Goal: Information Seeking & Learning: Learn about a topic

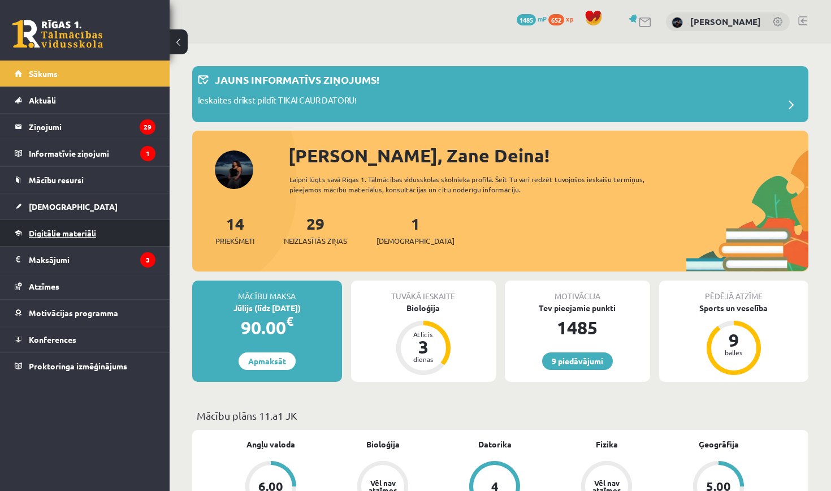
click at [81, 235] on span "Digitālie materiāli" at bounding box center [62, 233] width 67 height 10
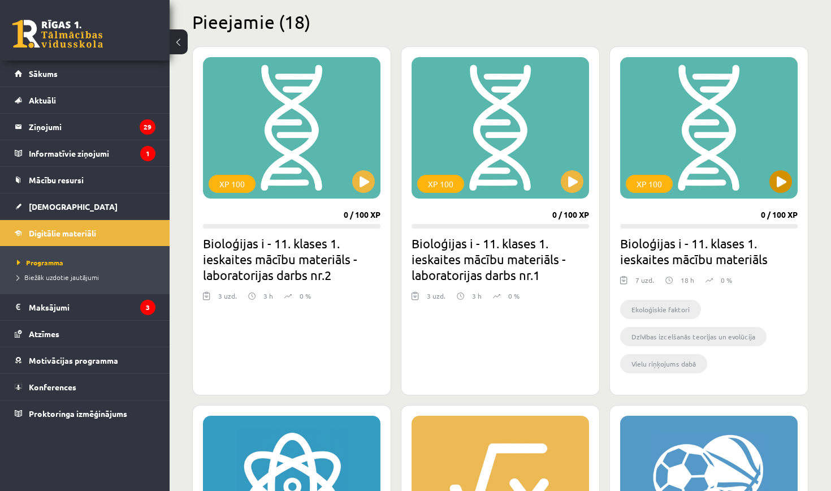
scroll to position [271, 0]
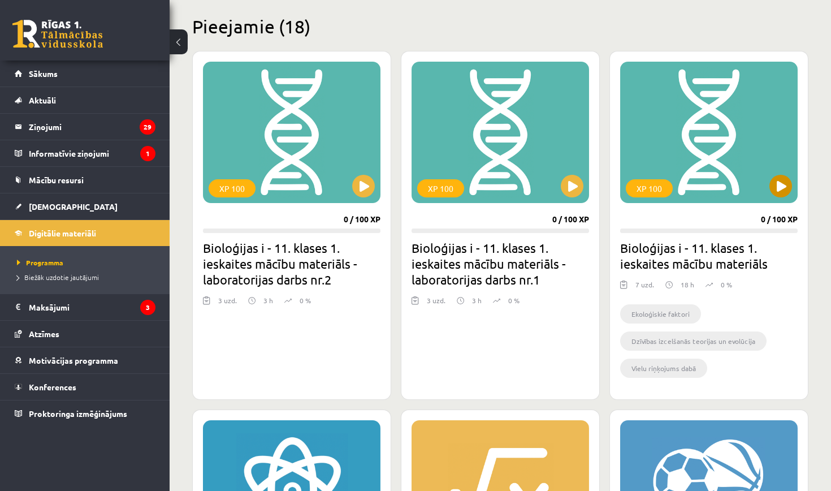
click at [779, 189] on button at bounding box center [781, 186] width 23 height 23
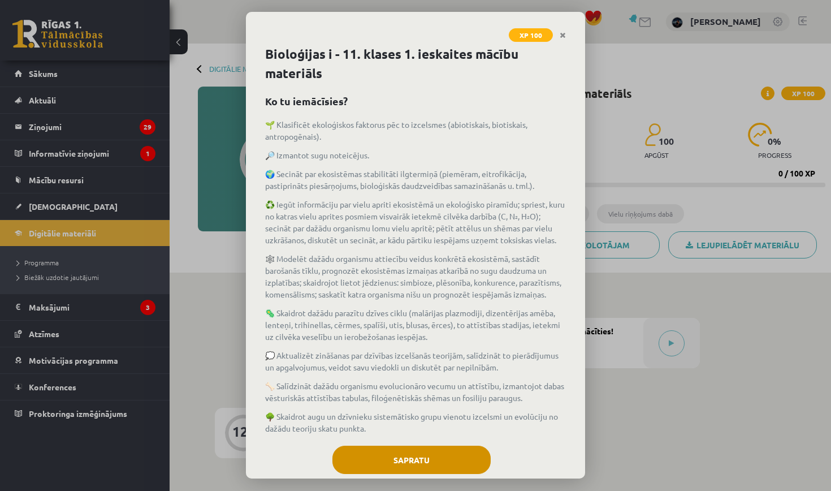
click at [464, 450] on button "Sapratu" at bounding box center [412, 460] width 158 height 28
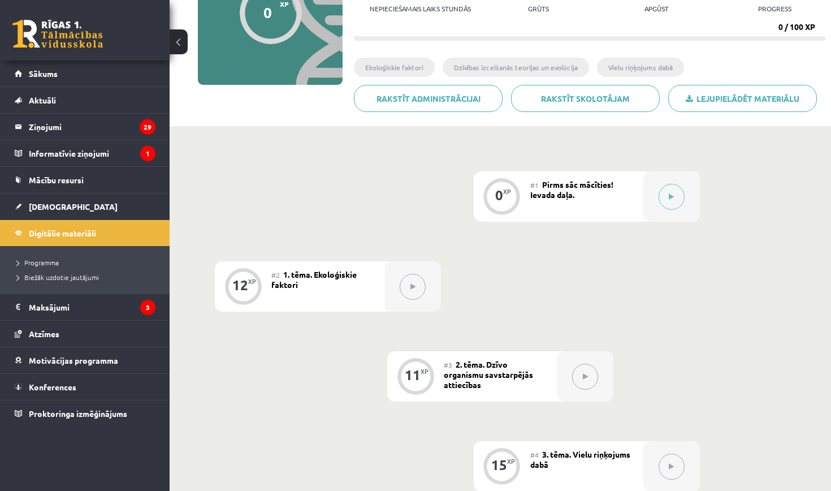
scroll to position [148, 0]
click at [669, 196] on button at bounding box center [672, 196] width 26 height 26
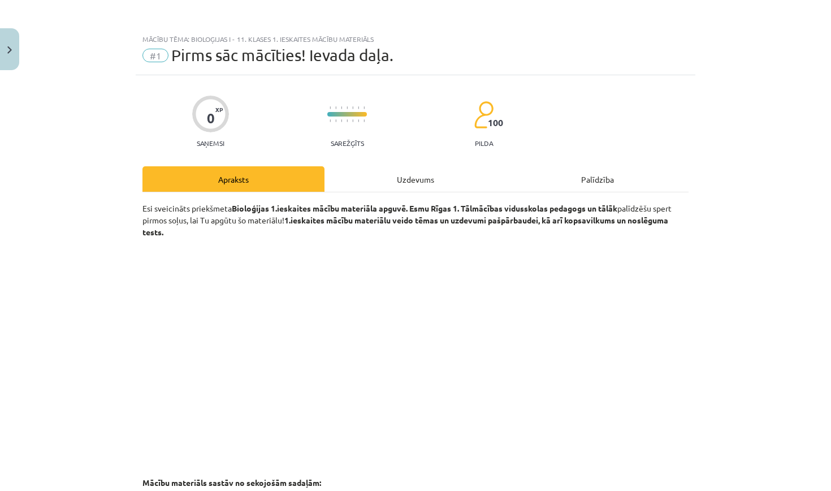
click at [416, 178] on div "Uzdevums" at bounding box center [416, 178] width 182 height 25
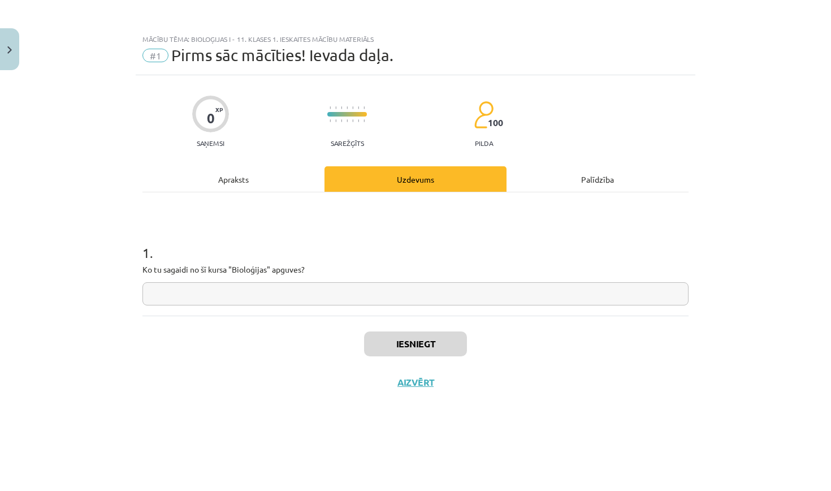
click at [317, 296] on input "text" at bounding box center [416, 293] width 546 height 23
type input "**********"
click at [449, 349] on button "Iesniegt" at bounding box center [415, 343] width 103 height 25
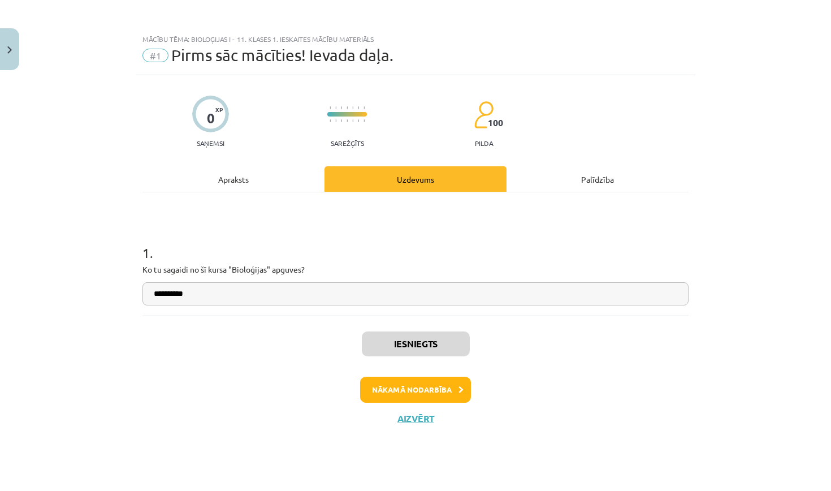
click at [460, 394] on button "Nākamā nodarbība" at bounding box center [415, 390] width 111 height 26
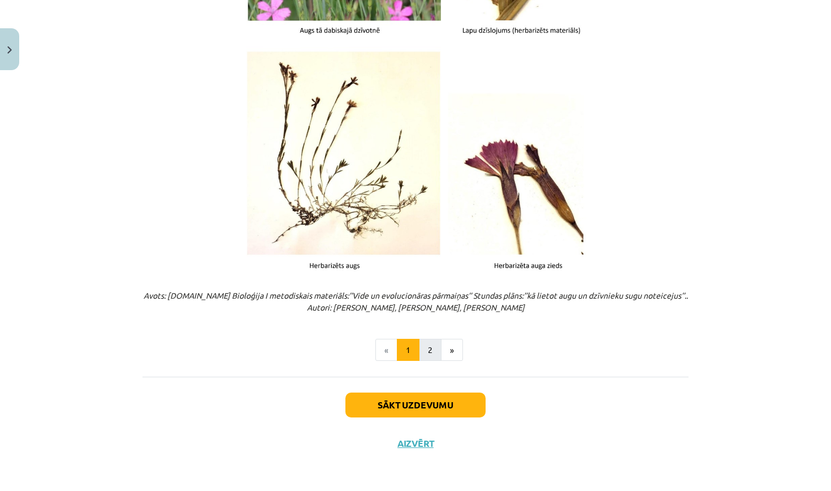
scroll to position [1356, 0]
click at [430, 342] on button "2" at bounding box center [430, 350] width 23 height 23
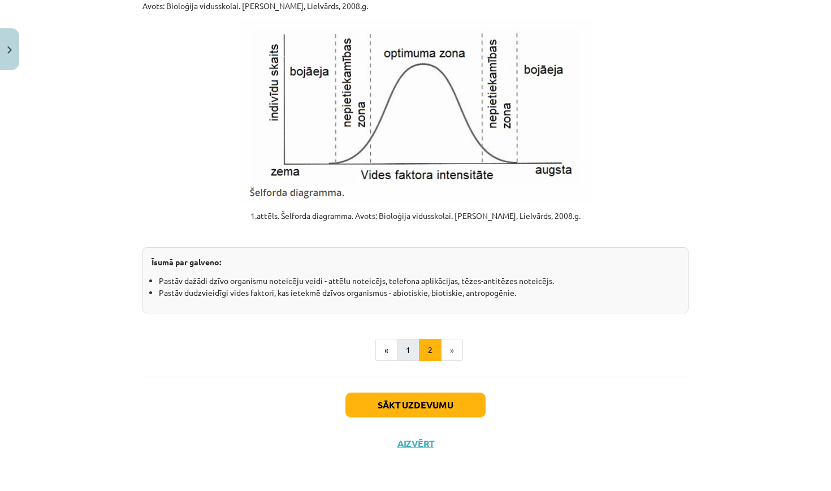
click at [409, 347] on button "1" at bounding box center [408, 350] width 23 height 23
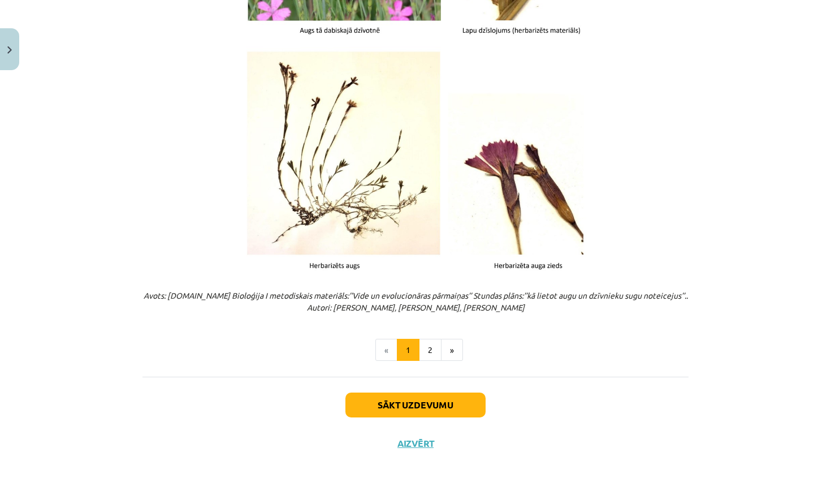
scroll to position [1356, 0]
click at [429, 348] on button "2" at bounding box center [430, 350] width 23 height 23
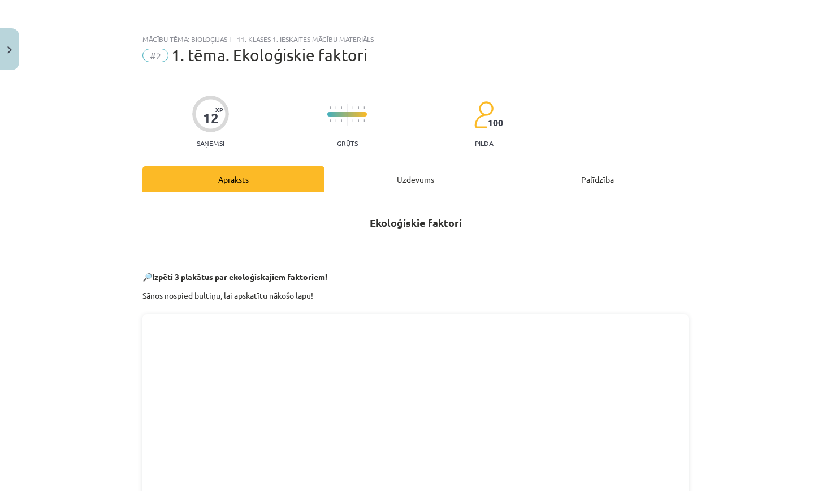
scroll to position [0, 0]
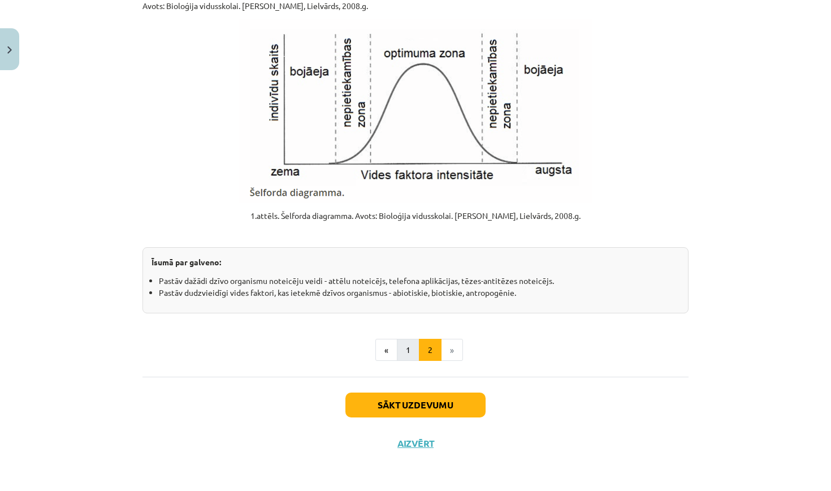
click at [413, 347] on button "1" at bounding box center [408, 350] width 23 height 23
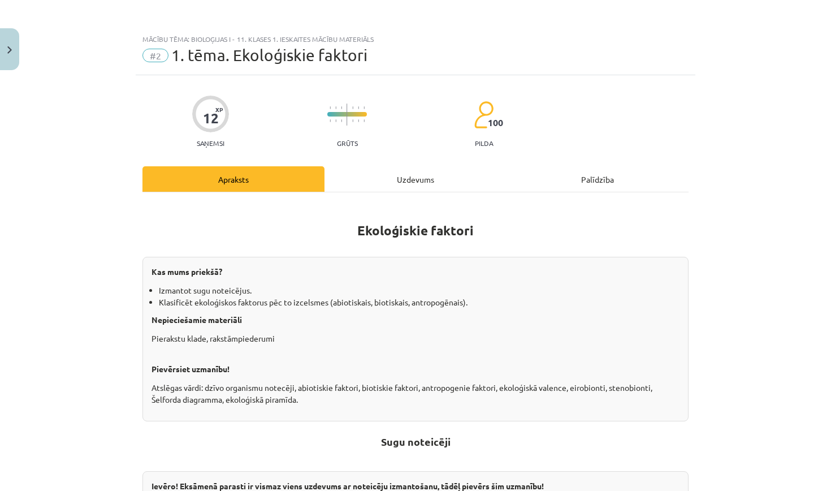
click at [412, 176] on div "Uzdevums" at bounding box center [416, 178] width 182 height 25
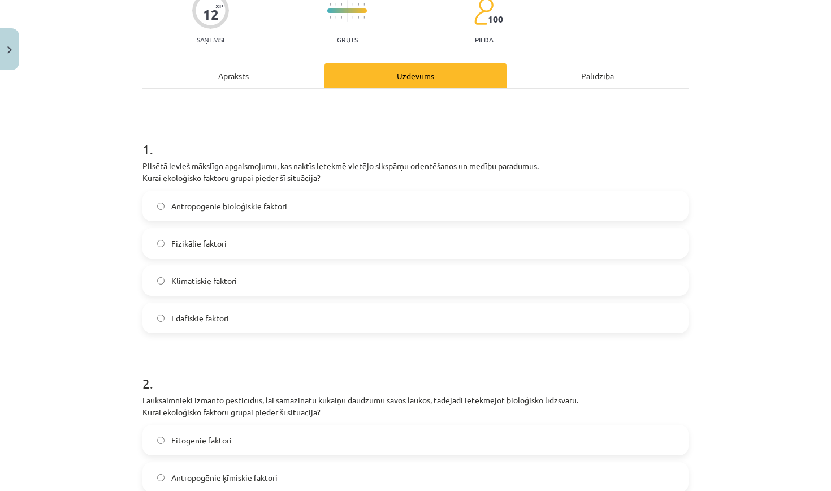
scroll to position [103, 0]
click at [294, 83] on div "Apraksts" at bounding box center [234, 75] width 182 height 25
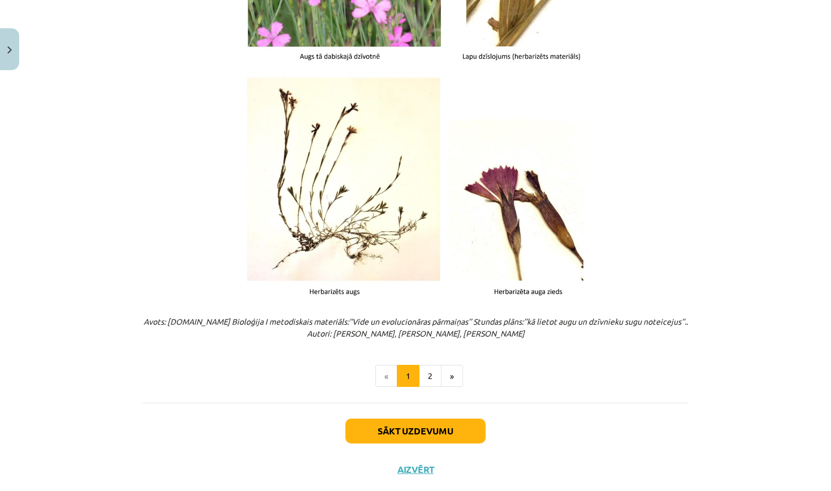
scroll to position [1344, 0]
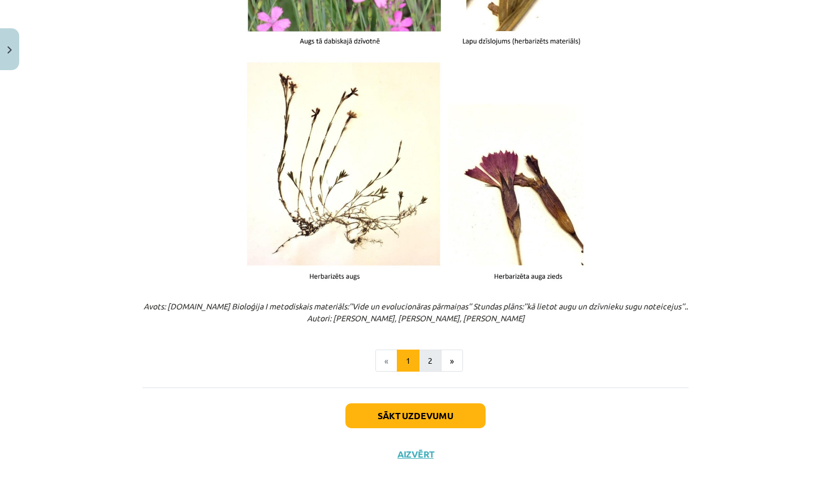
click at [428, 352] on button "2" at bounding box center [430, 361] width 23 height 23
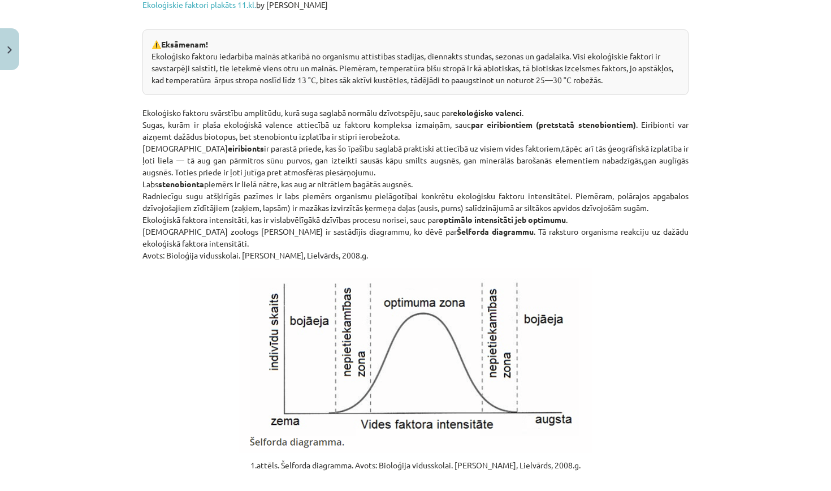
scroll to position [1091, 0]
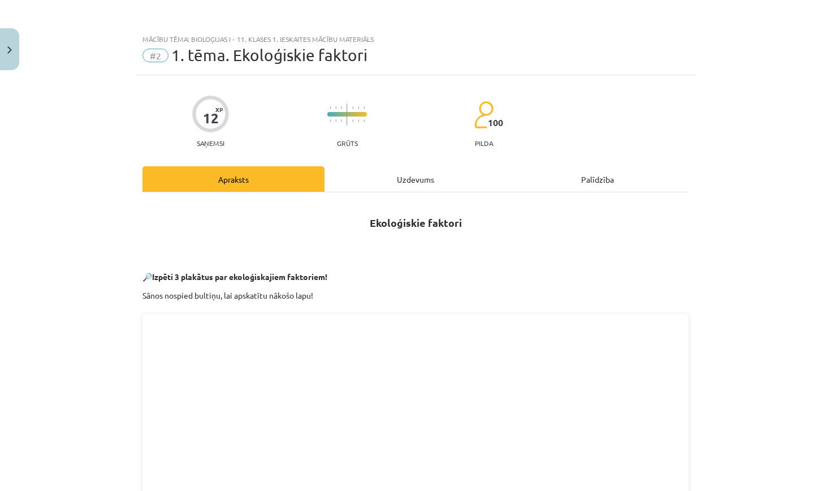
click at [402, 183] on div "Uzdevums" at bounding box center [416, 178] width 182 height 25
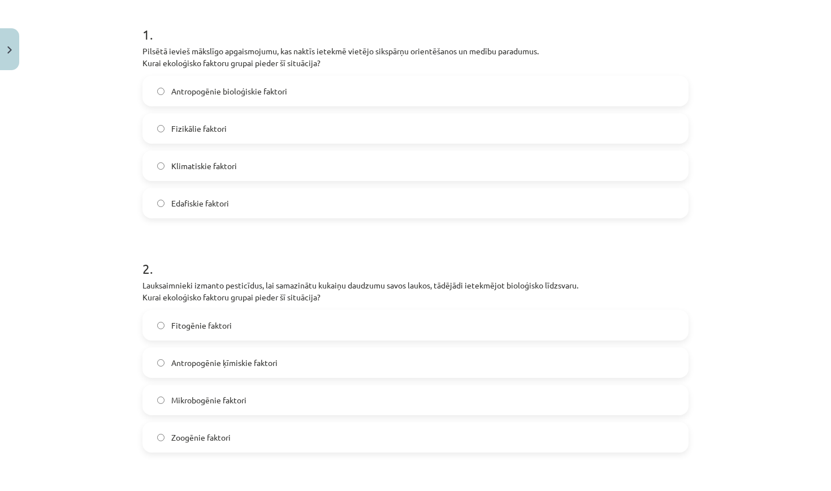
scroll to position [215, 0]
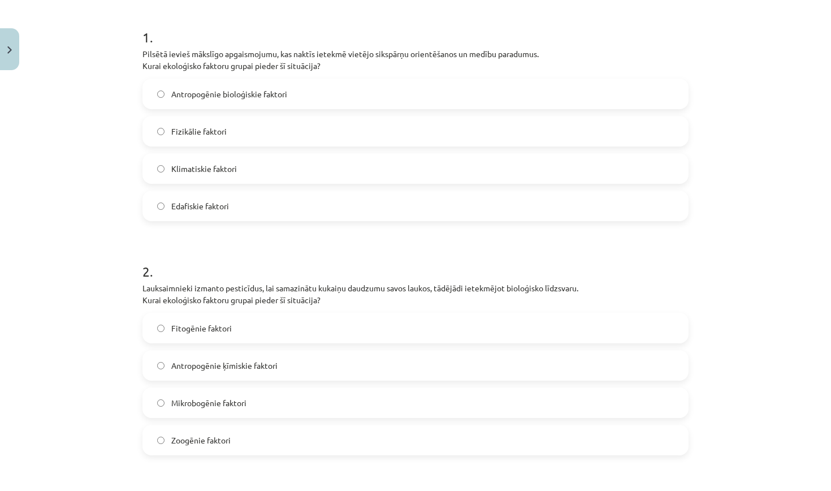
click at [257, 137] on label "Fizikālie faktori" at bounding box center [416, 131] width 544 height 28
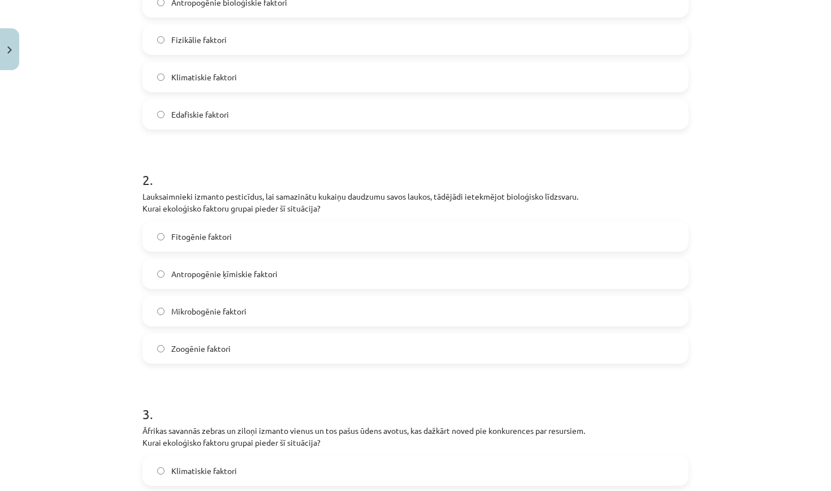
scroll to position [308, 0]
click at [269, 273] on span "Antropogēnie ķīmiskie faktori" at bounding box center [224, 274] width 106 height 12
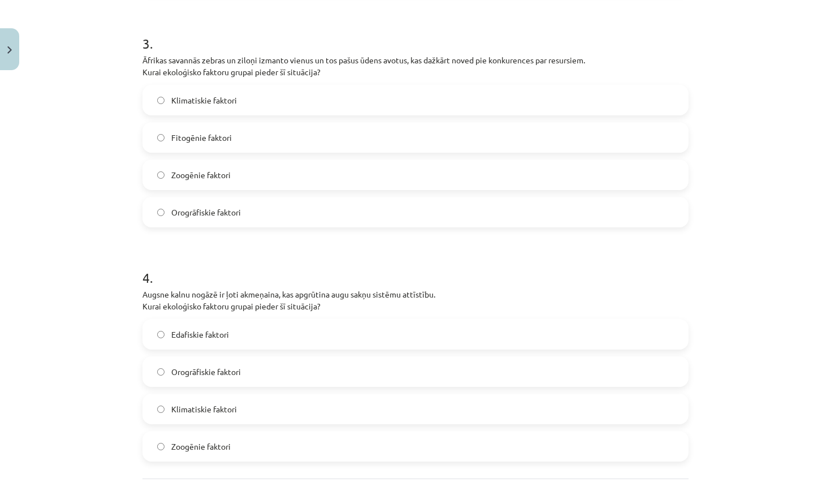
scroll to position [676, 0]
click at [205, 186] on label "Zoogēnie faktori" at bounding box center [416, 176] width 544 height 28
click at [251, 339] on label "Edafiskie faktori" at bounding box center [416, 336] width 544 height 28
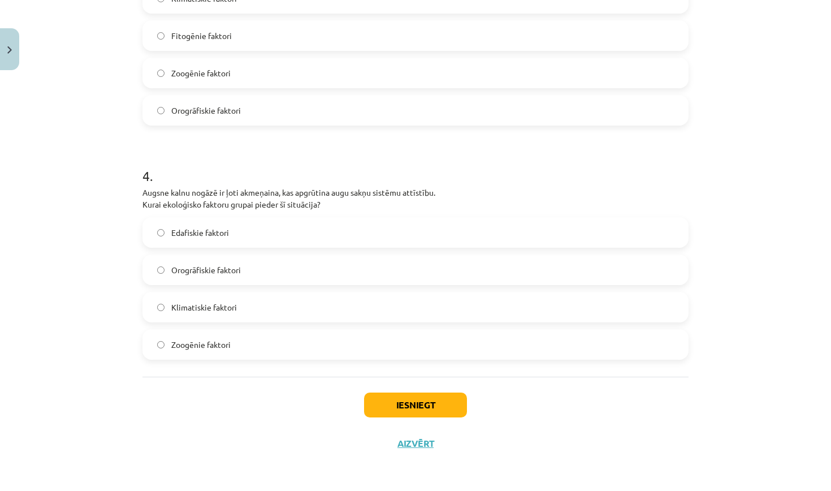
scroll to position [781, 0]
click at [419, 412] on button "Iesniegt" at bounding box center [415, 405] width 103 height 25
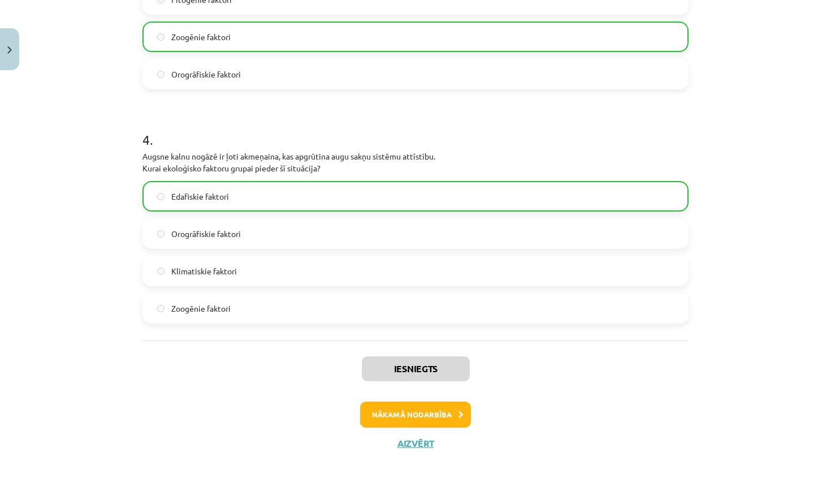
click at [398, 417] on button "Nākamā nodarbība" at bounding box center [415, 415] width 111 height 26
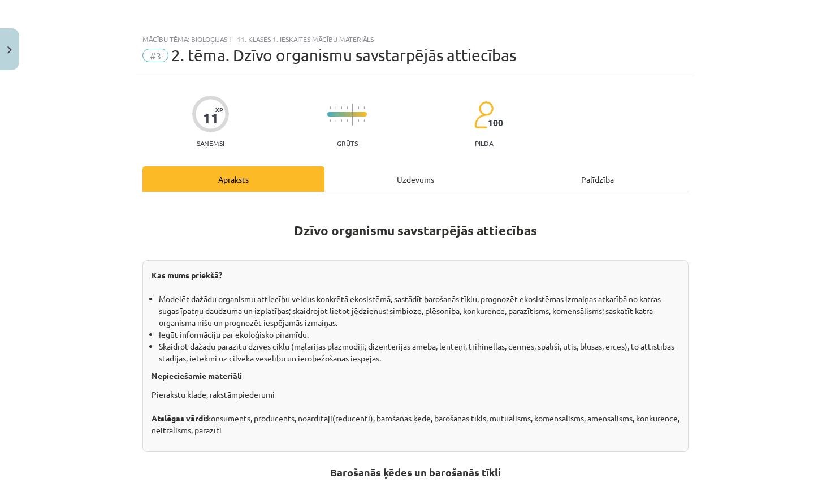
scroll to position [0, 0]
click at [18, 53] on button "Close" at bounding box center [9, 49] width 19 height 42
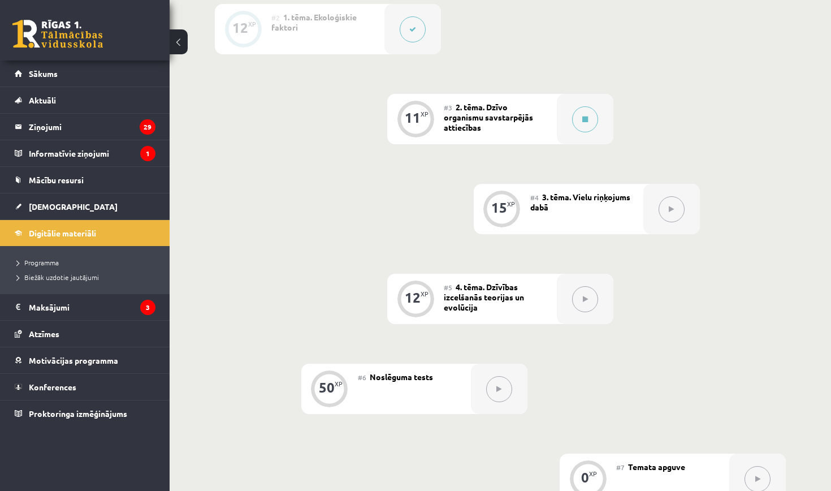
scroll to position [428, 0]
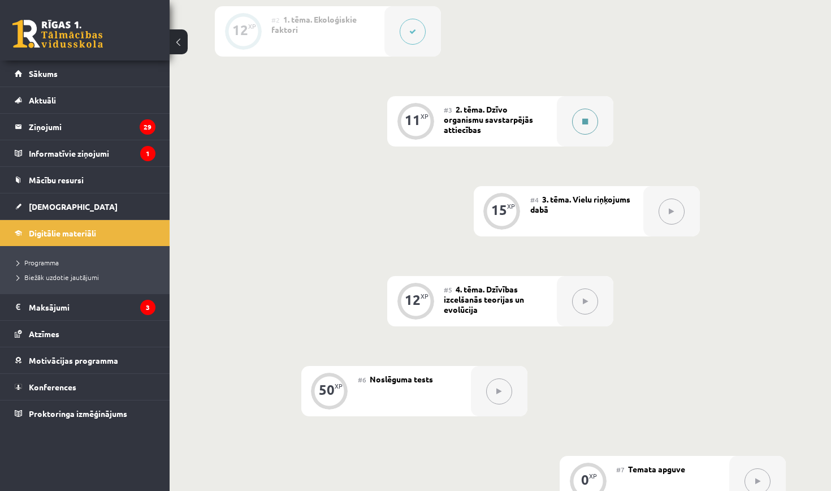
click at [590, 117] on button at bounding box center [585, 122] width 26 height 26
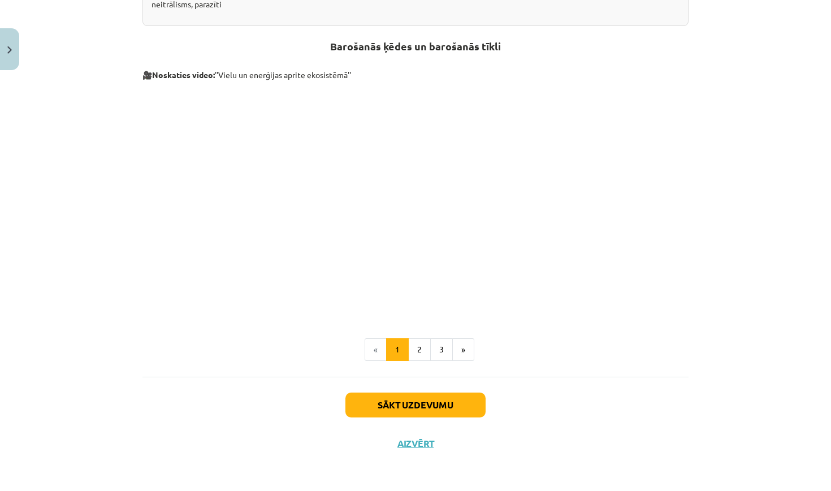
scroll to position [426, 0]
click at [422, 349] on button "2" at bounding box center [419, 349] width 23 height 23
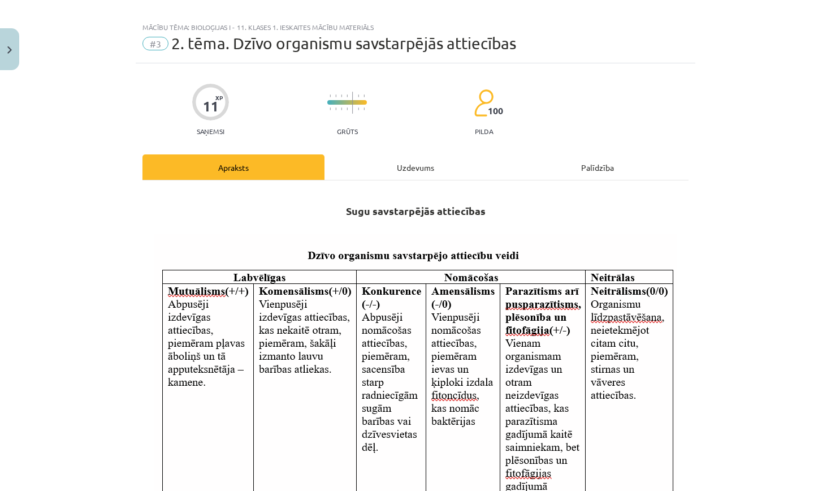
scroll to position [0, 0]
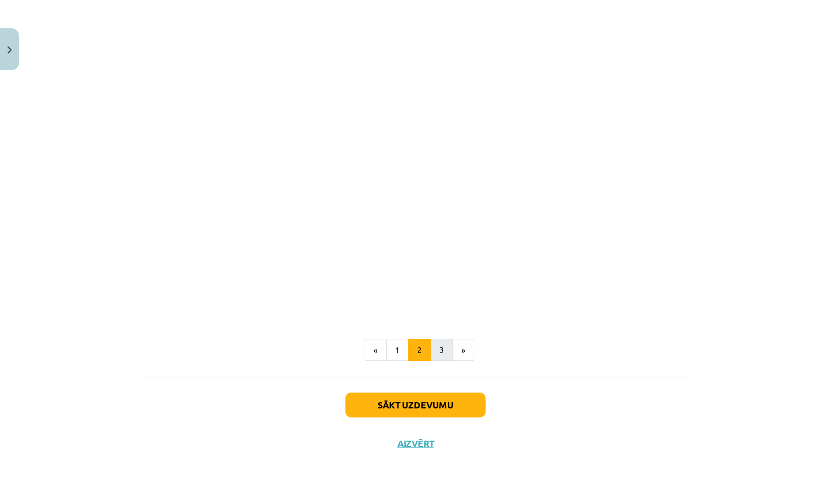
click at [438, 346] on button "3" at bounding box center [441, 350] width 23 height 23
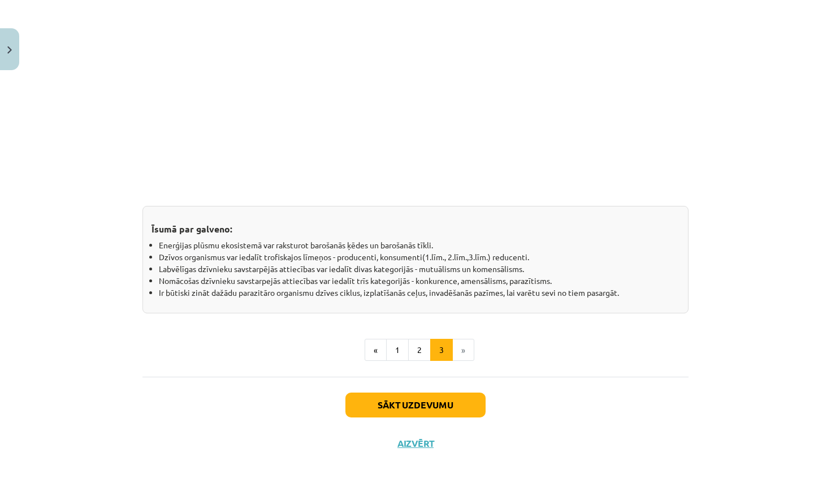
scroll to position [898, 0]
click at [393, 346] on button "1" at bounding box center [397, 350] width 23 height 23
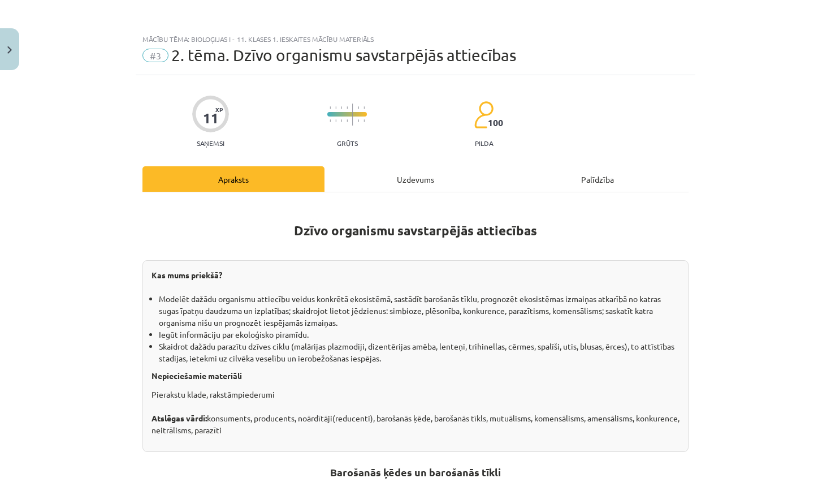
scroll to position [0, 0]
click at [424, 170] on div "Uzdevums" at bounding box center [416, 178] width 182 height 25
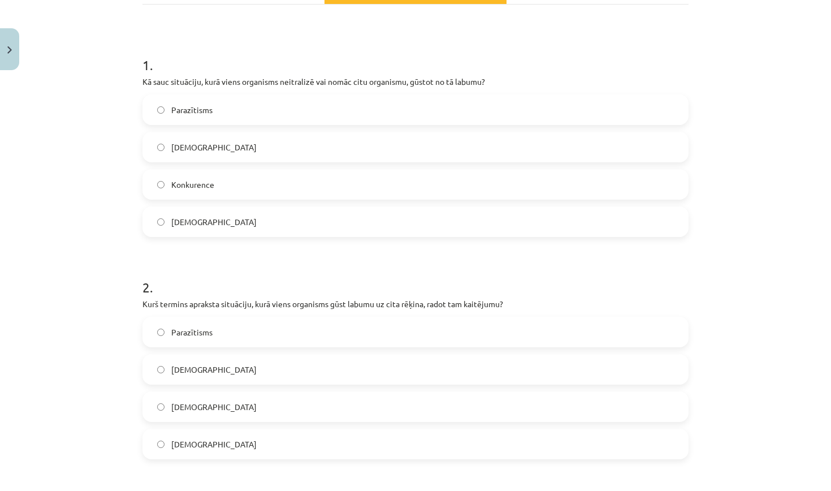
scroll to position [187, 0]
click at [219, 153] on label "Amensālisms" at bounding box center [416, 148] width 544 height 28
click at [228, 330] on label "Parazītisms" at bounding box center [416, 333] width 544 height 28
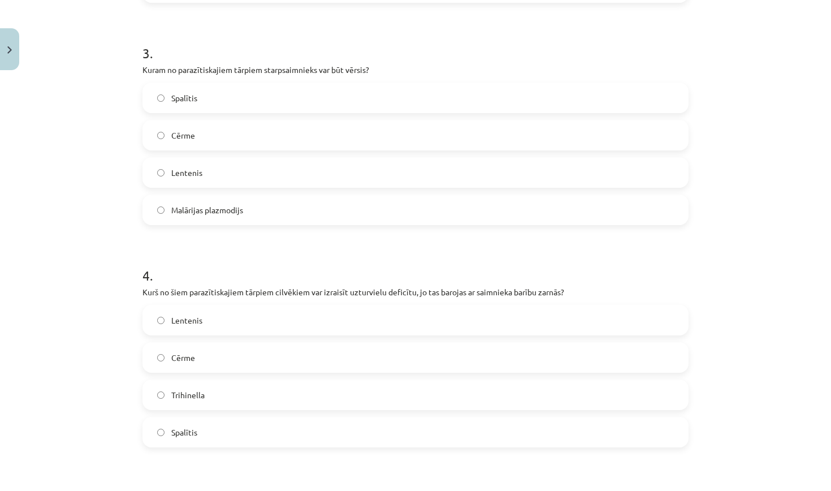
scroll to position [643, 0]
click at [192, 175] on span "Lentenis" at bounding box center [186, 174] width 31 height 12
click at [212, 325] on label "Lentenis" at bounding box center [416, 321] width 544 height 28
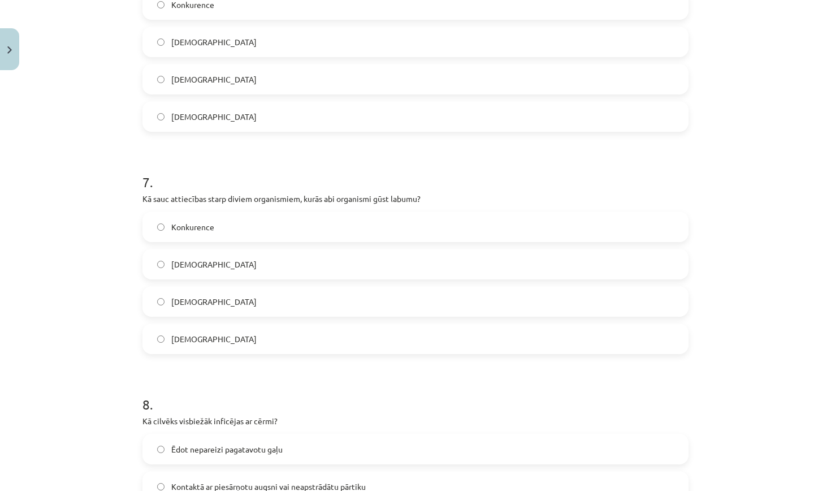
scroll to position [1408, 0]
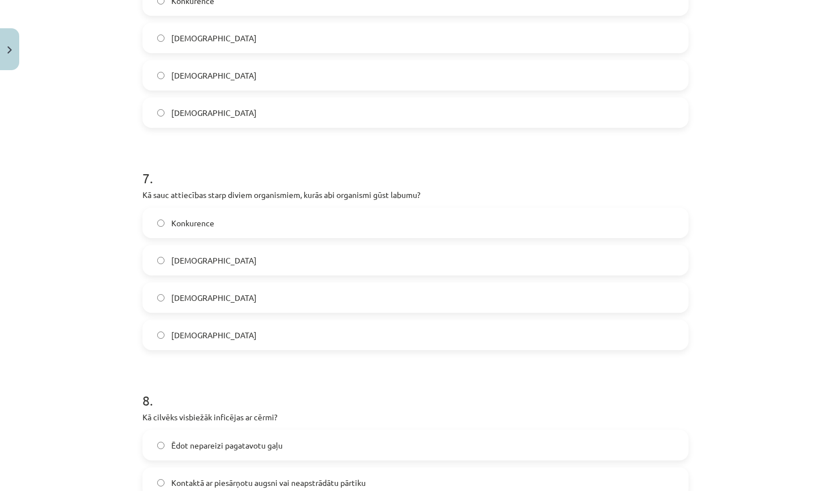
click at [177, 296] on span "Neitrālisms" at bounding box center [213, 298] width 85 height 12
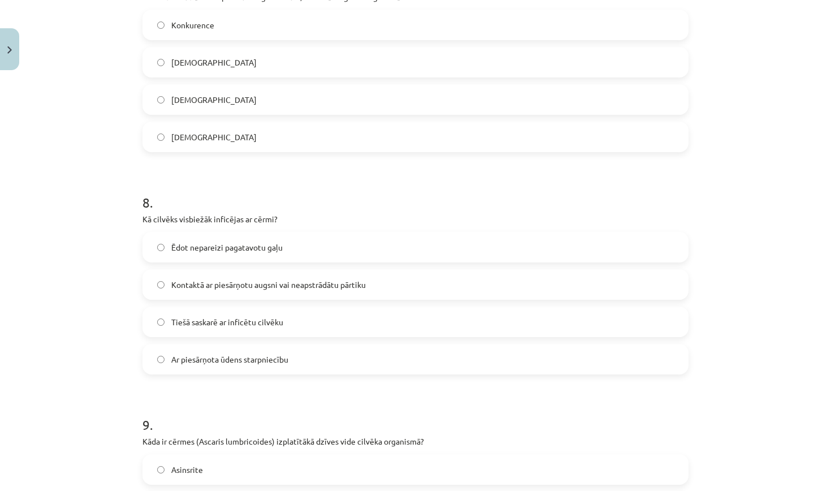
scroll to position [1616, 0]
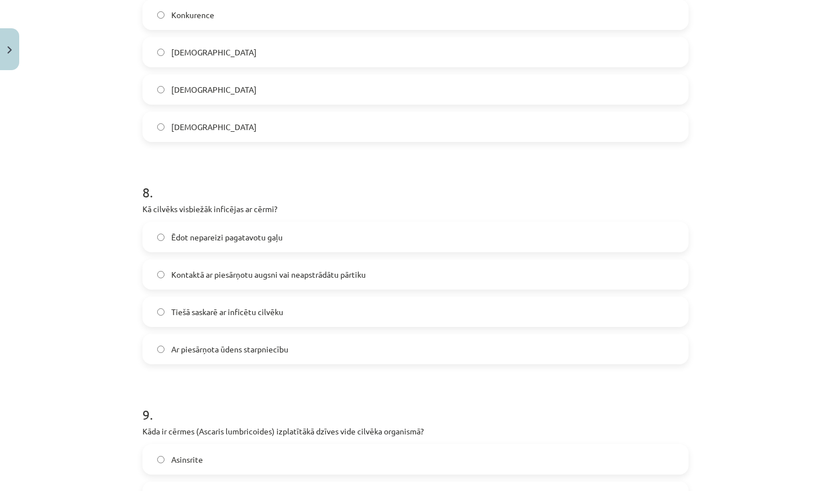
click at [191, 277] on span "Kontaktā ar piesārņotu augsni vai neapstrādātu pārtiku" at bounding box center [268, 275] width 195 height 12
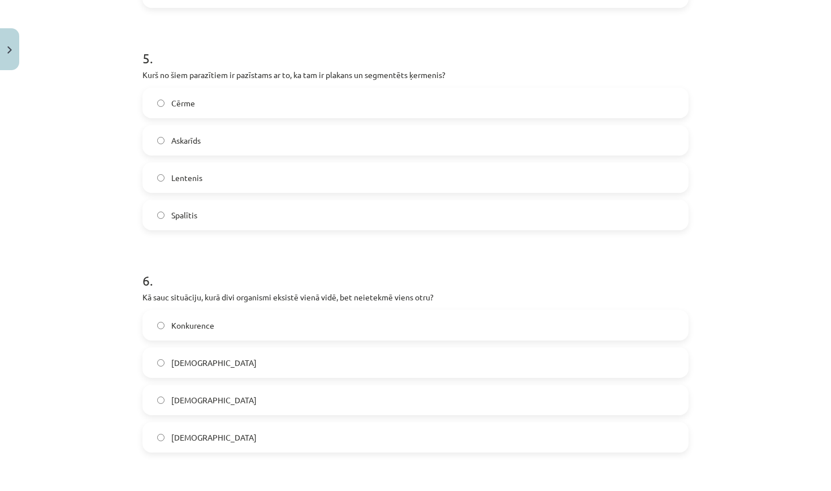
scroll to position [1081, 0]
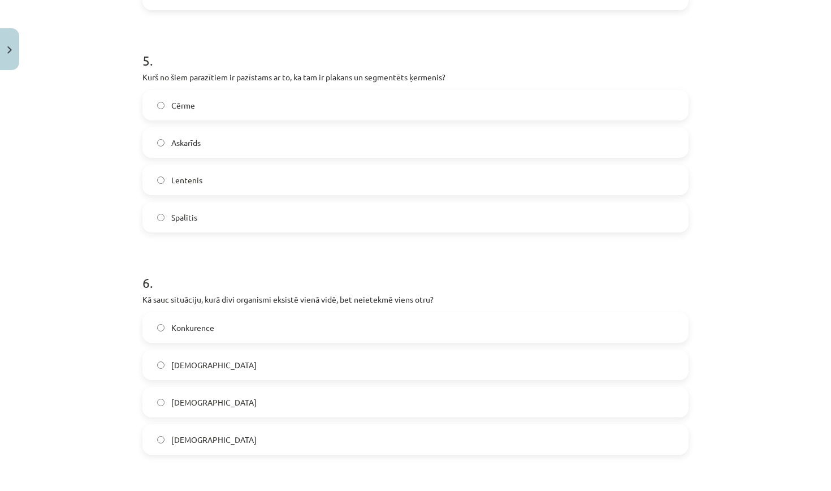
click at [227, 183] on label "Lentenis" at bounding box center [416, 180] width 544 height 28
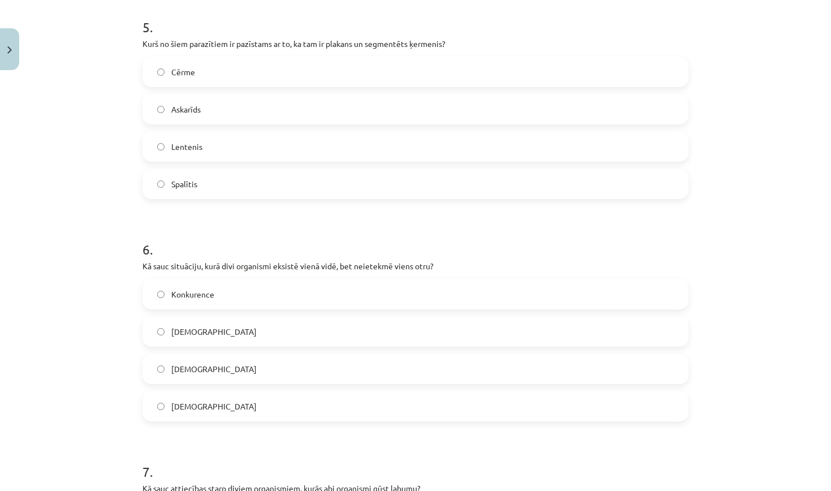
scroll to position [1144, 0]
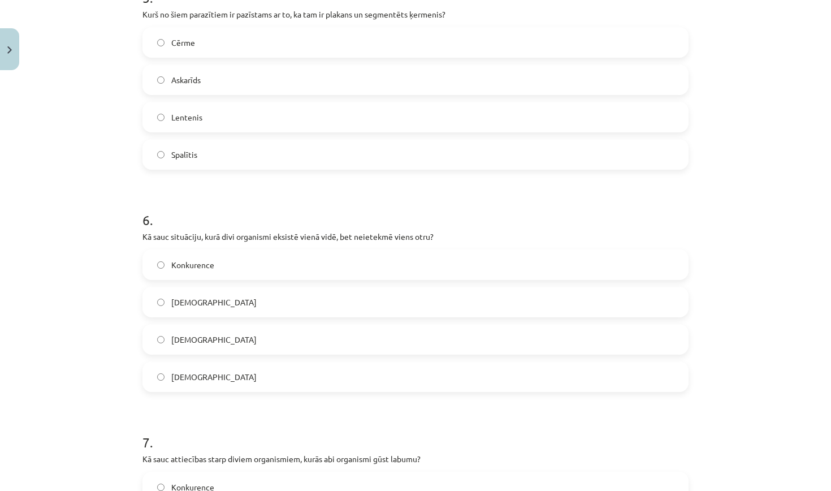
click at [201, 342] on span "Neitrālisms" at bounding box center [213, 340] width 85 height 12
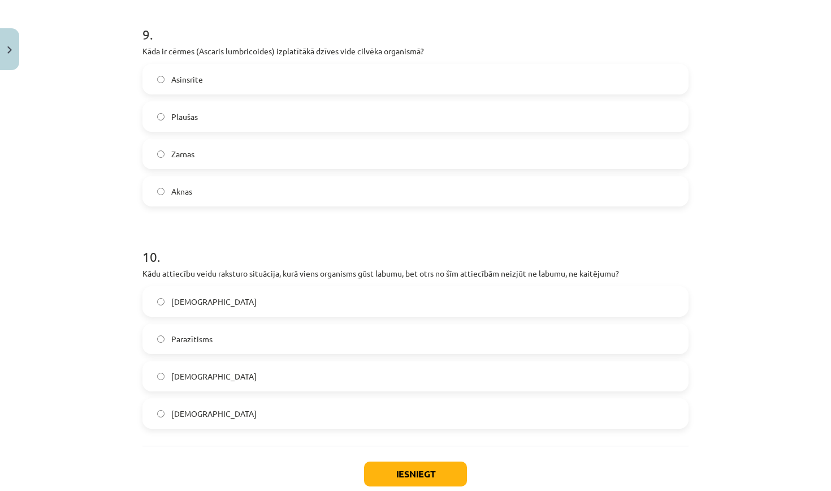
scroll to position [1997, 0]
click at [249, 155] on label "Zarnas" at bounding box center [416, 153] width 544 height 28
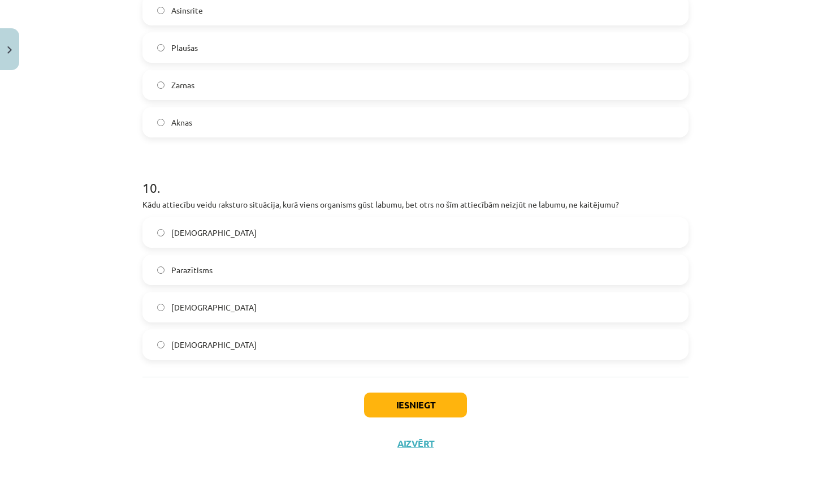
scroll to position [2067, 0]
click at [223, 304] on label "Mutuālisms" at bounding box center [416, 307] width 544 height 28
click at [378, 400] on button "Iesniegt" at bounding box center [415, 405] width 103 height 25
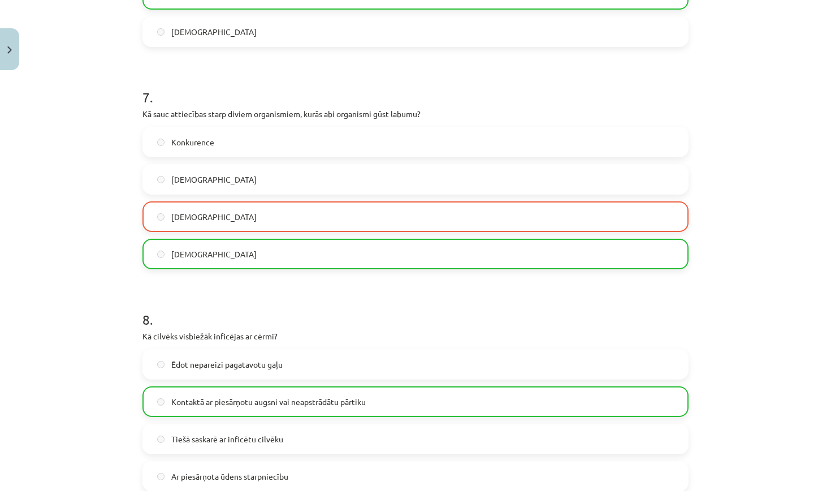
scroll to position [1496, 0]
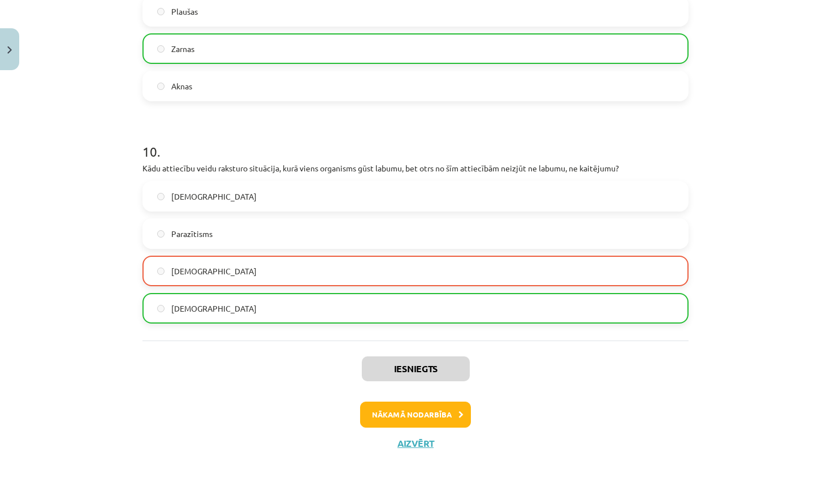
click at [462, 413] on icon at bounding box center [461, 414] width 5 height 7
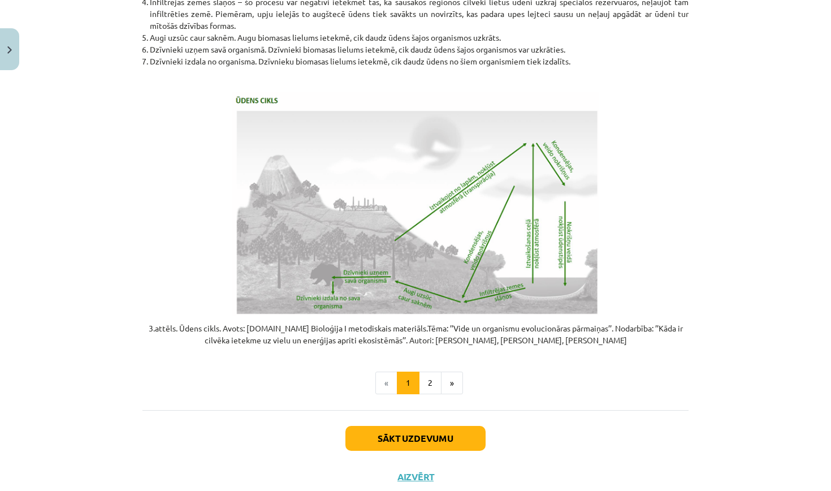
scroll to position [2193, 0]
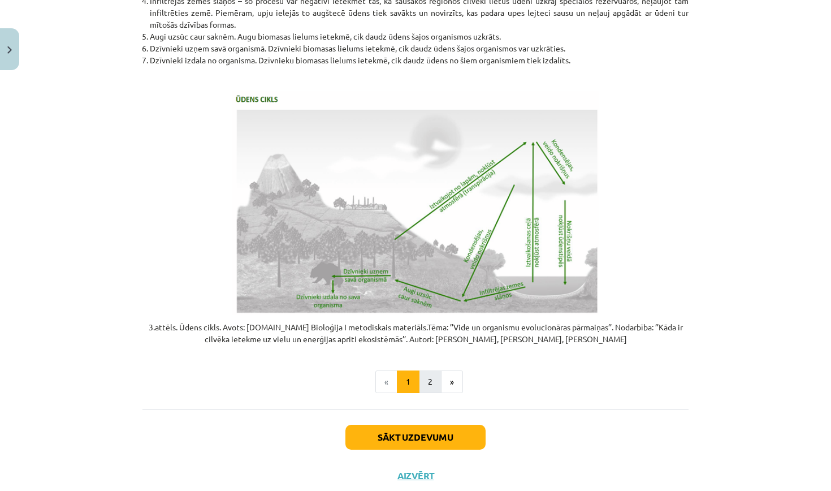
click at [429, 370] on button "2" at bounding box center [430, 381] width 23 height 23
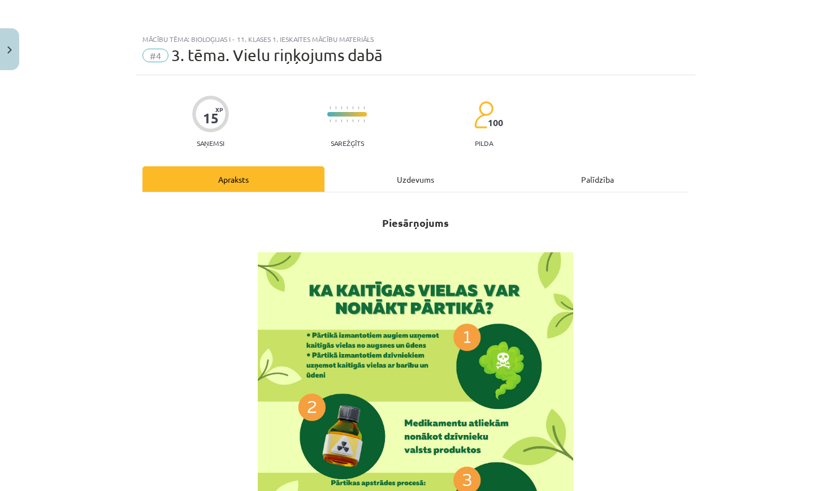
scroll to position [0, 0]
click at [433, 179] on div "Uzdevums" at bounding box center [416, 178] width 182 height 25
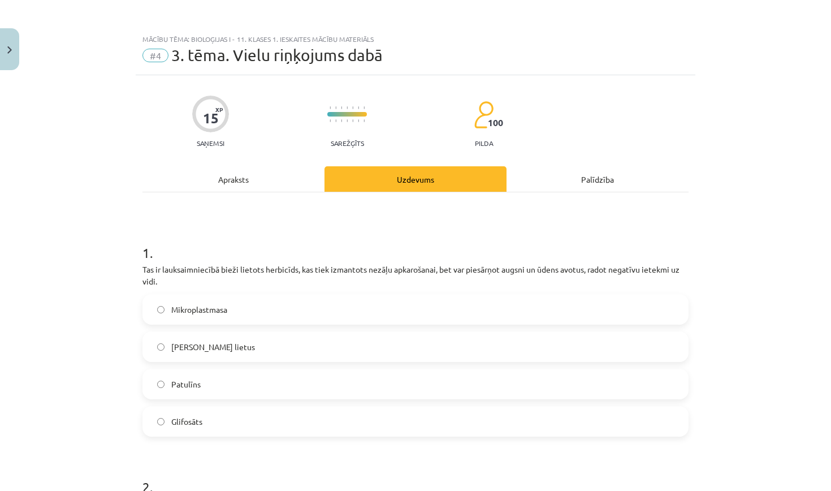
click at [281, 178] on div "Apraksts" at bounding box center [234, 178] width 182 height 25
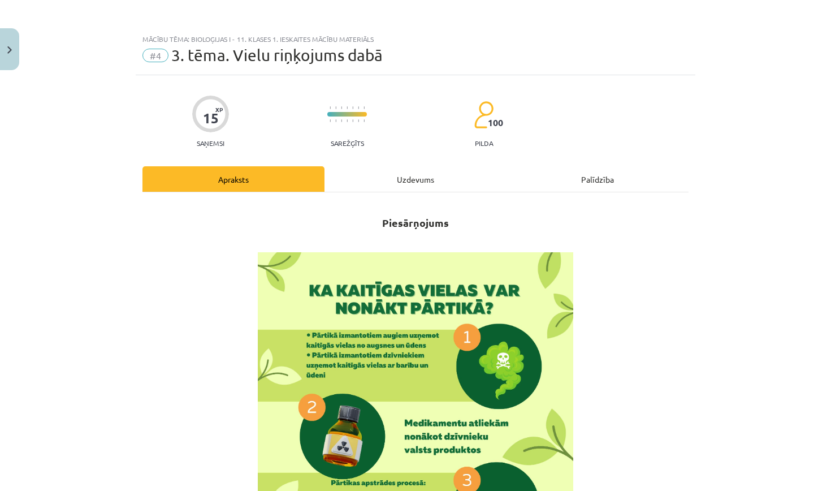
click at [467, 183] on div "Uzdevums" at bounding box center [416, 178] width 182 height 25
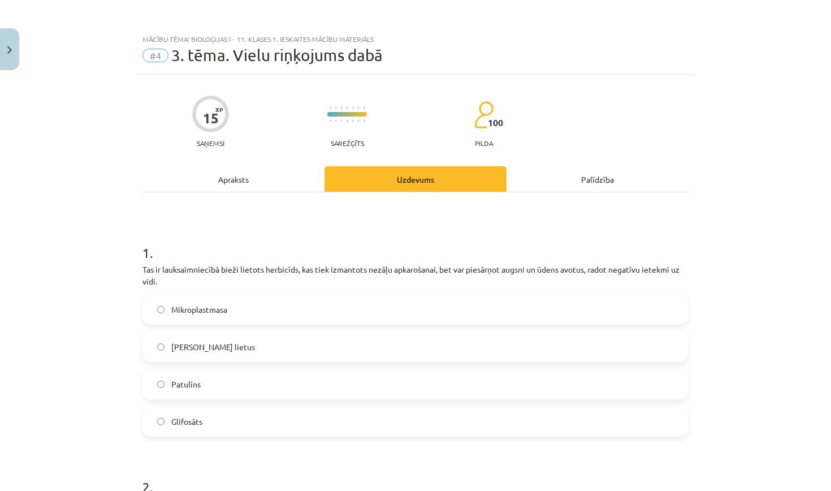
scroll to position [28, 0]
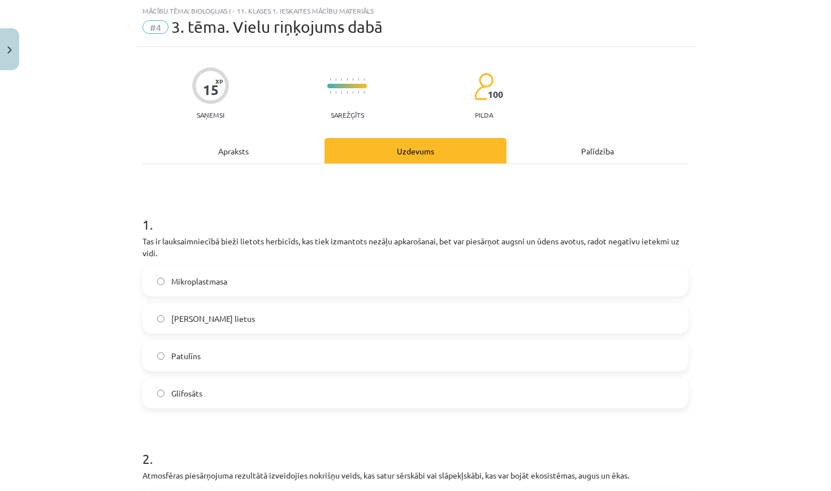
click at [293, 404] on label "Glifosāts" at bounding box center [416, 393] width 544 height 28
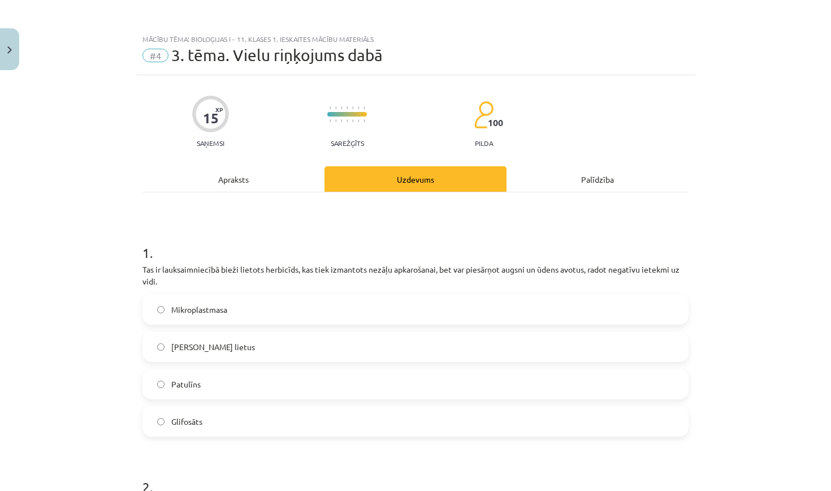
scroll to position [0, 0]
click at [282, 189] on div "Apraksts" at bounding box center [234, 178] width 182 height 25
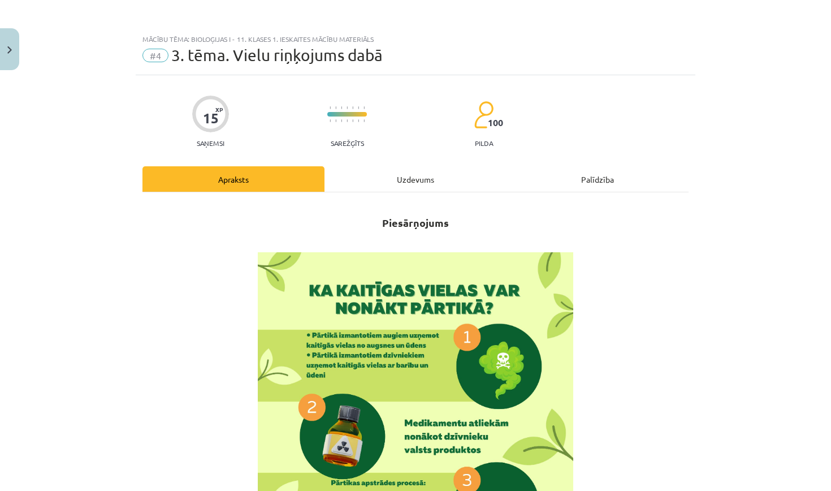
click at [419, 179] on div "Uzdevums" at bounding box center [416, 178] width 182 height 25
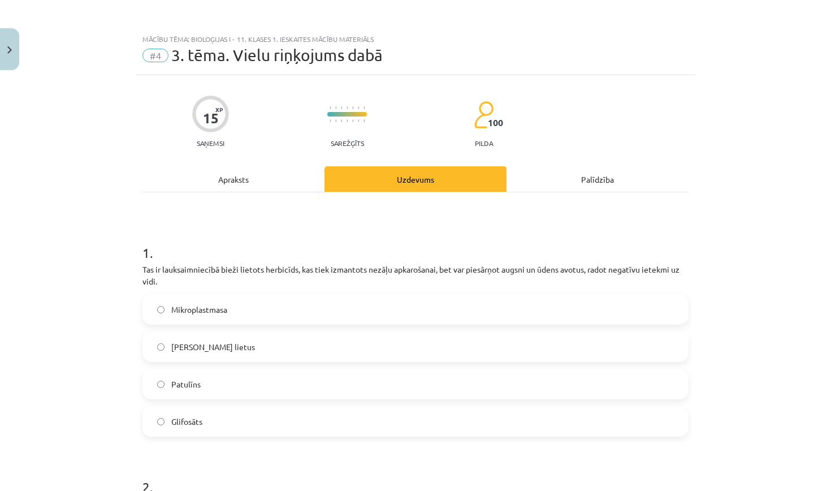
click at [277, 178] on div "Apraksts" at bounding box center [234, 178] width 182 height 25
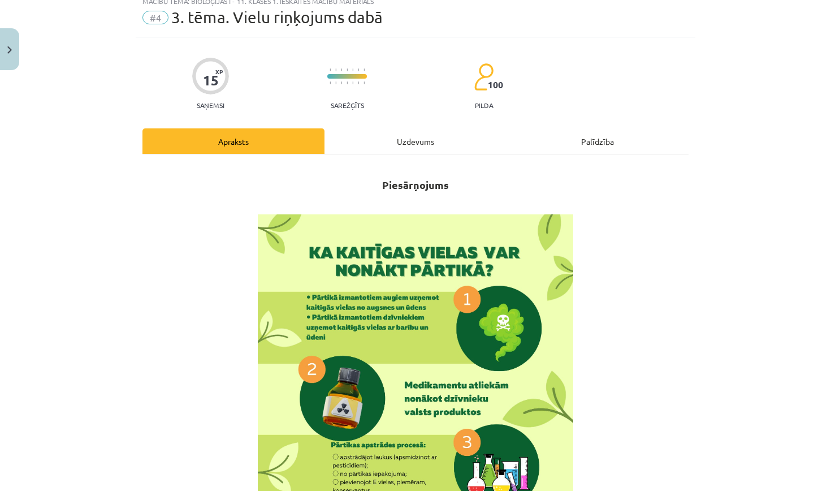
scroll to position [5, 0]
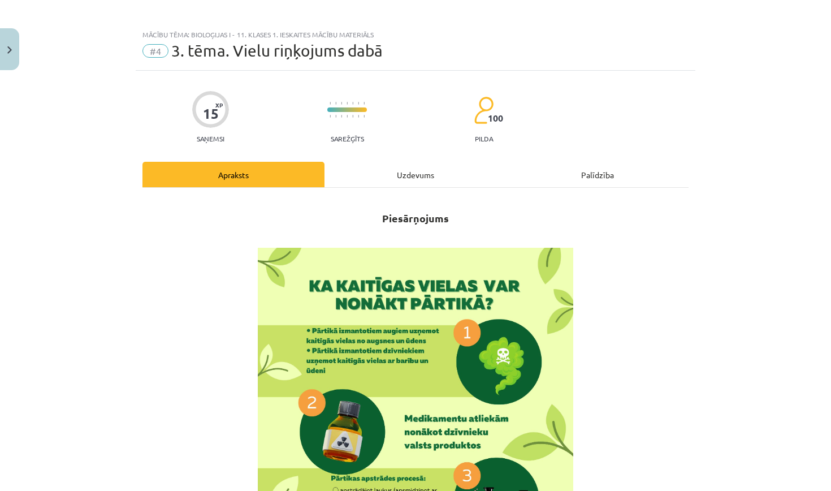
click at [388, 199] on h2 "Piesārņojums" at bounding box center [416, 212] width 546 height 28
click at [394, 183] on div "Uzdevums" at bounding box center [416, 174] width 182 height 25
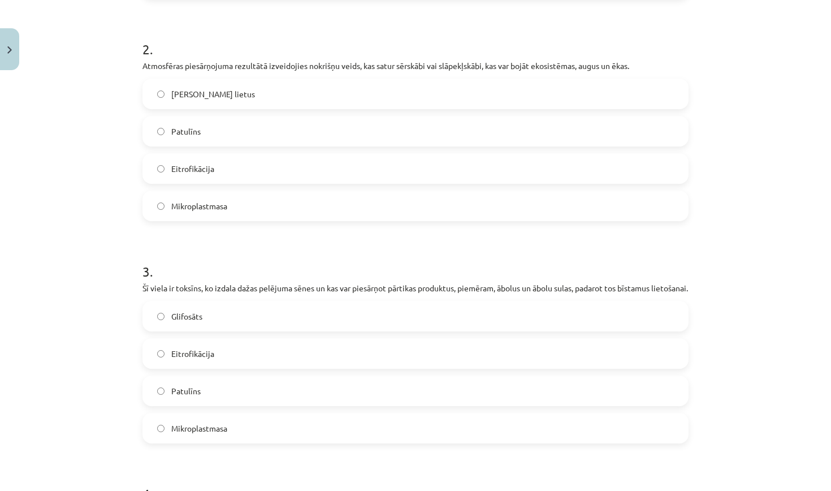
scroll to position [437, 0]
click at [303, 94] on label "Skābais lietus" at bounding box center [416, 95] width 544 height 28
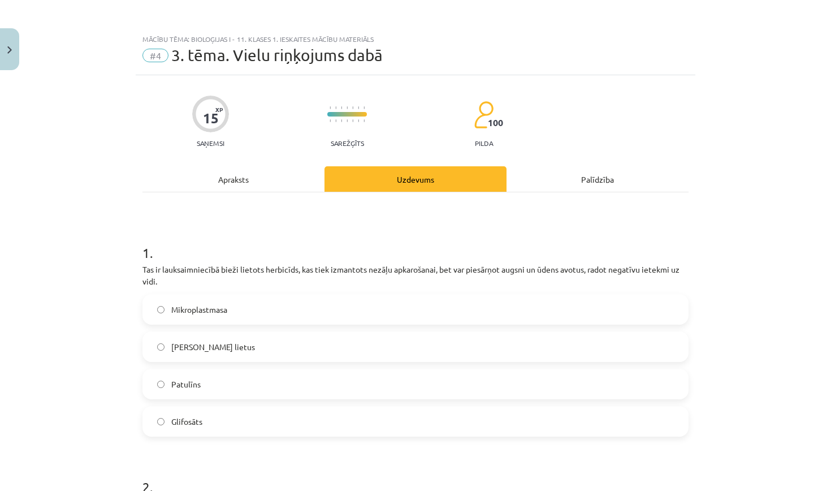
scroll to position [0, 0]
click at [259, 181] on div "Apraksts" at bounding box center [234, 178] width 182 height 25
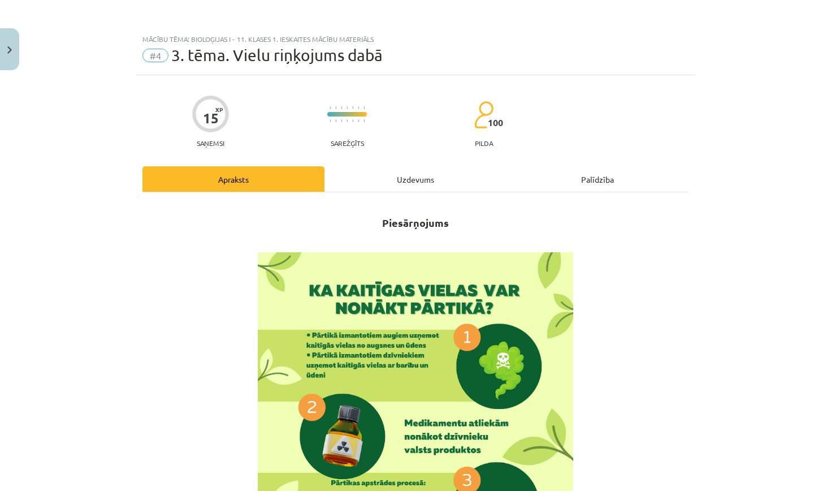
click at [393, 183] on div "Uzdevums" at bounding box center [416, 178] width 182 height 25
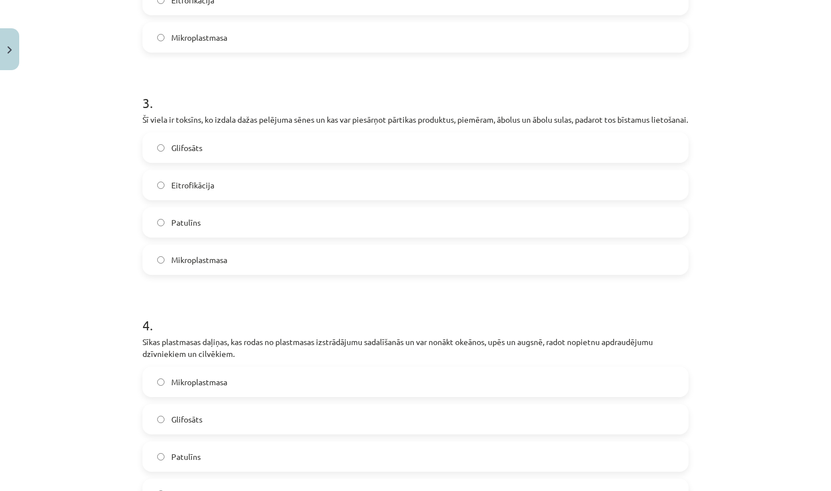
scroll to position [619, 0]
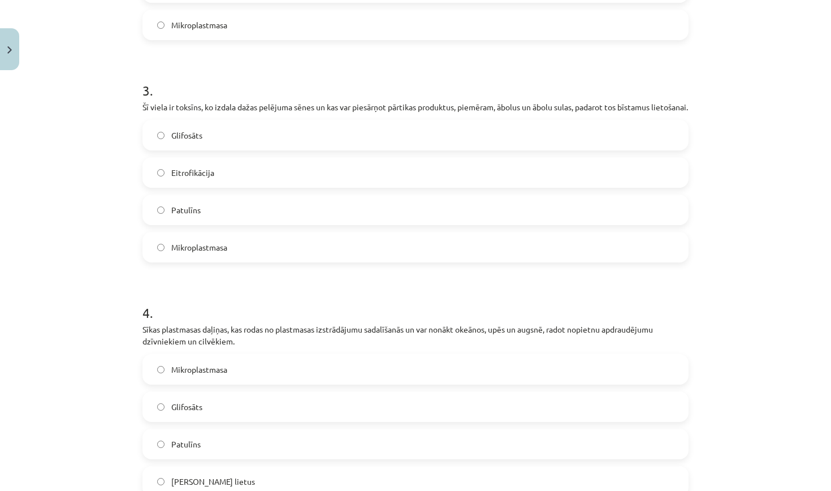
click at [277, 217] on label "Patulīns" at bounding box center [416, 210] width 544 height 28
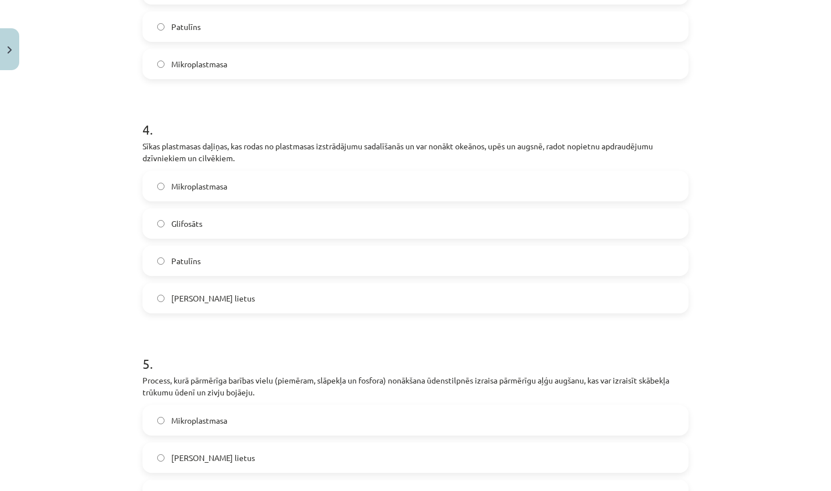
scroll to position [830, 0]
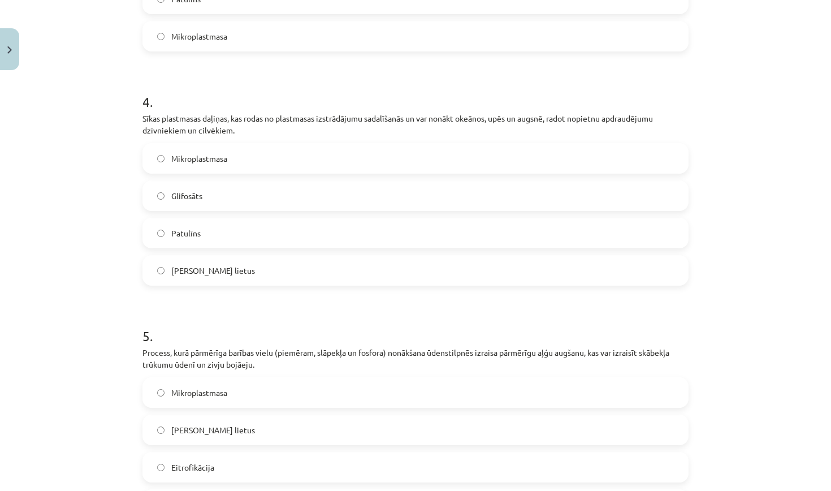
click at [292, 162] on label "Mikroplastmasa" at bounding box center [416, 158] width 544 height 28
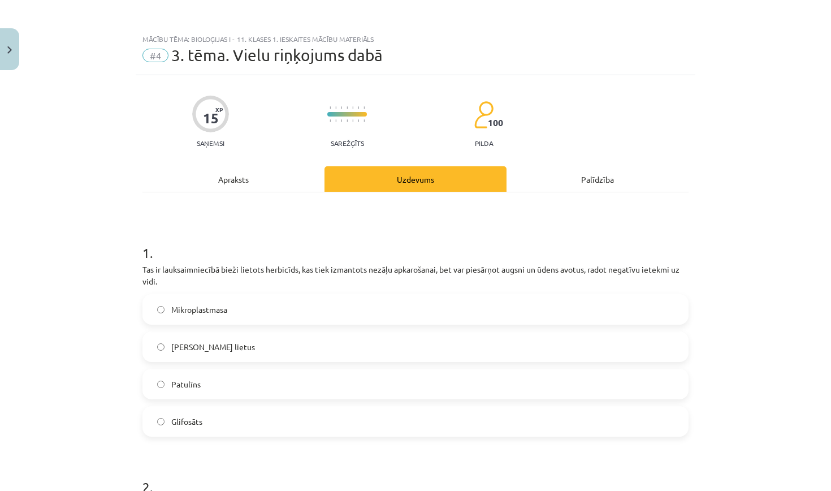
scroll to position [0, 0]
click at [256, 171] on div "Apraksts" at bounding box center [234, 178] width 182 height 25
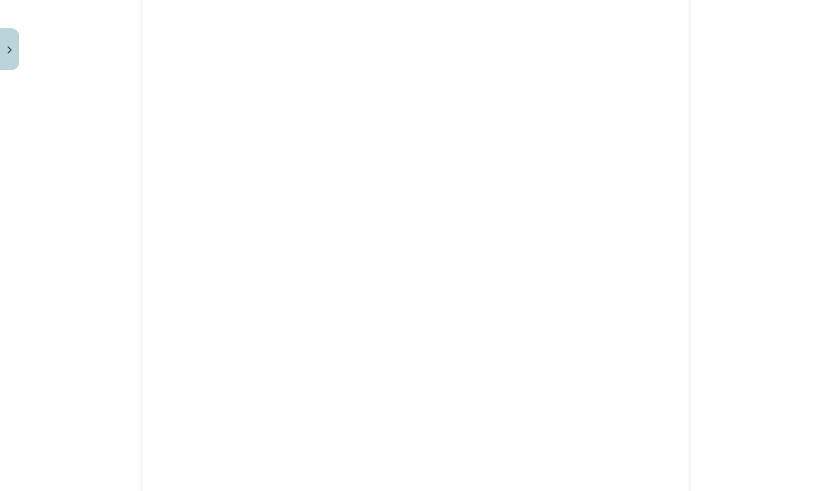
scroll to position [1123, 0]
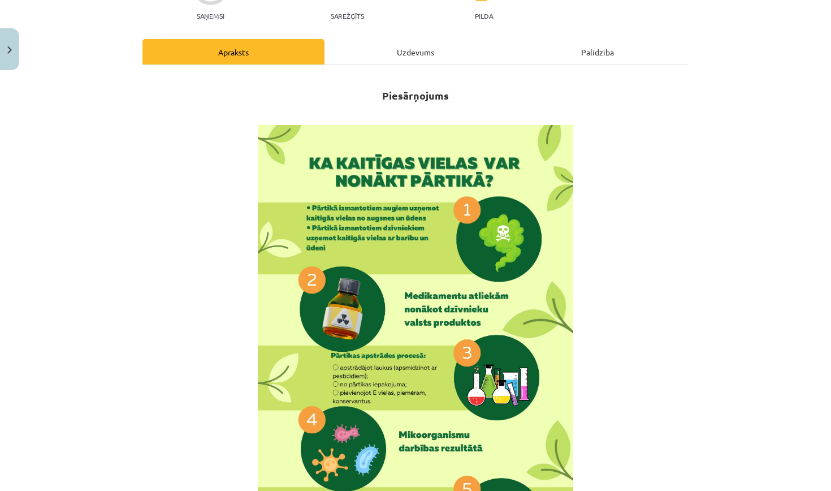
click at [400, 49] on div "Uzdevums" at bounding box center [416, 51] width 182 height 25
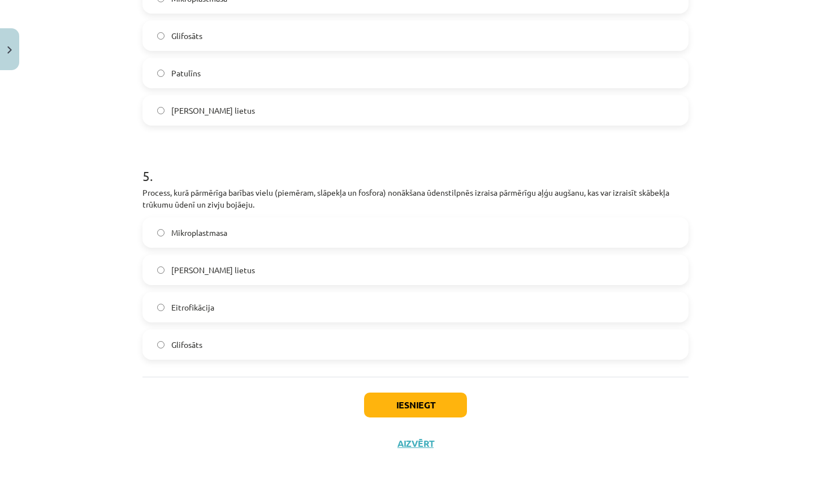
scroll to position [1003, 0]
click at [330, 230] on label "Mikroplastmasa" at bounding box center [416, 232] width 544 height 28
click at [419, 395] on button "Iesniegt" at bounding box center [415, 405] width 103 height 25
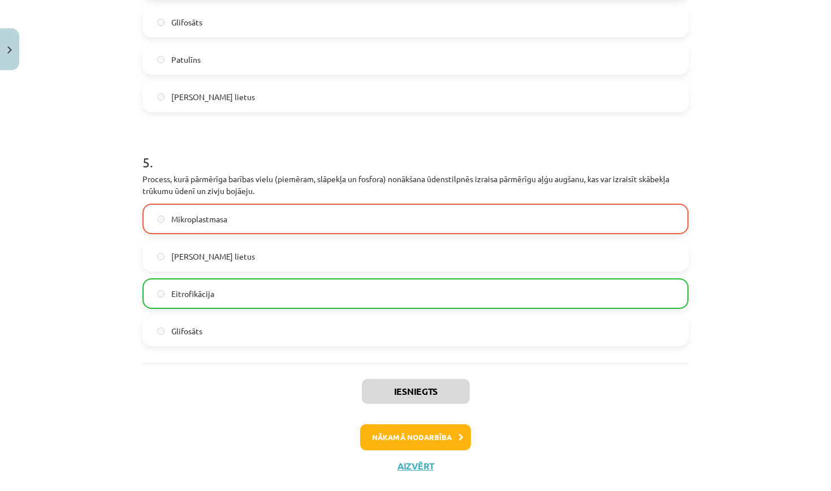
click at [418, 448] on button "Nākamā nodarbība" at bounding box center [415, 437] width 111 height 26
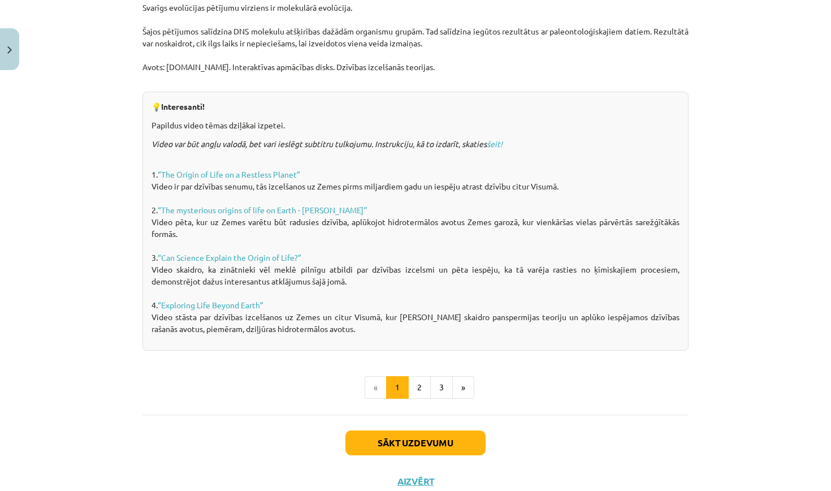
scroll to position [728, 0]
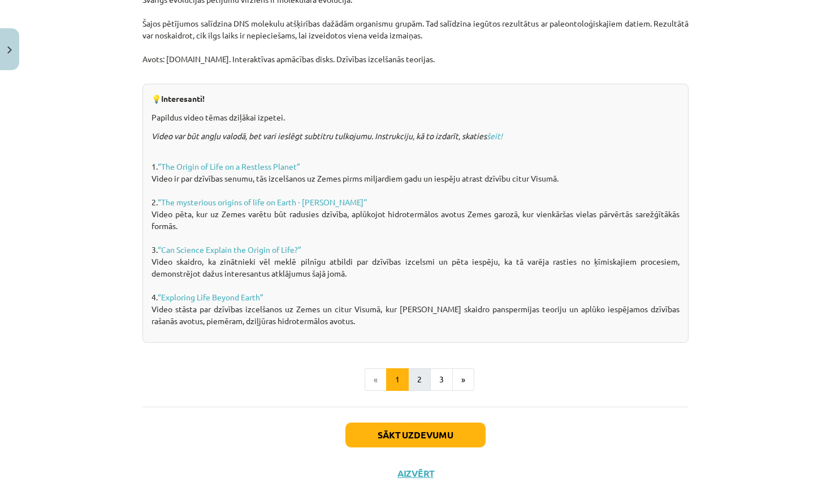
click at [414, 386] on button "2" at bounding box center [419, 379] width 23 height 23
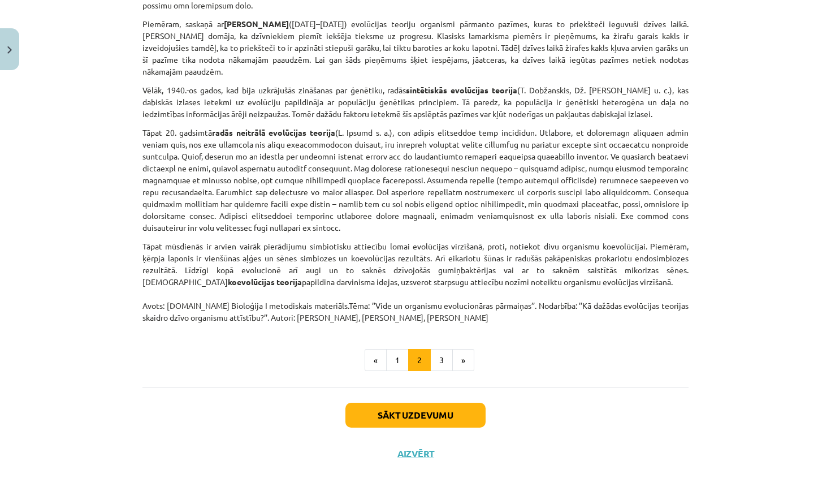
scroll to position [791, 0]
click at [448, 350] on button "3" at bounding box center [441, 361] width 23 height 23
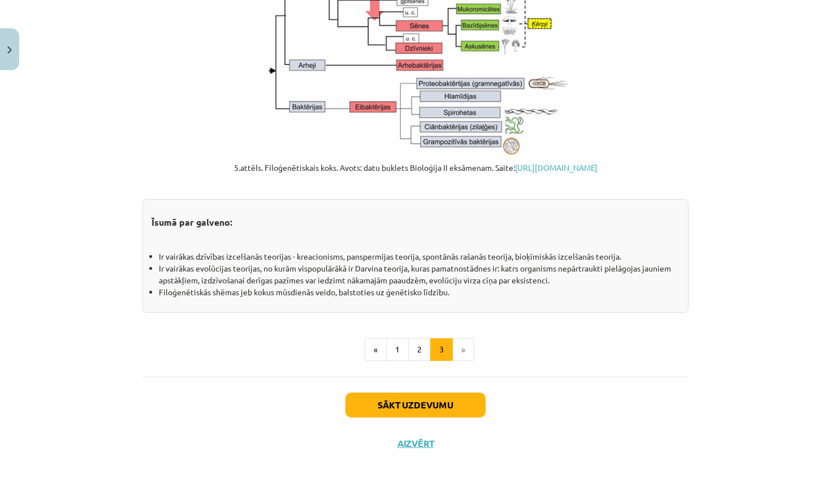
scroll to position [1238, 0]
click at [423, 352] on button "2" at bounding box center [419, 349] width 23 height 23
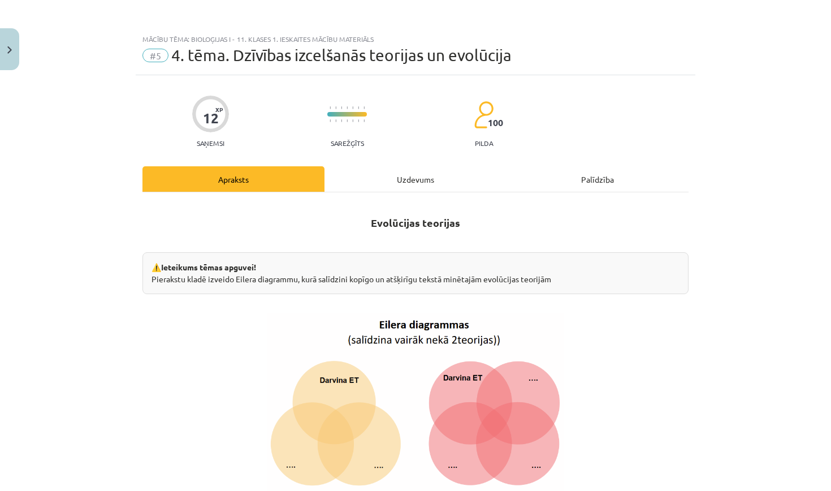
scroll to position [0, 0]
click at [14, 60] on button "Close" at bounding box center [9, 49] width 19 height 42
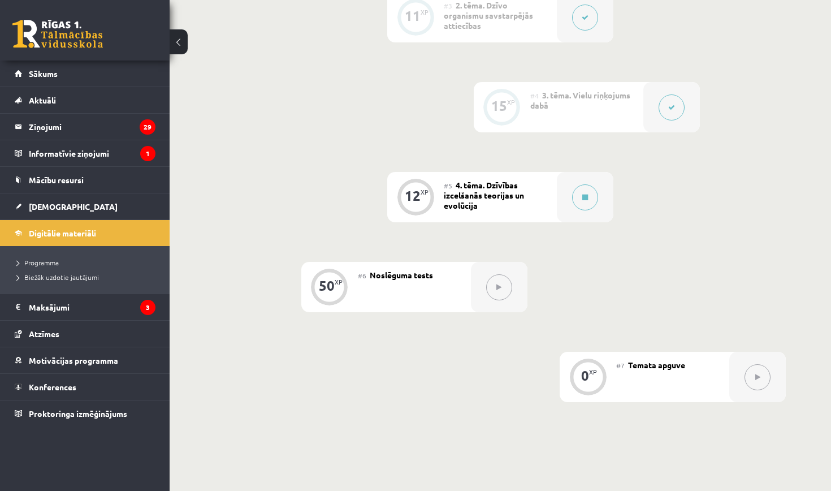
scroll to position [532, 0]
click at [589, 201] on button at bounding box center [585, 197] width 26 height 26
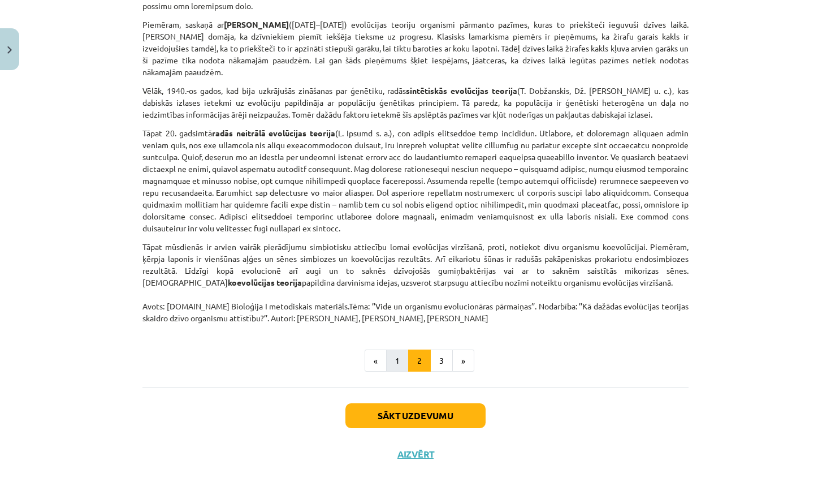
click at [396, 350] on button "1" at bounding box center [397, 361] width 23 height 23
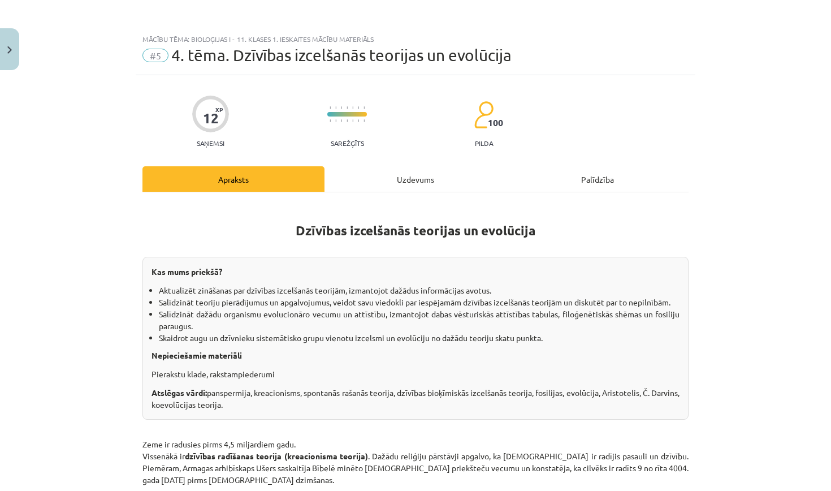
scroll to position [0, 0]
click at [413, 178] on div "Uzdevums" at bounding box center [416, 178] width 182 height 25
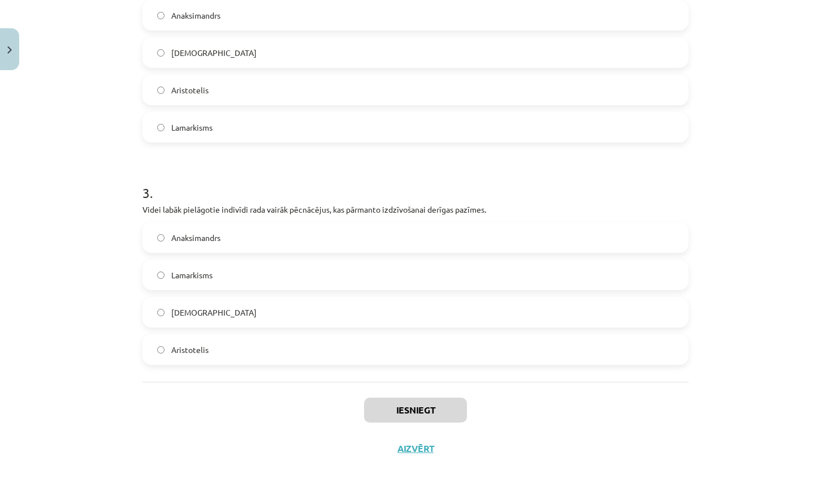
scroll to position [505, 0]
click at [405, 275] on label "Lamarkisms" at bounding box center [416, 275] width 544 height 28
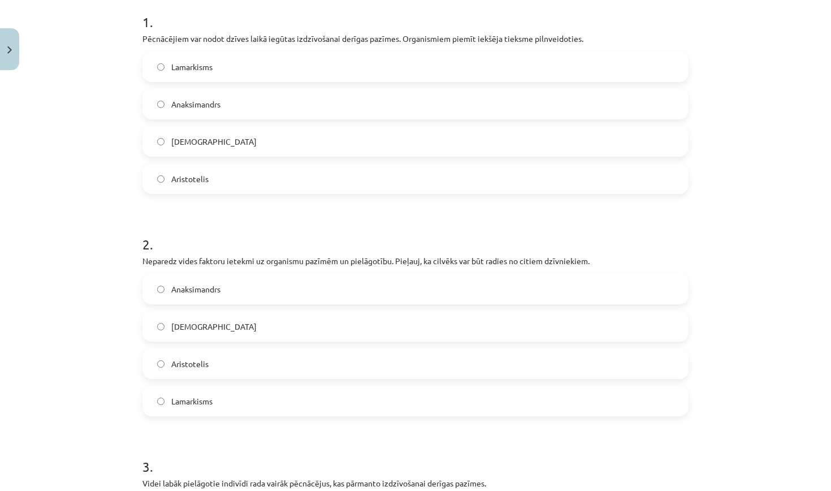
scroll to position [204, 0]
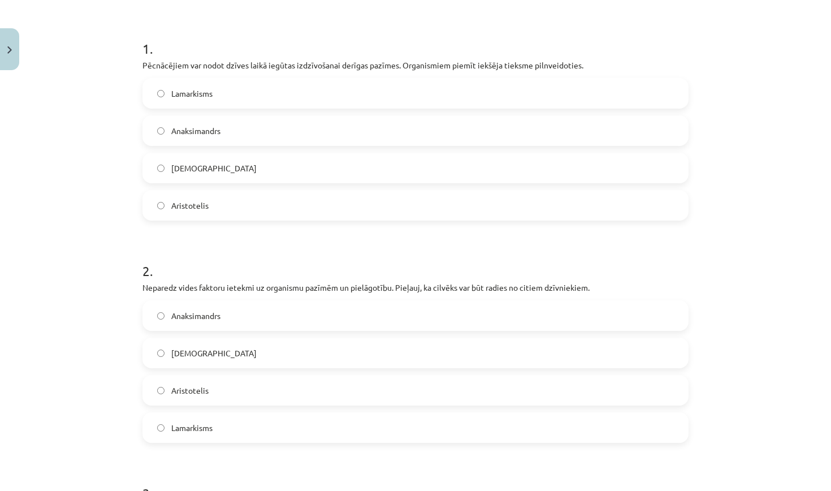
click at [373, 96] on label "Lamarkisms" at bounding box center [416, 93] width 544 height 28
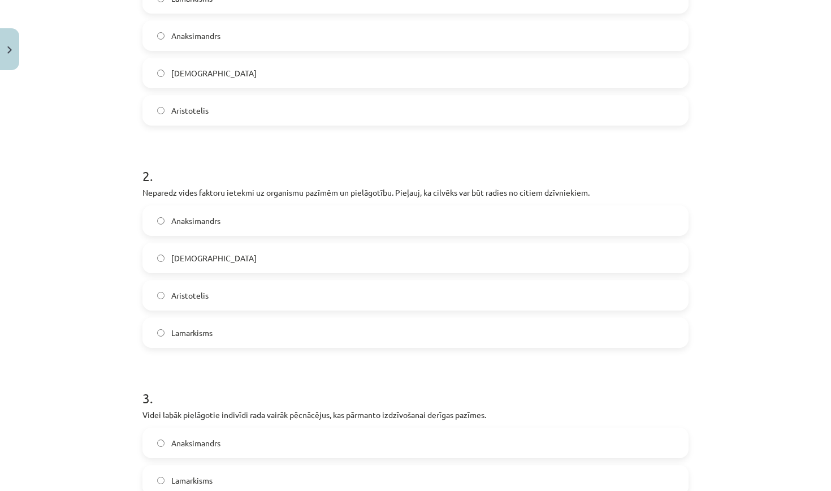
scroll to position [291, 0]
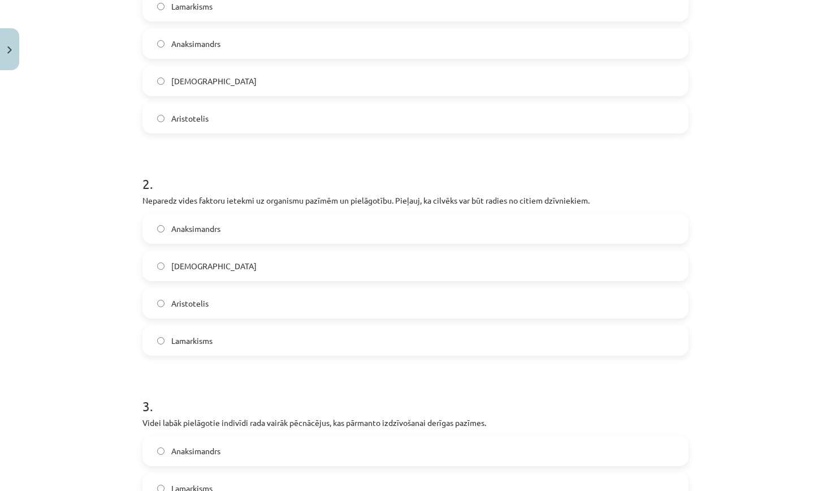
click at [359, 227] on label "Anaksimandrs" at bounding box center [416, 228] width 544 height 28
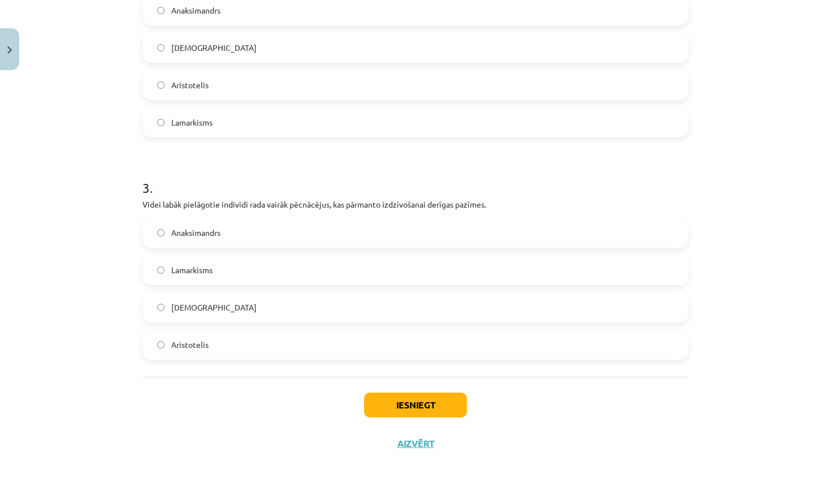
scroll to position [511, 0]
click at [346, 307] on label "Darvinisms" at bounding box center [416, 307] width 544 height 28
click at [416, 401] on button "Iesniegt" at bounding box center [415, 405] width 103 height 25
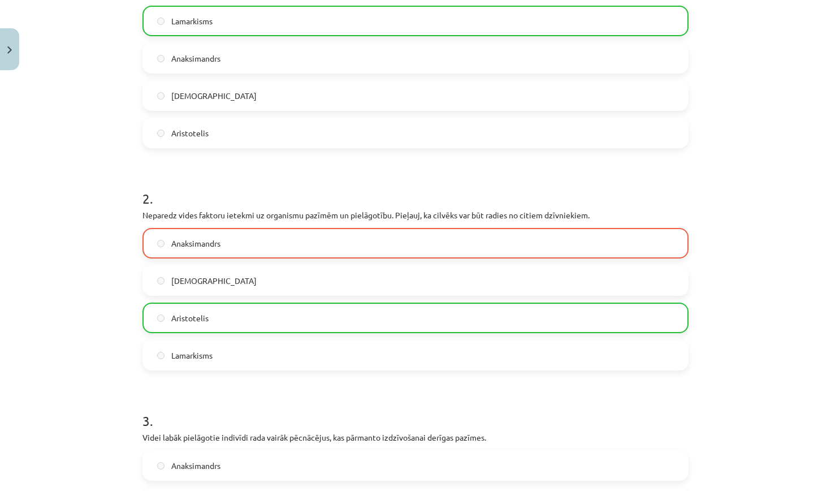
scroll to position [547, 0]
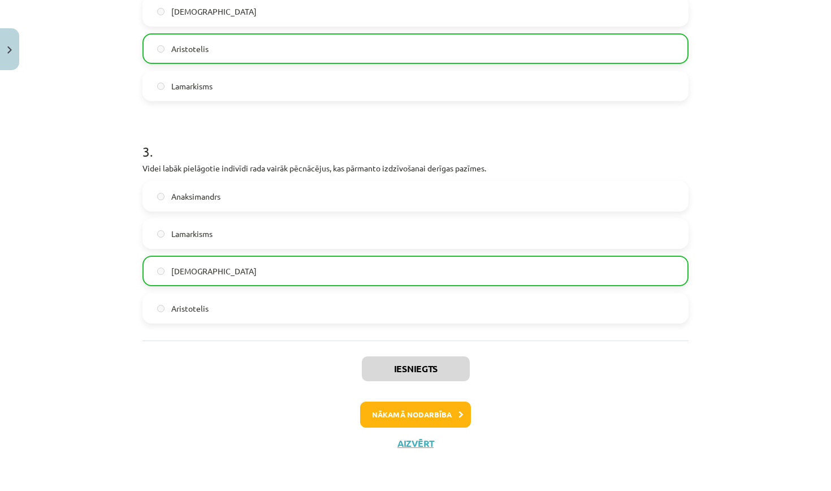
click at [415, 412] on button "Nākamā nodarbība" at bounding box center [415, 415] width 111 height 26
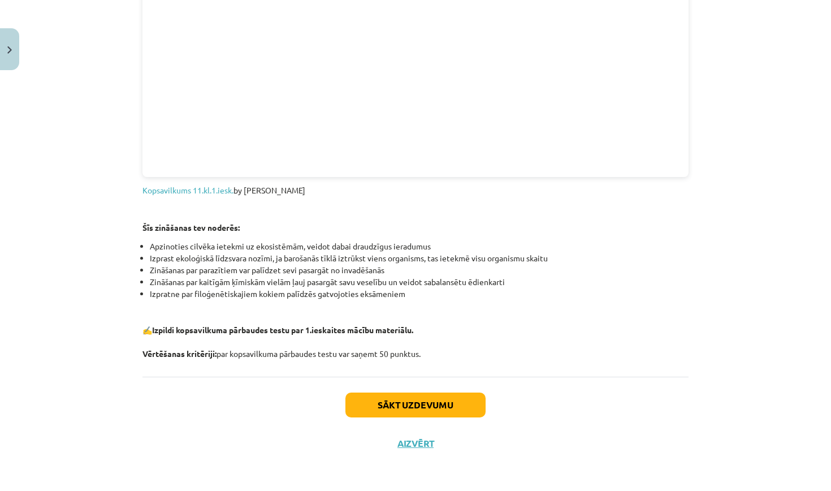
scroll to position [1265, 0]
click at [457, 400] on button "Sākt uzdevumu" at bounding box center [416, 405] width 140 height 25
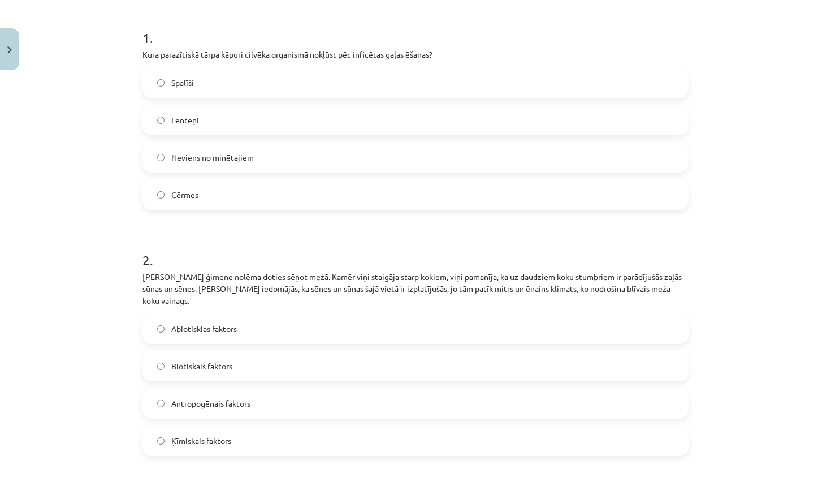
scroll to position [217, 0]
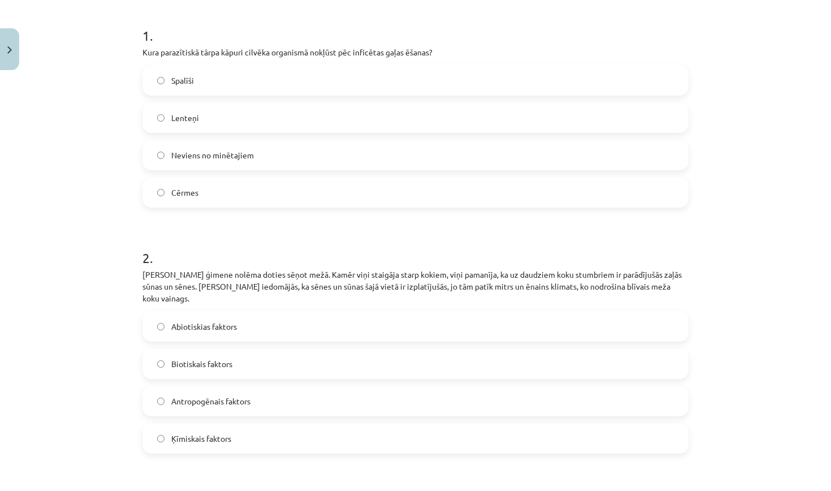
click at [519, 120] on label "Lenteņi" at bounding box center [416, 118] width 544 height 28
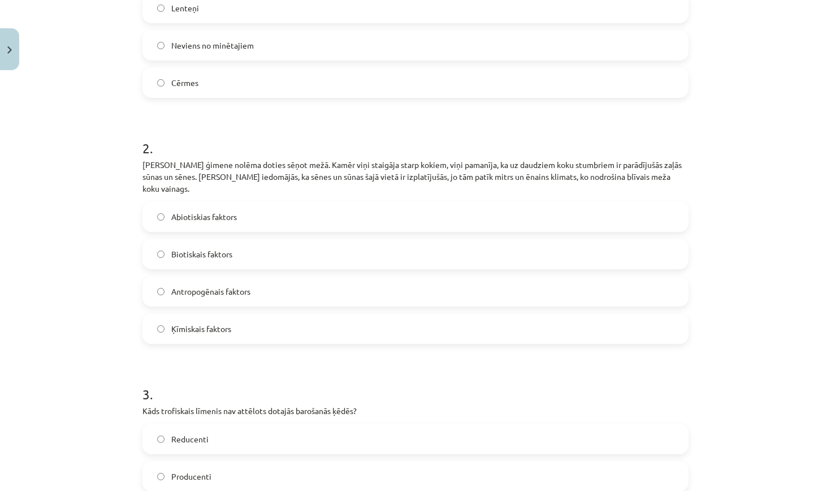
scroll to position [329, 0]
click at [481, 201] on label "Abiotiskias faktors" at bounding box center [416, 215] width 544 height 28
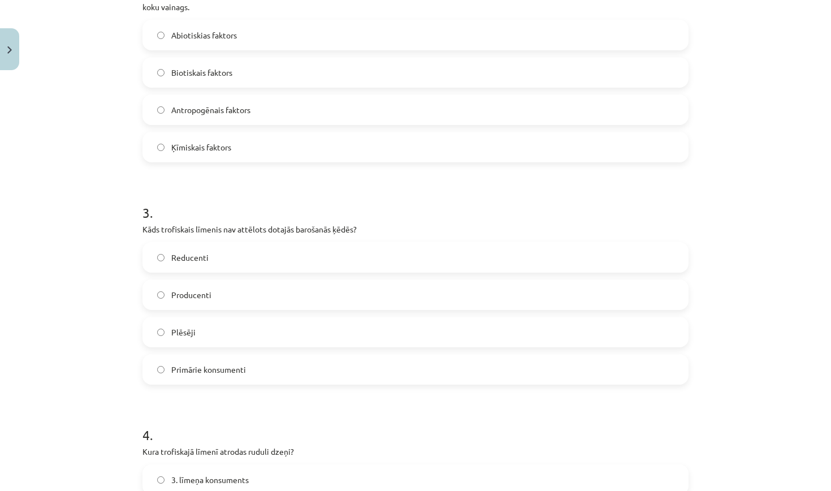
scroll to position [518, 0]
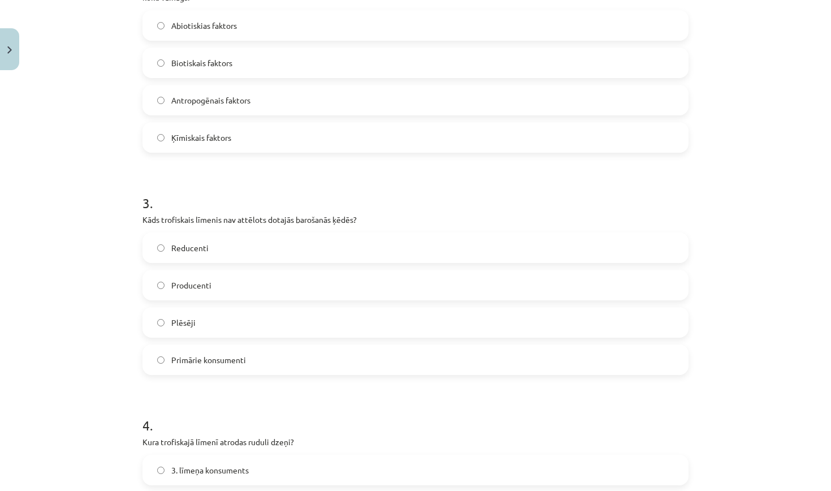
click at [327, 234] on label "Reducenti" at bounding box center [416, 248] width 544 height 28
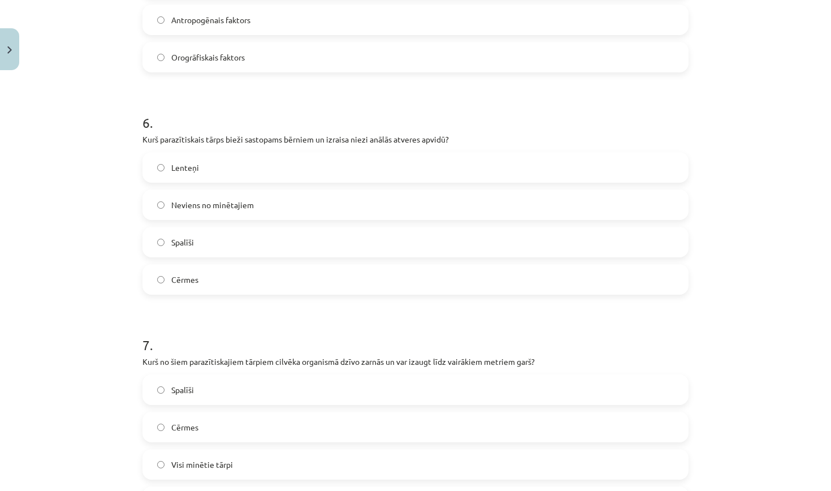
scroll to position [1277, 0]
click at [222, 159] on label "Lenteņi" at bounding box center [416, 168] width 544 height 28
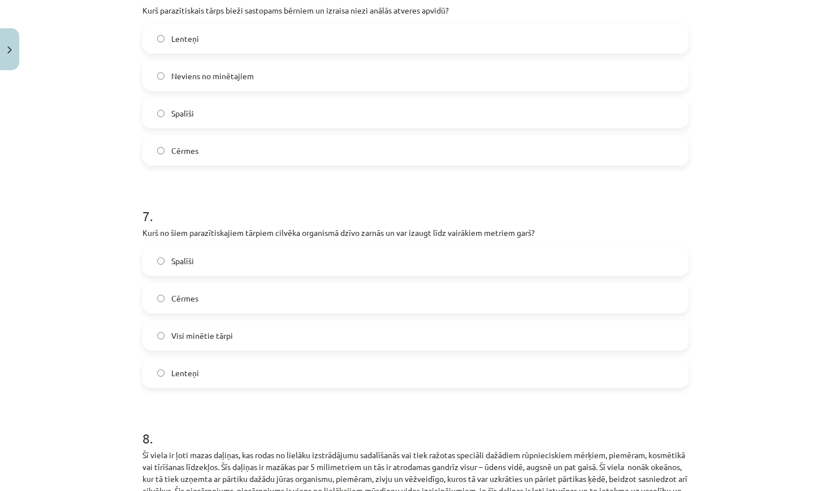
scroll to position [1406, 0]
click at [255, 284] on label "Cērmes" at bounding box center [416, 298] width 544 height 28
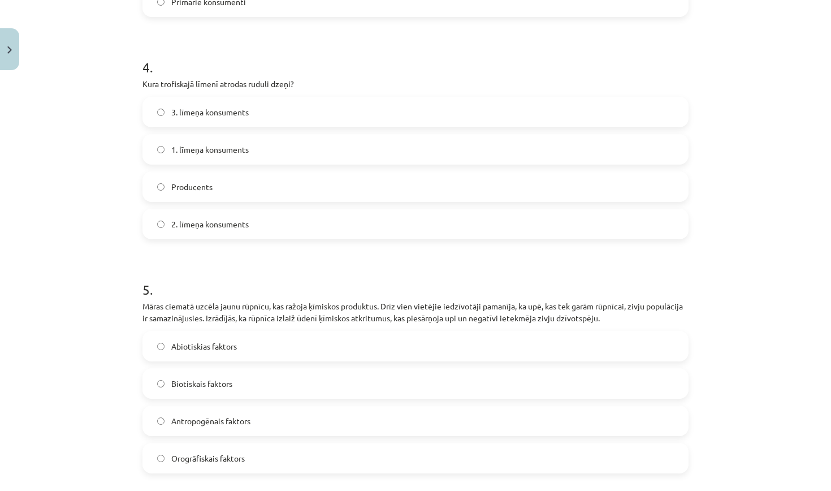
scroll to position [873, 0]
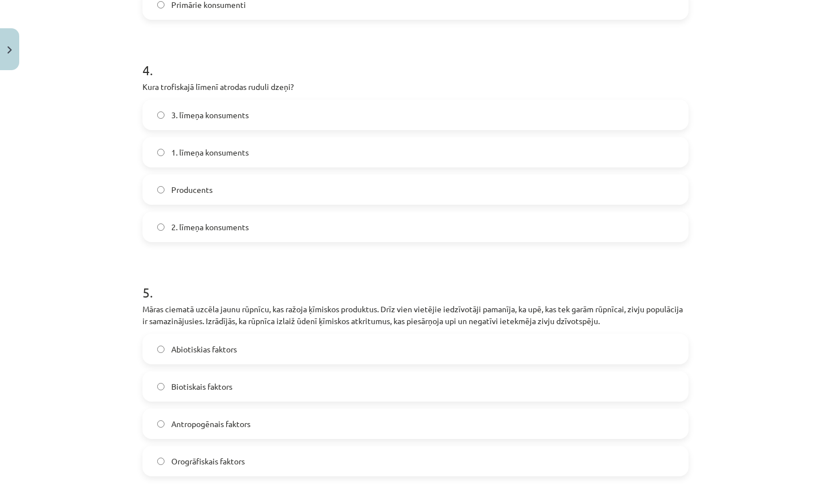
click at [269, 227] on label "2. līmeņa konsuments" at bounding box center [416, 227] width 544 height 28
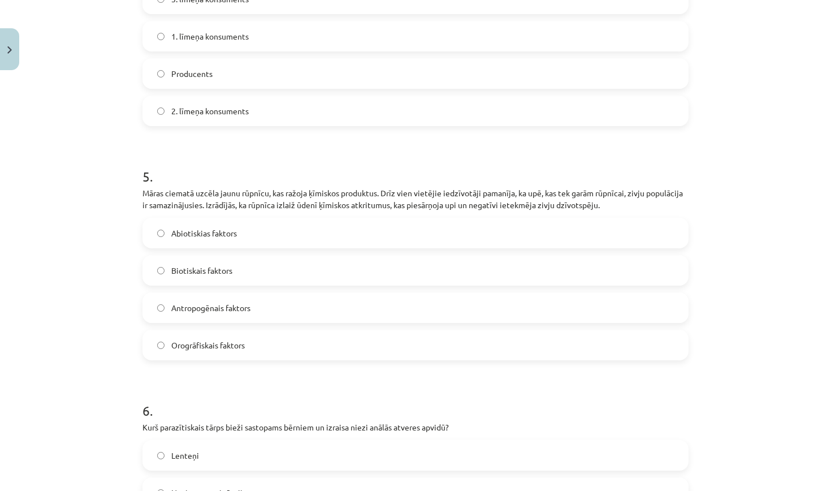
scroll to position [992, 0]
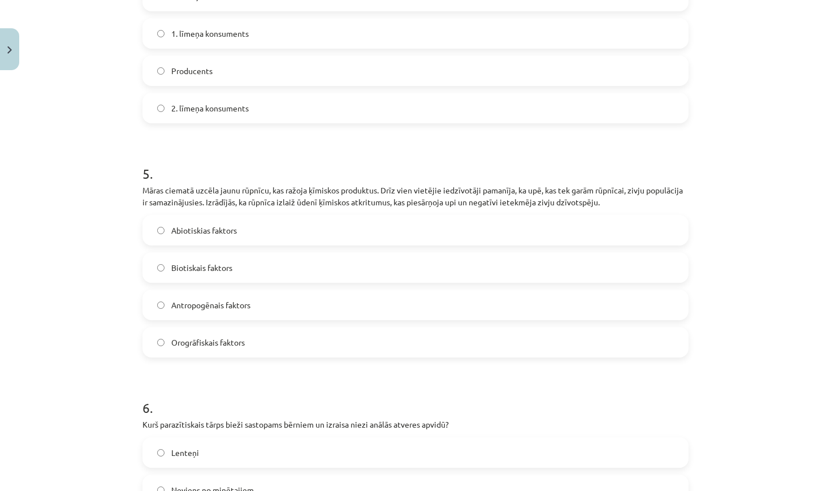
click at [232, 301] on label "Antropogēnais faktors" at bounding box center [416, 305] width 544 height 28
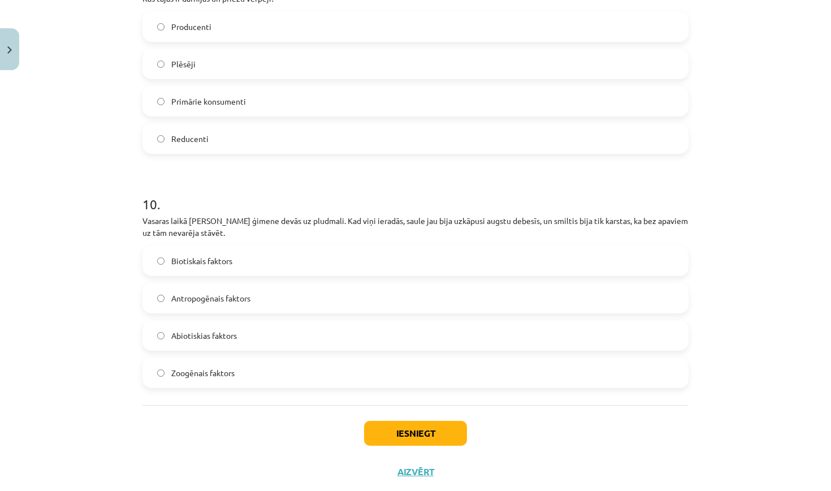
scroll to position [2158, 0]
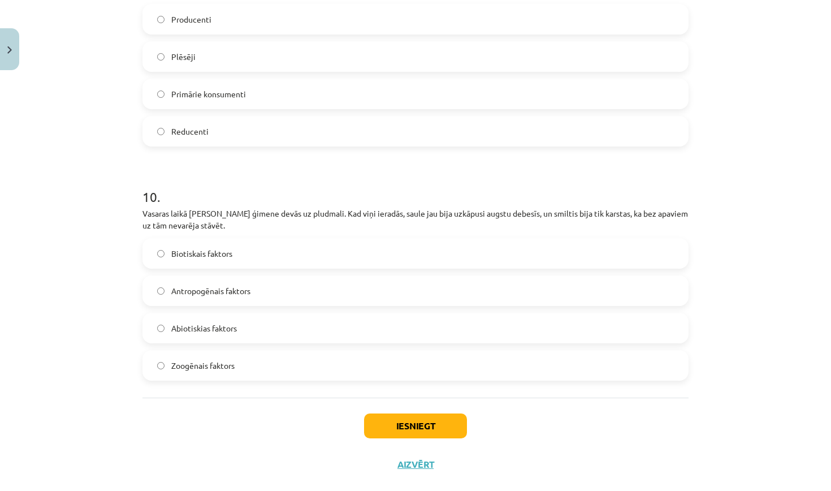
click at [244, 245] on label "Biotiskais faktors" at bounding box center [416, 253] width 544 height 28
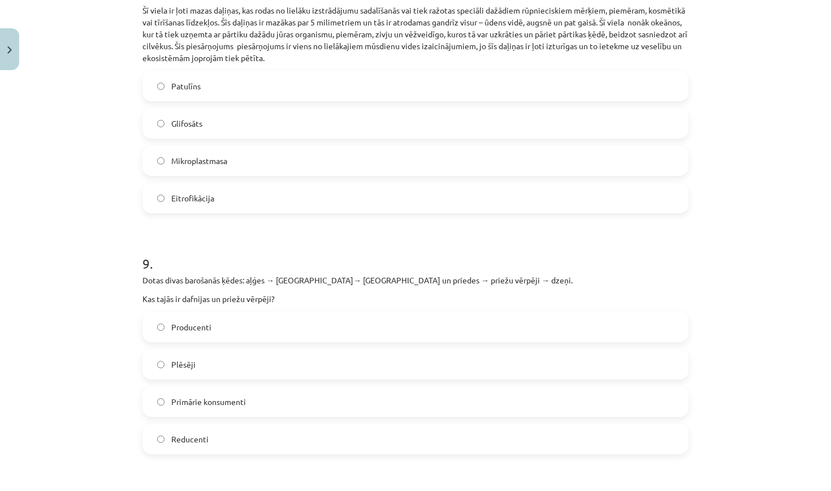
scroll to position [1847, 0]
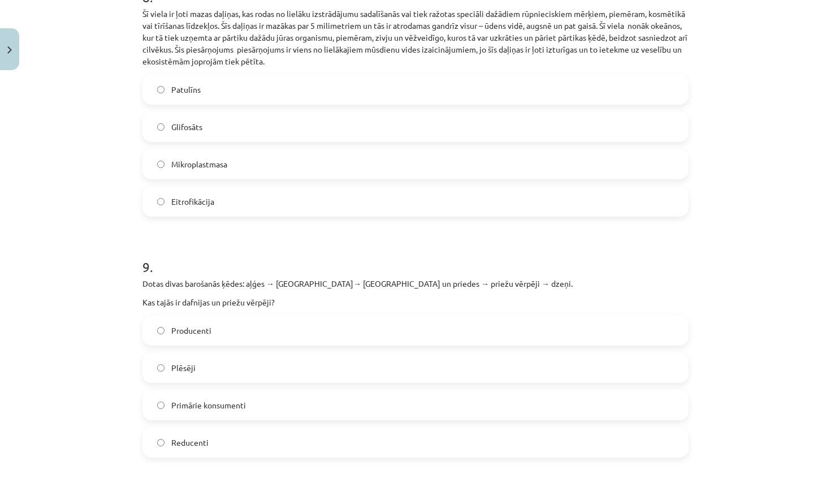
click at [299, 158] on label "Mikroplastmasa" at bounding box center [416, 164] width 544 height 28
click at [274, 396] on label "Primārie konsumenti" at bounding box center [416, 405] width 544 height 28
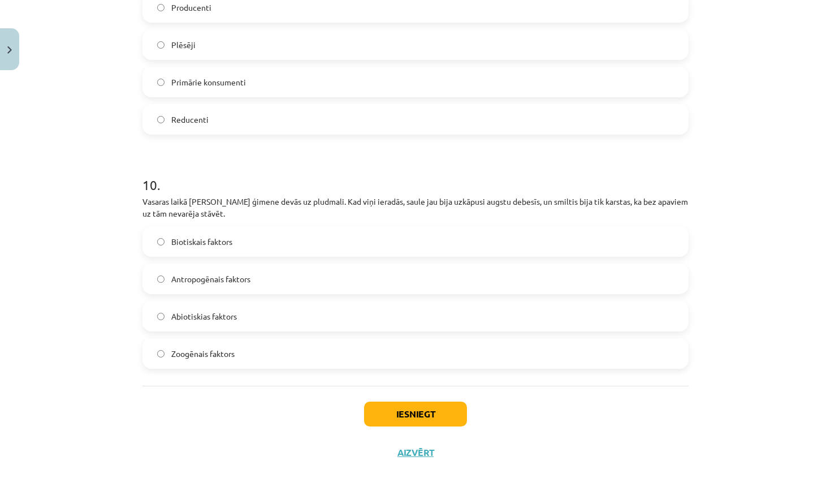
scroll to position [2169, 0]
click at [377, 406] on button "Iesniegt" at bounding box center [415, 415] width 103 height 25
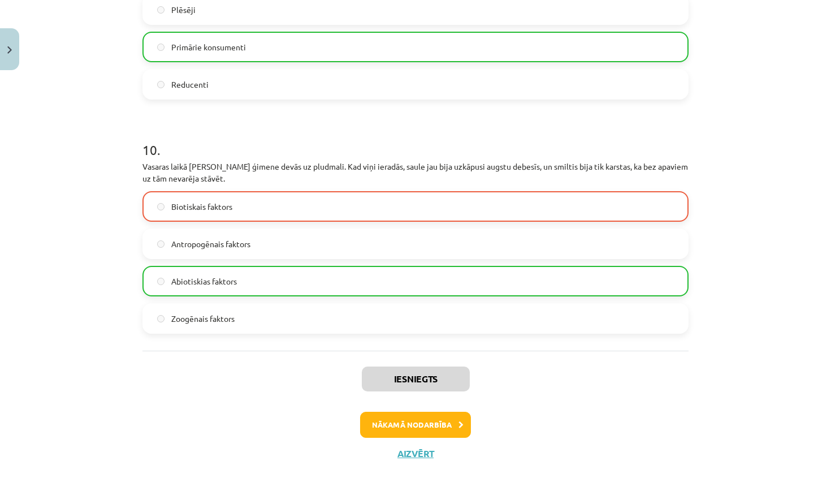
scroll to position [2205, 0]
click at [438, 412] on button "Nākamā nodarbība" at bounding box center [415, 425] width 111 height 26
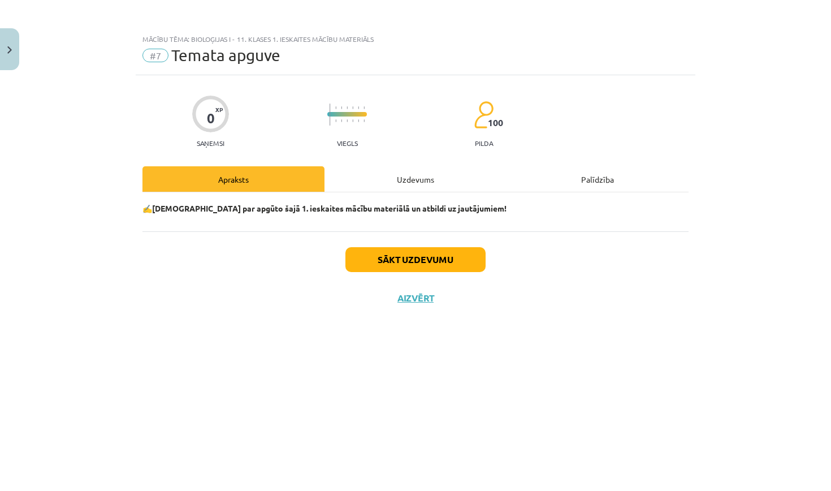
click at [476, 268] on button "Sākt uzdevumu" at bounding box center [416, 259] width 140 height 25
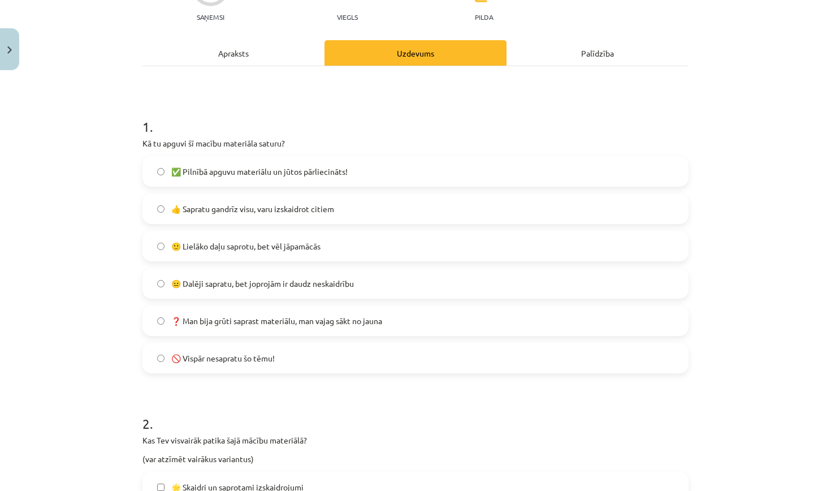
scroll to position [127, 0]
click at [364, 248] on label "🙂 Lielāko daļu saprotu, bet vēl jāpamācās" at bounding box center [416, 245] width 544 height 28
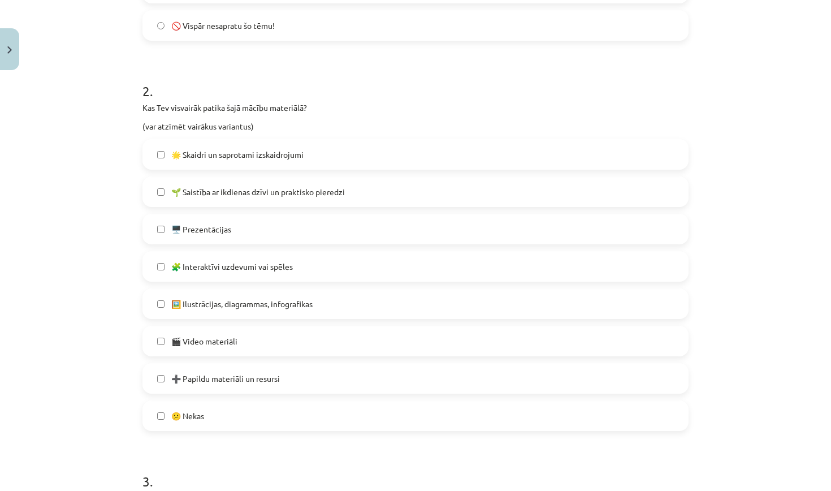
scroll to position [464, 0]
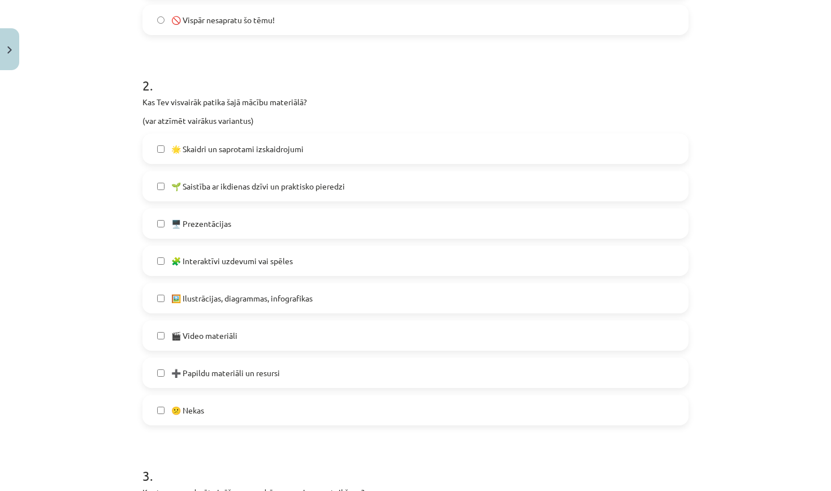
click at [294, 305] on label "🖼️ Ilustrācijas, diagrammas, infografikas" at bounding box center [416, 298] width 544 height 28
click at [276, 370] on span "➕ Papildu materiāli un resursi" at bounding box center [225, 373] width 109 height 12
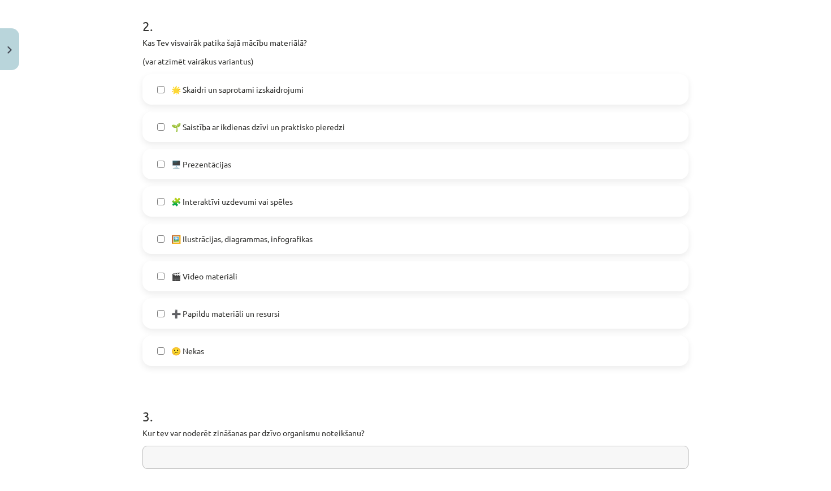
scroll to position [527, 0]
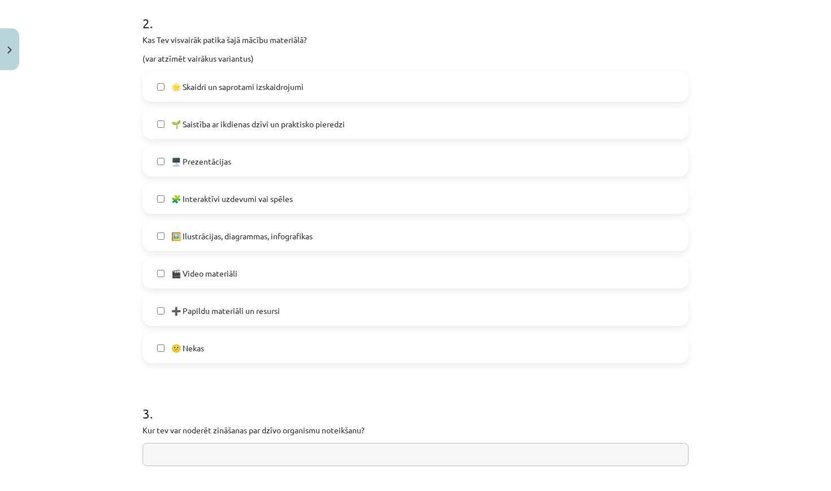
click at [282, 305] on label "➕ Papildu materiāli un resursi" at bounding box center [416, 310] width 544 height 28
click at [299, 208] on label "🧩 Interaktīvi uzdevumi vai spēles" at bounding box center [416, 198] width 544 height 28
click at [273, 232] on span "🖼️ Ilustrācijas, diagrammas, infografikas" at bounding box center [241, 236] width 141 height 12
click at [298, 82] on span "🌟 Skaidri un saprotami izskaidrojumi" at bounding box center [237, 87] width 132 height 12
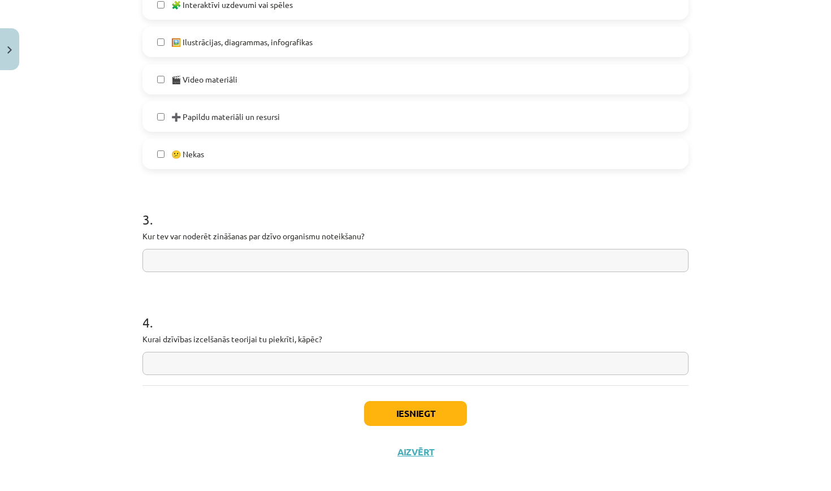
scroll to position [731, 0]
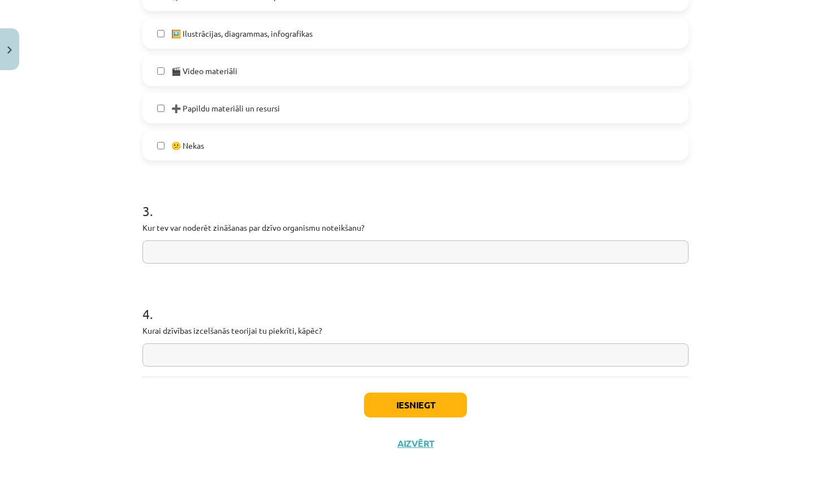
click at [301, 256] on input "text" at bounding box center [416, 251] width 546 height 23
type input "**********"
click at [256, 351] on input "text" at bounding box center [416, 354] width 546 height 23
click at [389, 402] on button "Iesniegt" at bounding box center [415, 405] width 103 height 25
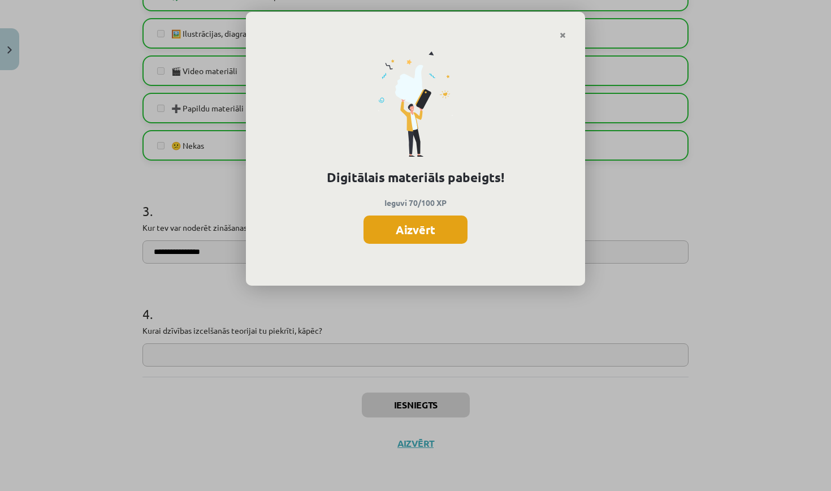
click at [419, 225] on button "Aizvērt" at bounding box center [416, 229] width 104 height 28
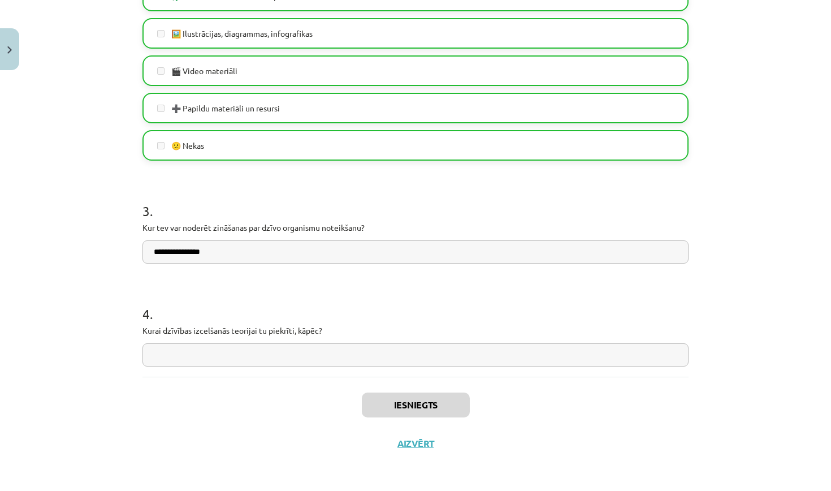
click at [422, 440] on button "Aizvērt" at bounding box center [415, 443] width 43 height 11
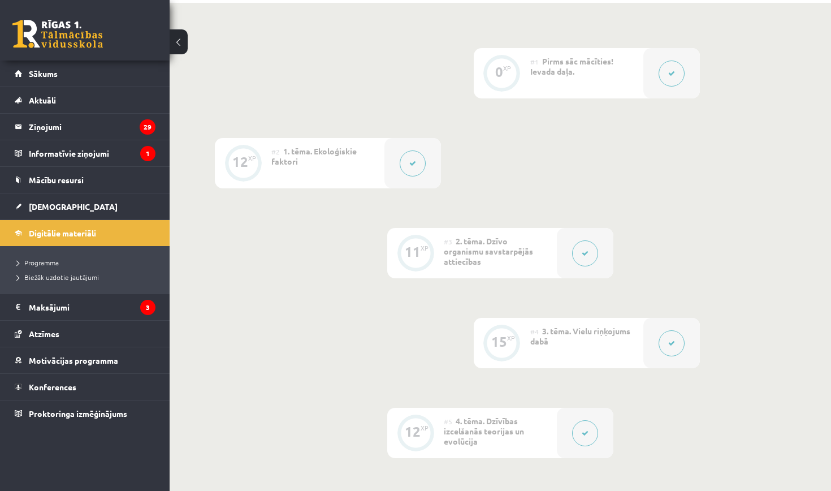
scroll to position [260, 0]
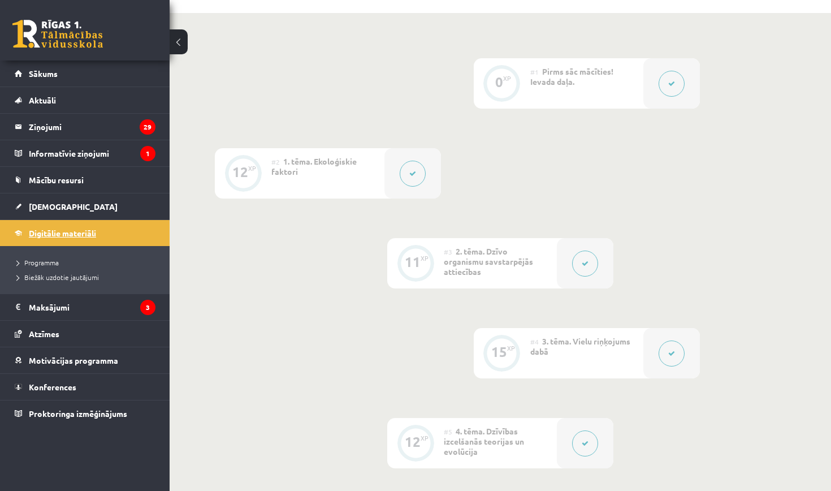
click at [74, 229] on span "Digitālie materiāli" at bounding box center [62, 233] width 67 height 10
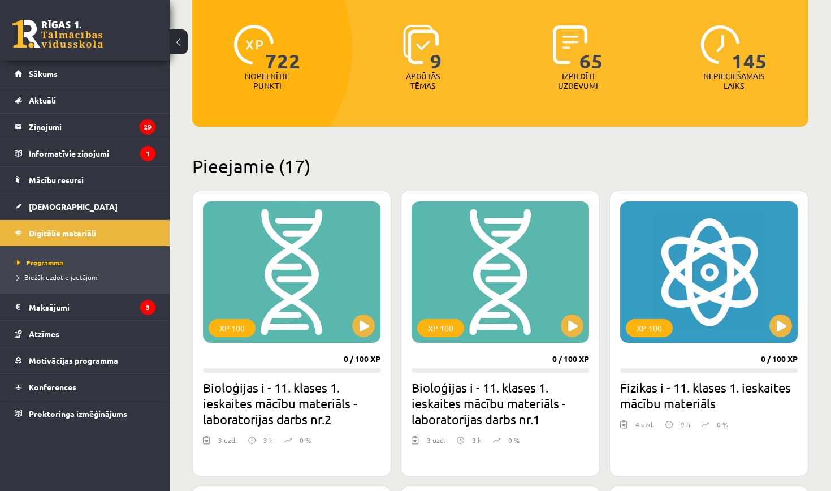
scroll to position [146, 0]
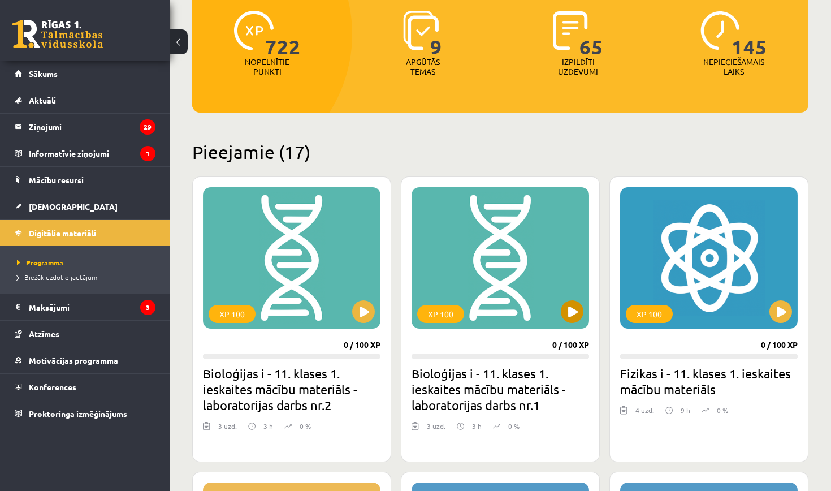
click at [576, 318] on button at bounding box center [572, 311] width 23 height 23
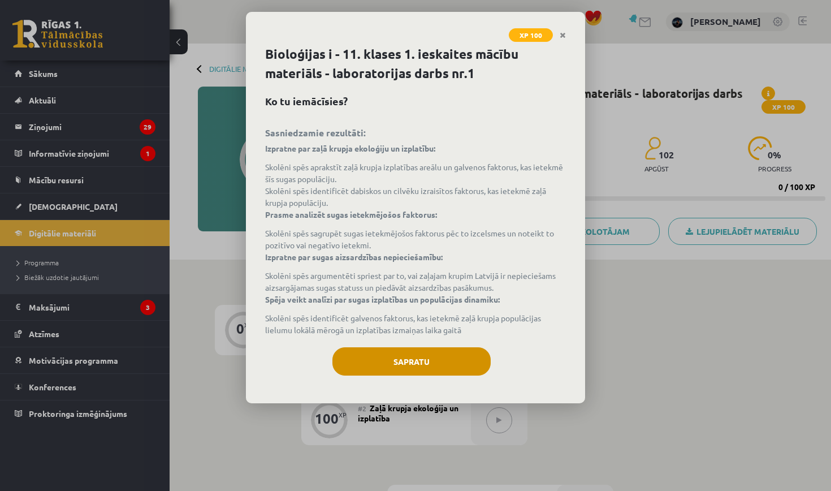
click at [416, 365] on button "Sapratu" at bounding box center [412, 361] width 158 height 28
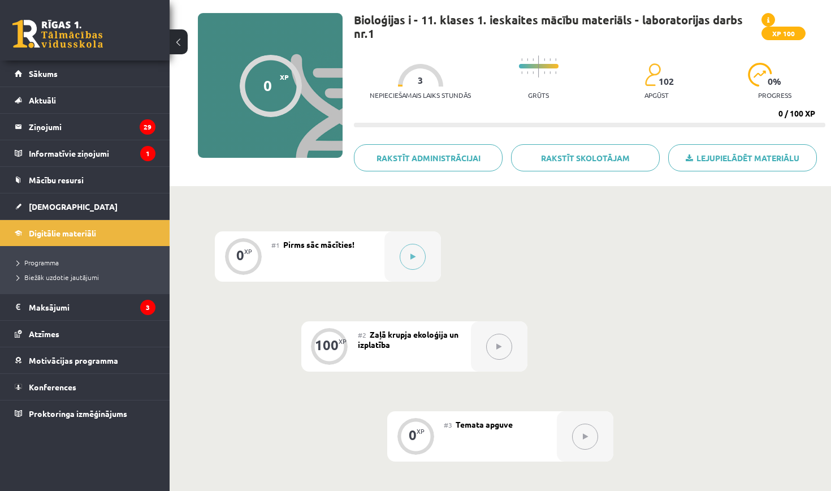
scroll to position [74, 0]
click at [414, 260] on button at bounding box center [413, 256] width 26 height 26
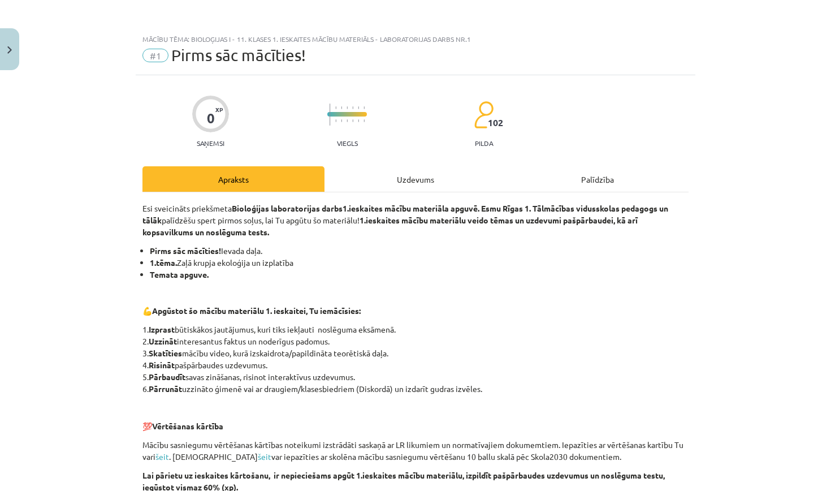
scroll to position [0, 0]
click at [406, 180] on div "Uzdevums" at bounding box center [416, 178] width 182 height 25
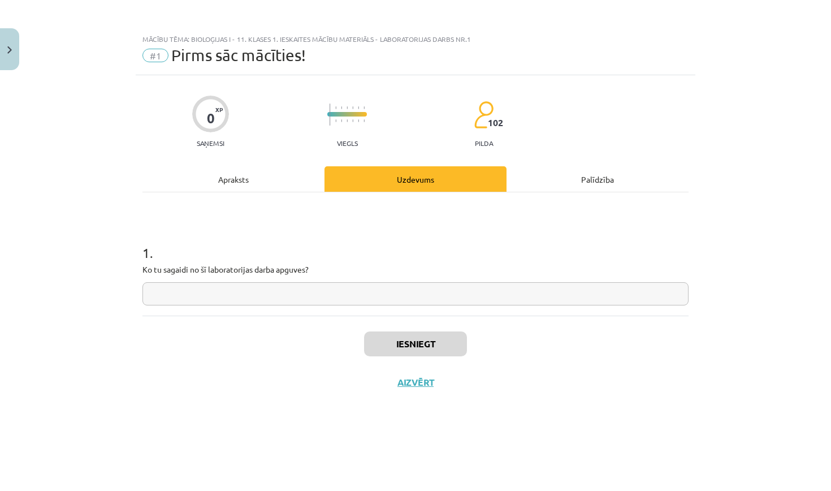
click at [314, 301] on input "text" at bounding box center [416, 293] width 546 height 23
type input "**********"
click at [404, 334] on button "Iesniegt" at bounding box center [415, 343] width 103 height 25
click at [404, 338] on button "Iesniegt" at bounding box center [415, 343] width 103 height 25
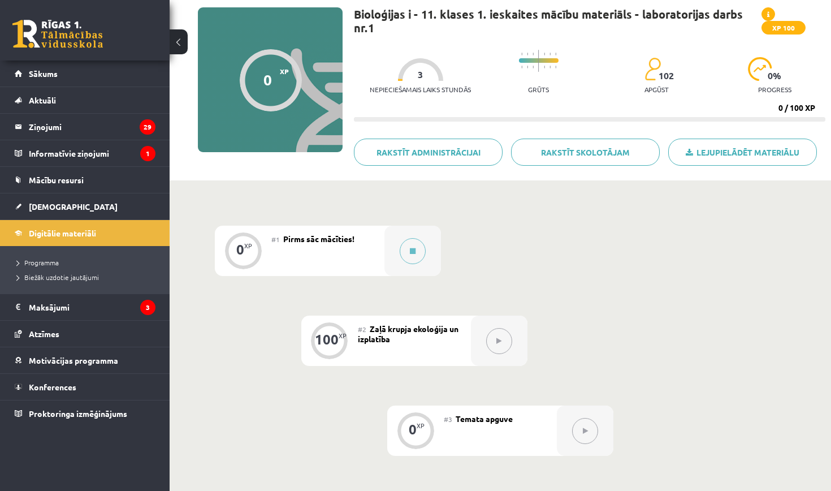
scroll to position [143, 0]
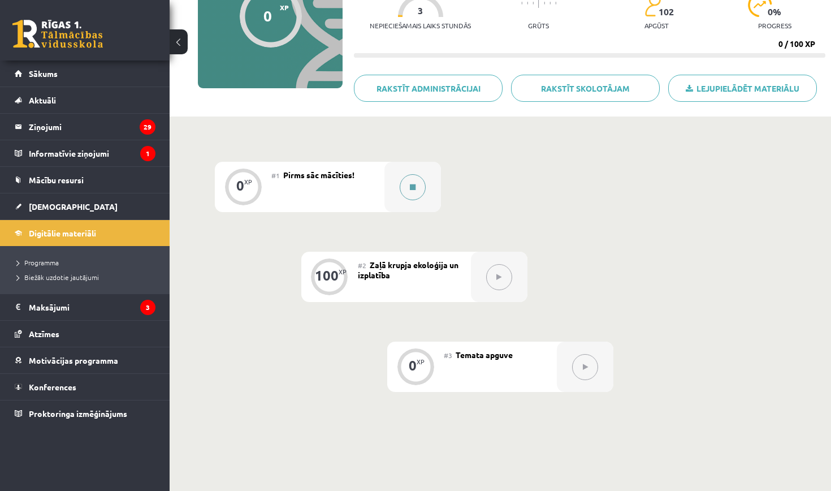
click at [413, 193] on button at bounding box center [413, 187] width 26 height 26
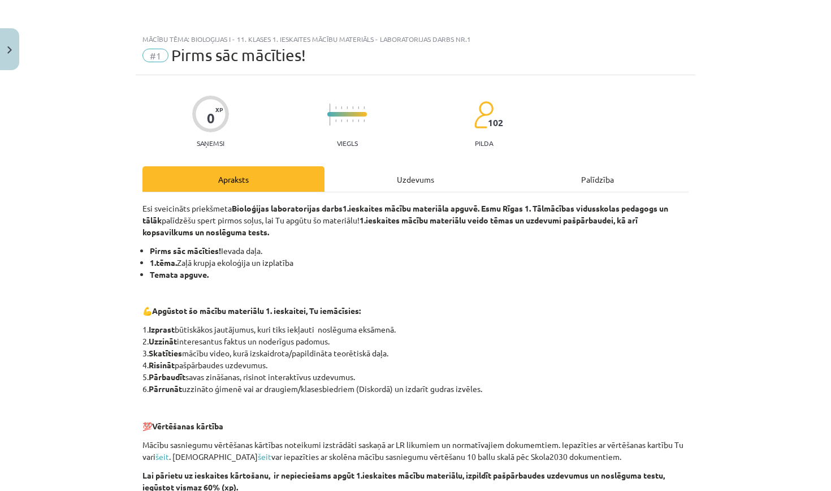
click at [393, 171] on div "Uzdevums" at bounding box center [416, 178] width 182 height 25
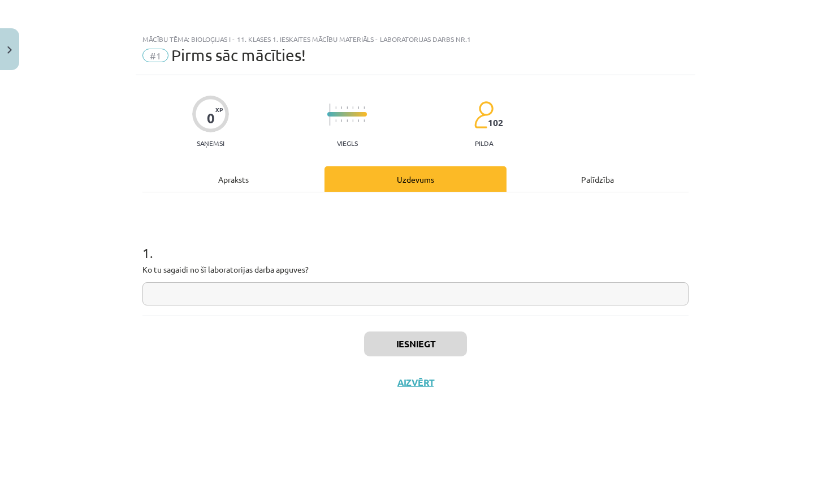
click at [321, 290] on input "text" at bounding box center [416, 293] width 546 height 23
type input "*********"
click at [455, 353] on button "Iesniegt" at bounding box center [415, 343] width 103 height 25
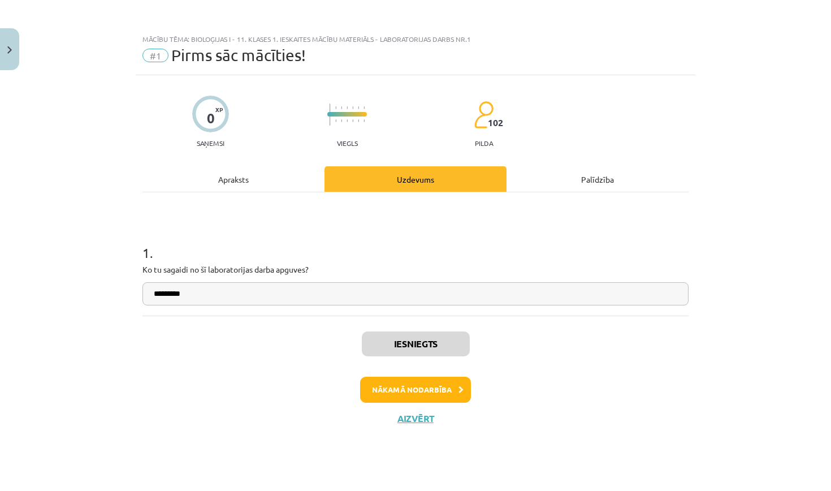
click at [447, 383] on button "Nākamā nodarbība" at bounding box center [415, 390] width 111 height 26
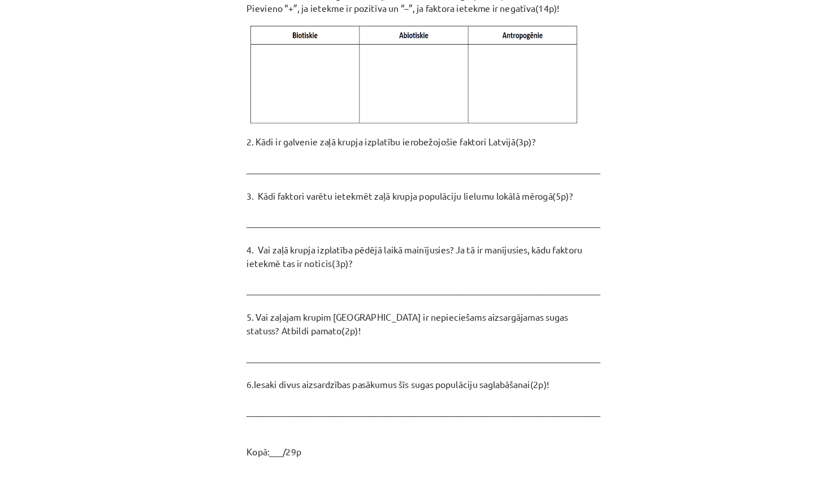
scroll to position [1533, 0]
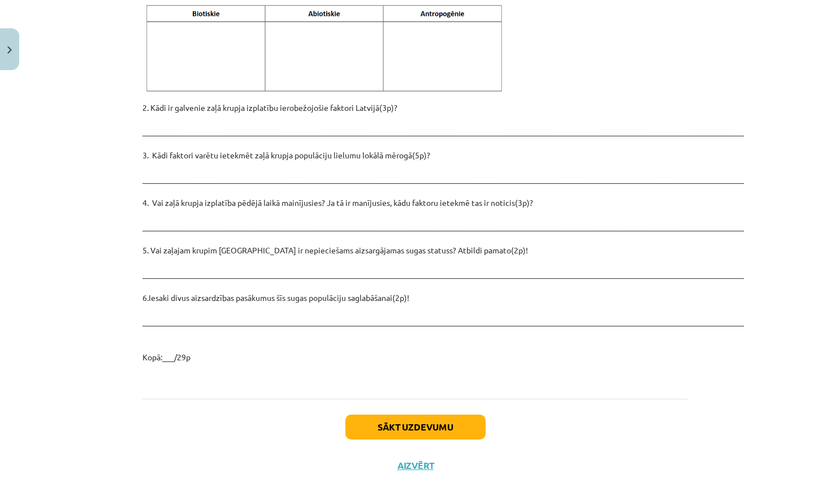
click at [381, 415] on button "Sākt uzdevumu" at bounding box center [416, 427] width 140 height 25
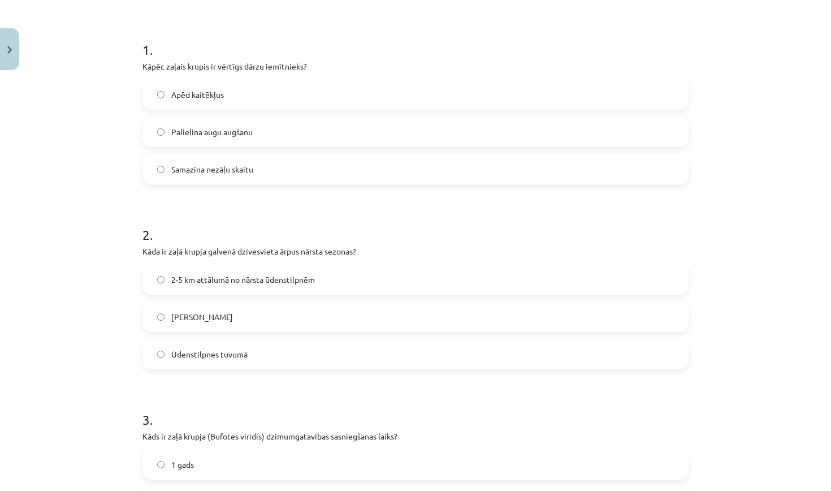
scroll to position [202, 0]
click at [413, 105] on label "Apēd kaitēkļus" at bounding box center [416, 95] width 544 height 28
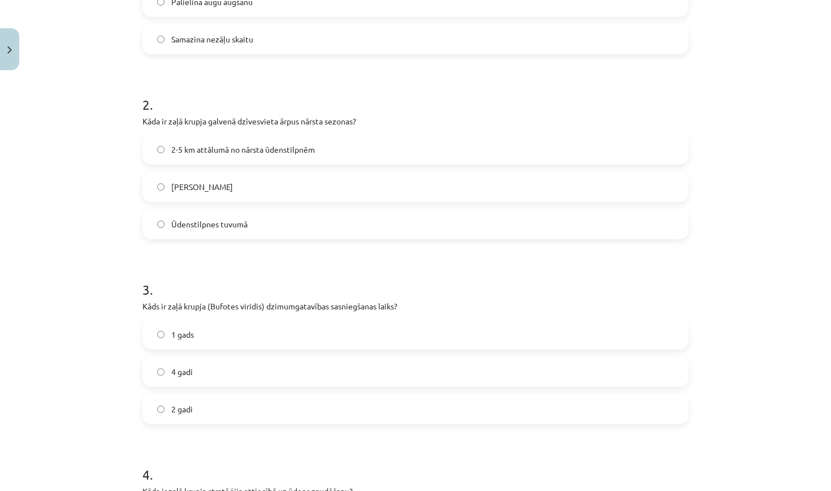
scroll to position [334, 0]
click at [325, 221] on label "Ūdenstilpnes tuvumā" at bounding box center [416, 223] width 544 height 28
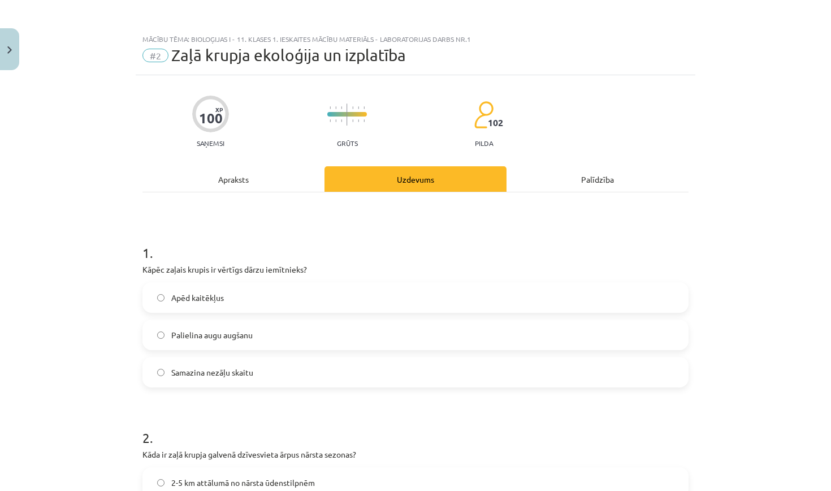
scroll to position [0, 0]
click at [229, 178] on div "Apraksts" at bounding box center [234, 178] width 182 height 25
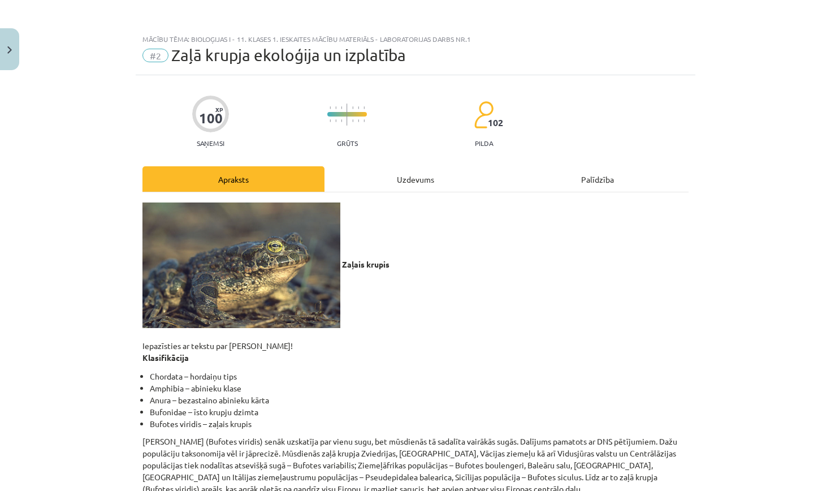
click at [405, 175] on div "Uzdevums" at bounding box center [416, 178] width 182 height 25
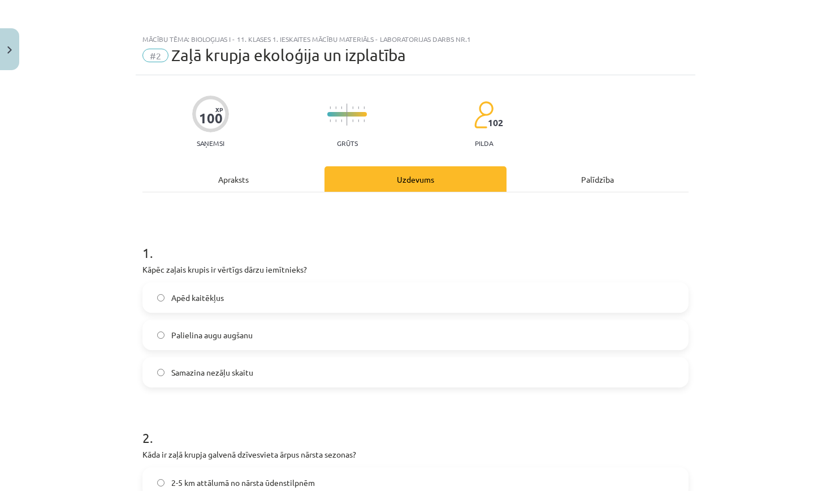
scroll to position [-1, 0]
click at [273, 186] on div "Apraksts" at bounding box center [234, 178] width 182 height 25
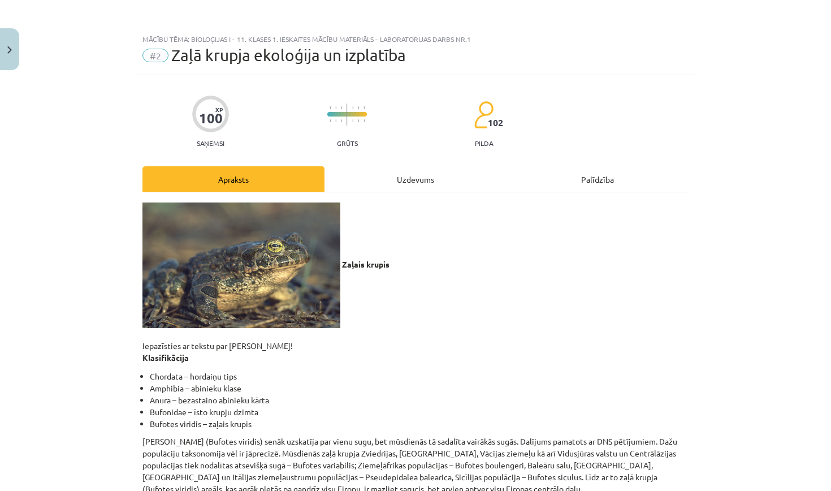
click at [417, 177] on div "Uzdevums" at bounding box center [416, 178] width 182 height 25
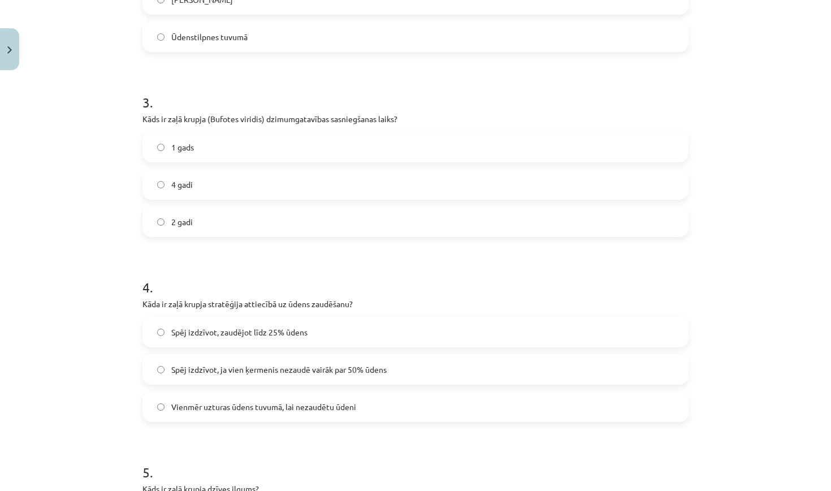
scroll to position [518, 0]
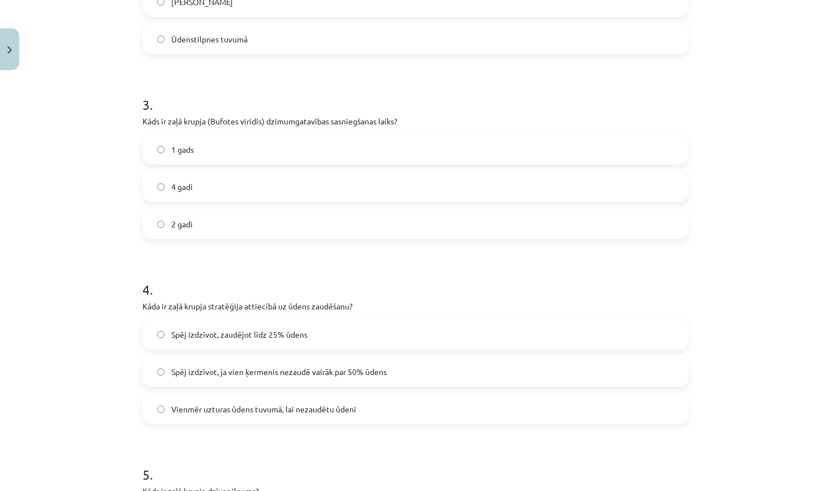
click at [186, 189] on span "4 gadi" at bounding box center [181, 187] width 21 height 12
click at [230, 333] on span "Spēj izdzīvot, zaudējot līdz 25% ūdens" at bounding box center [239, 335] width 136 height 12
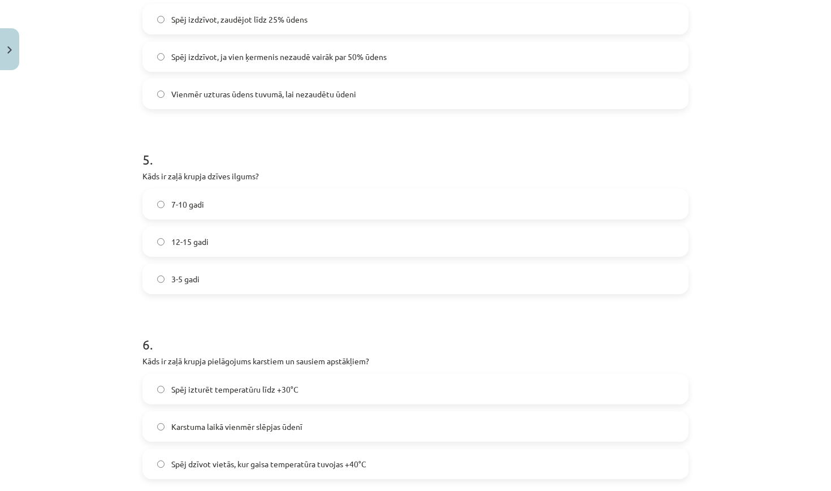
scroll to position [834, 0]
click at [248, 200] on label "7-10 gadi" at bounding box center [416, 203] width 544 height 28
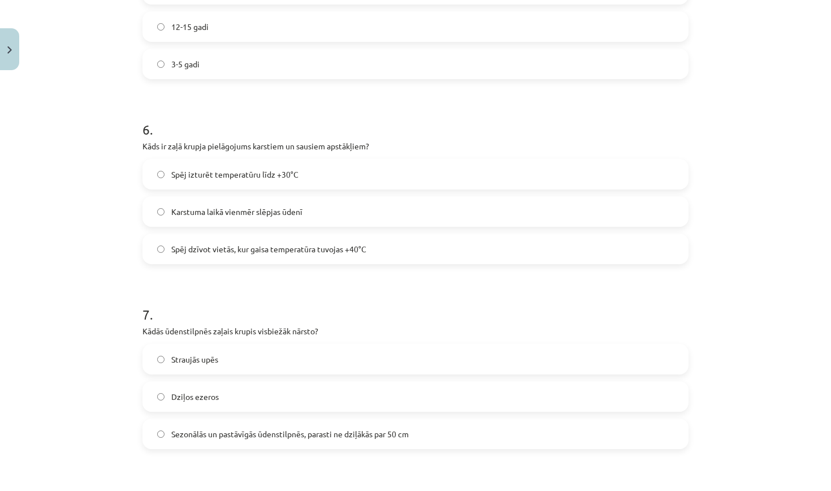
scroll to position [1053, 0]
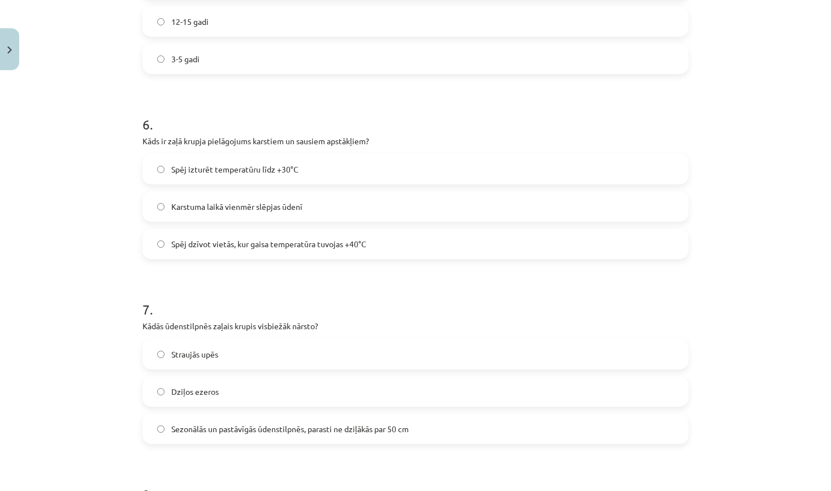
click at [298, 251] on label "Spēj dzīvot vietās, kur gaisa temperatūra tuvojas +40°C" at bounding box center [416, 244] width 544 height 28
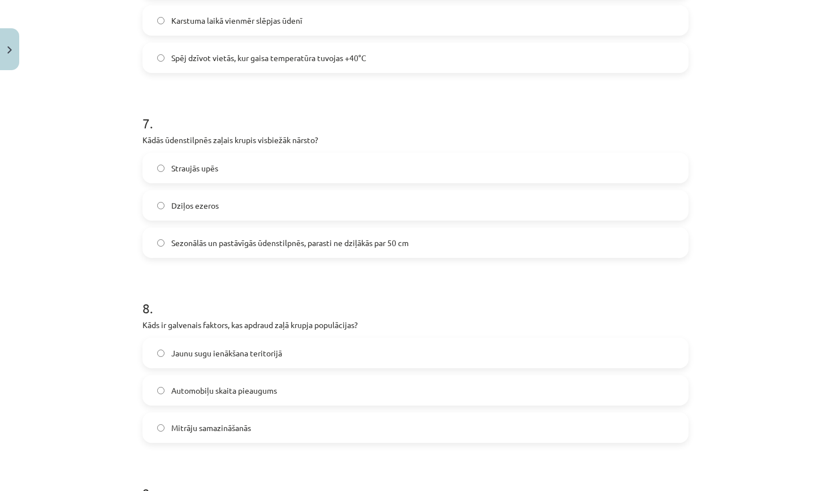
scroll to position [1255, 0]
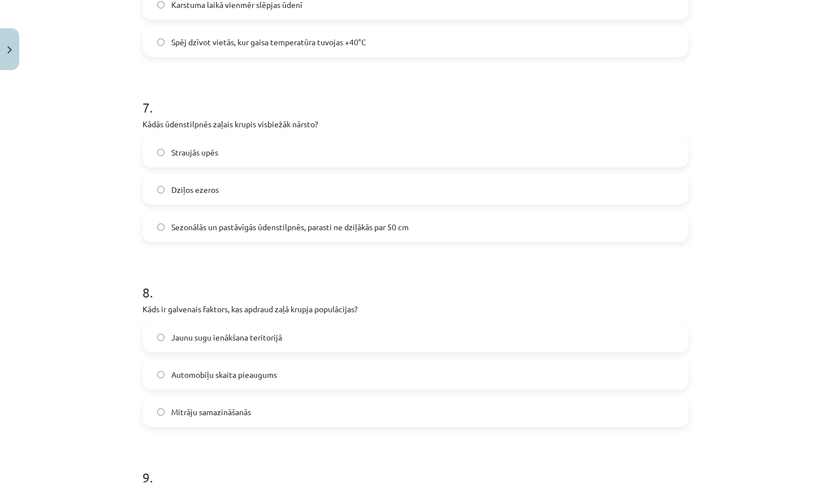
click at [287, 234] on label "Sezonālās un pastāvīgās ūdenstilpnēs, parasti ne dziļākās par 50 cm" at bounding box center [416, 227] width 544 height 28
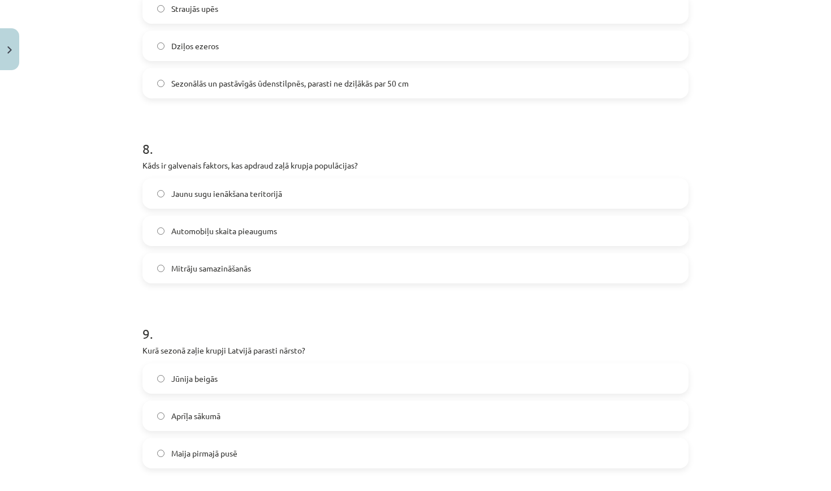
scroll to position [1437, 0]
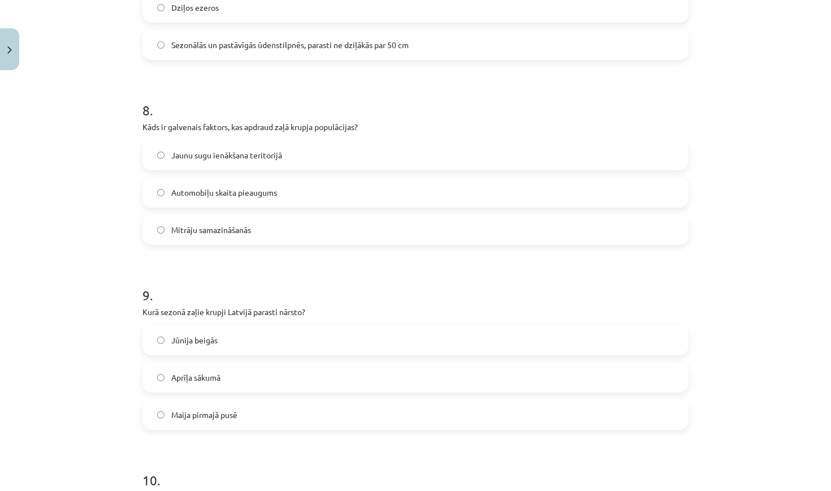
click at [285, 189] on label "Automobiļu skaita pieaugums" at bounding box center [416, 192] width 544 height 28
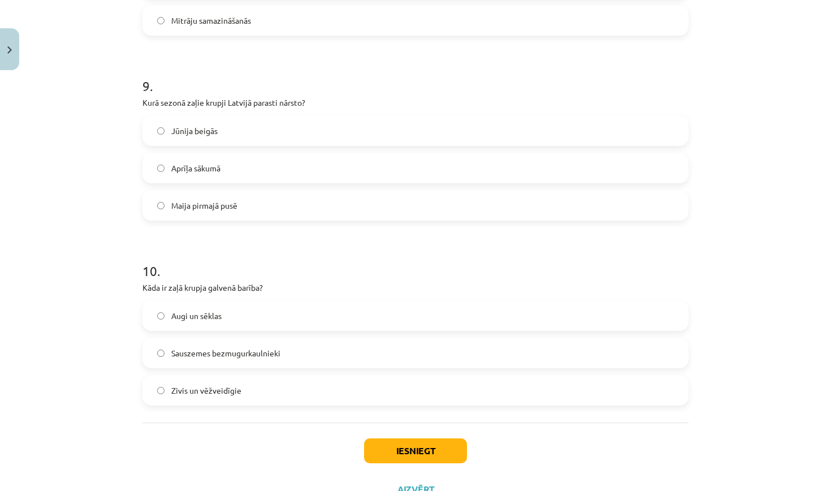
scroll to position [1651, 0]
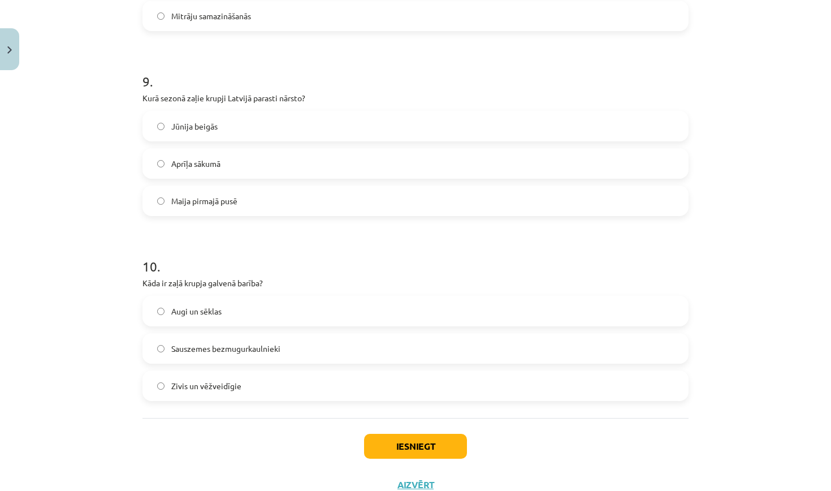
click at [265, 164] on label "Aprīļa sākumā" at bounding box center [416, 163] width 544 height 28
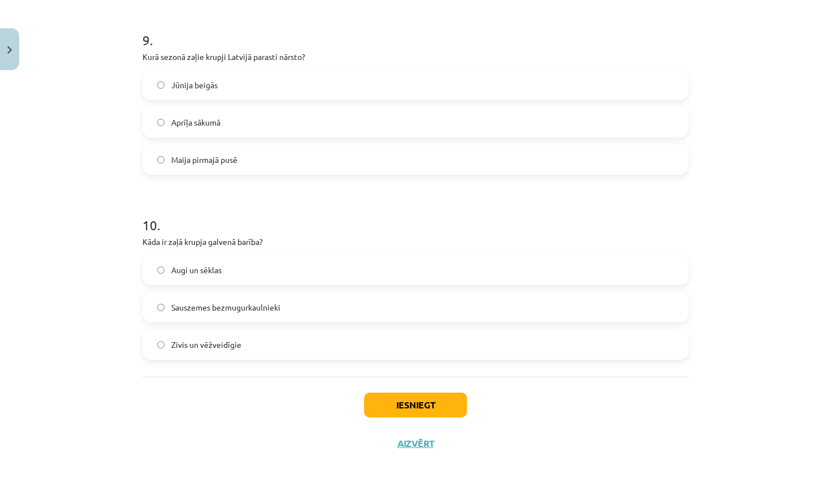
scroll to position [1694, 0]
click at [282, 308] on label "Sauszemes bezmugurkaulnieki" at bounding box center [416, 307] width 544 height 28
click at [369, 406] on button "Iesniegt" at bounding box center [415, 405] width 103 height 25
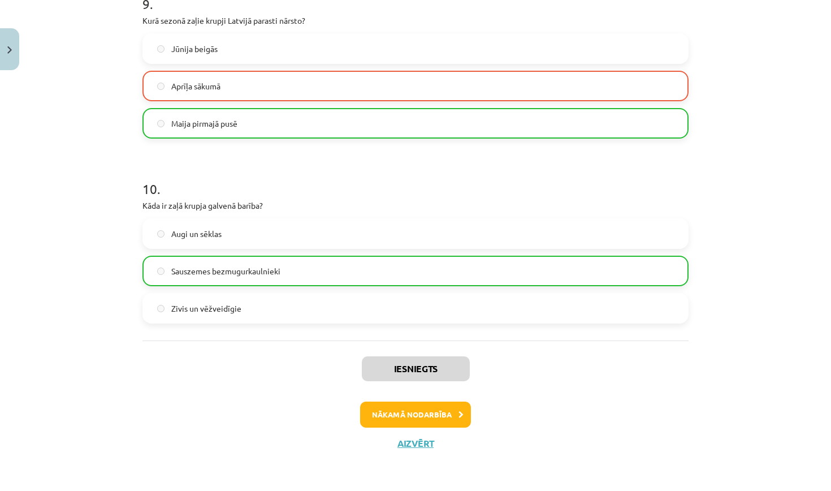
scroll to position [1730, 0]
click at [441, 420] on button "Nākamā nodarbība" at bounding box center [415, 415] width 111 height 26
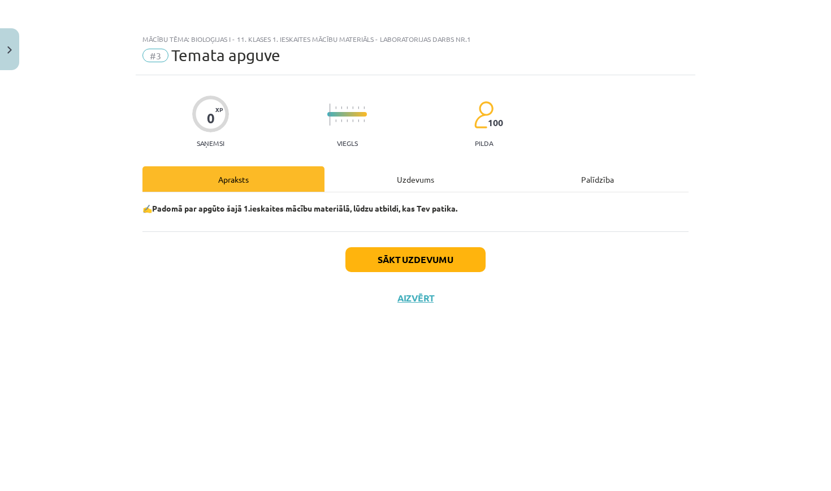
click at [429, 272] on div "Sākt uzdevumu Aizvērt" at bounding box center [416, 270] width 546 height 79
click at [426, 266] on button "Sākt uzdevumu" at bounding box center [416, 259] width 140 height 25
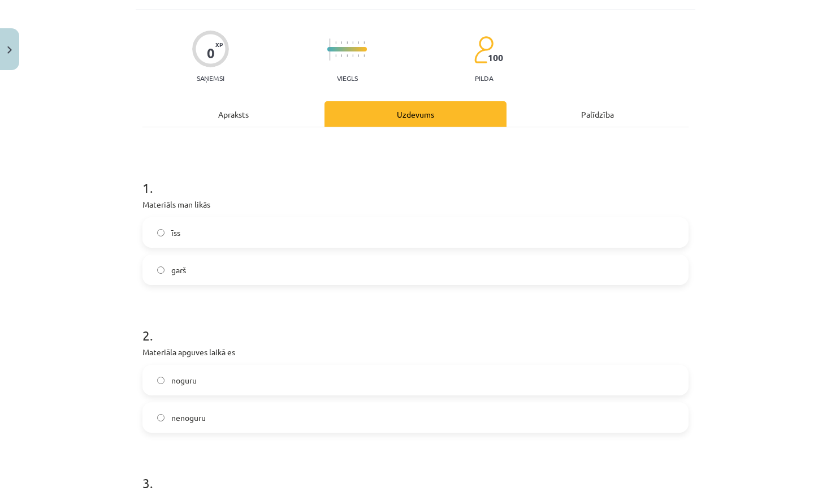
scroll to position [68, 0]
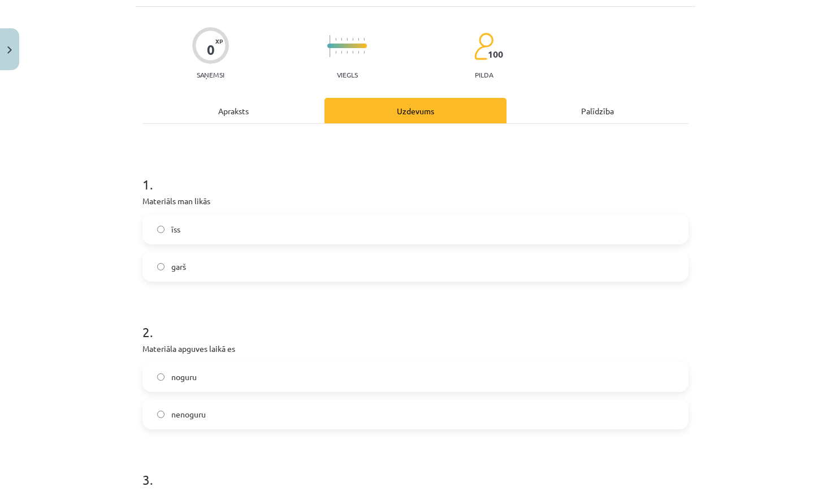
click at [360, 237] on label "īss" at bounding box center [416, 229] width 544 height 28
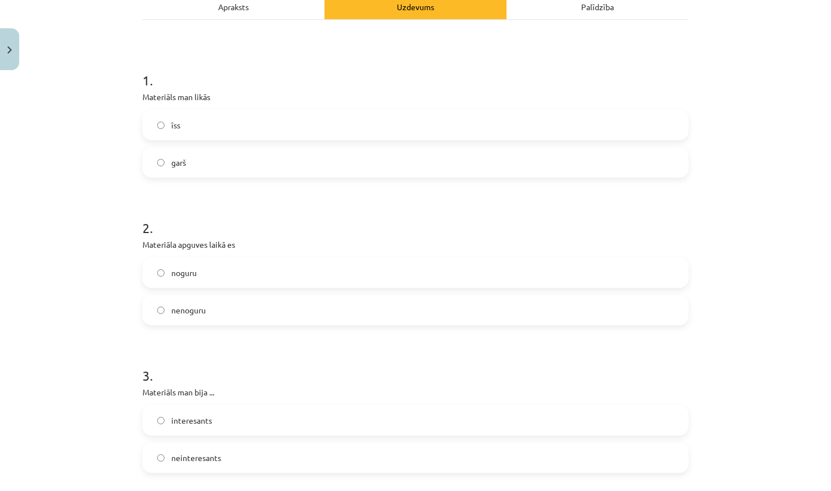
scroll to position [175, 0]
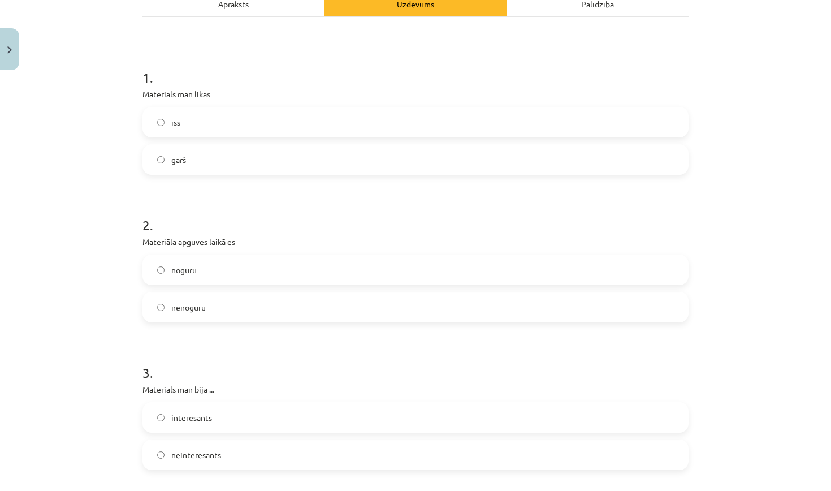
click at [324, 307] on label "nenoguru" at bounding box center [416, 307] width 544 height 28
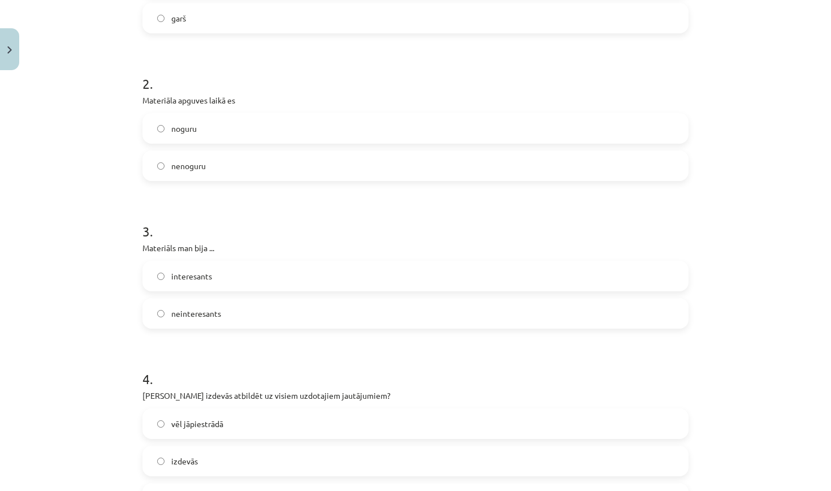
scroll to position [318, 0]
click at [316, 275] on label "interesants" at bounding box center [416, 274] width 544 height 28
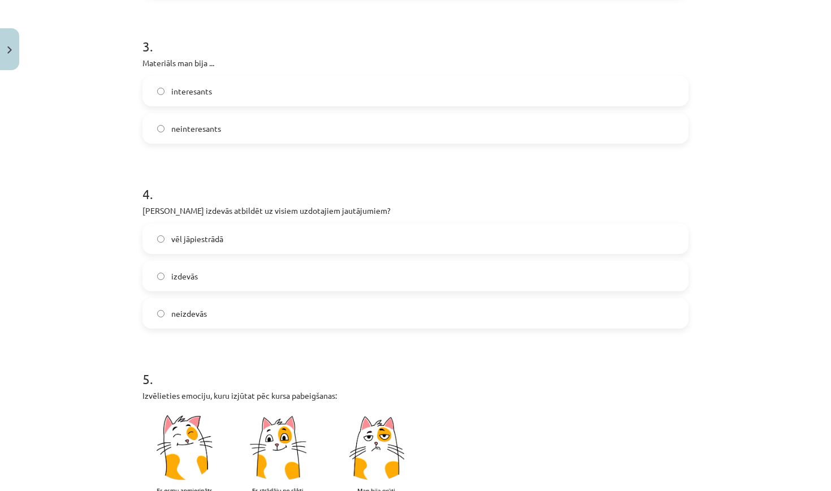
scroll to position [538, 0]
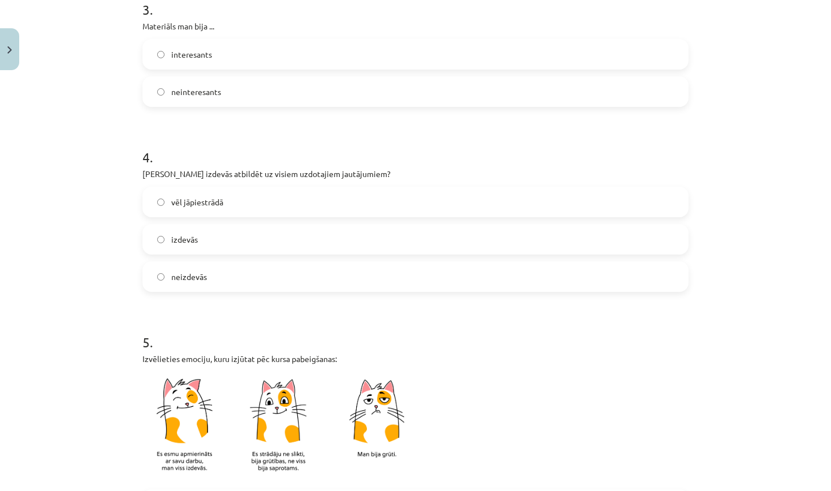
click at [284, 245] on label "izdevās" at bounding box center [416, 239] width 544 height 28
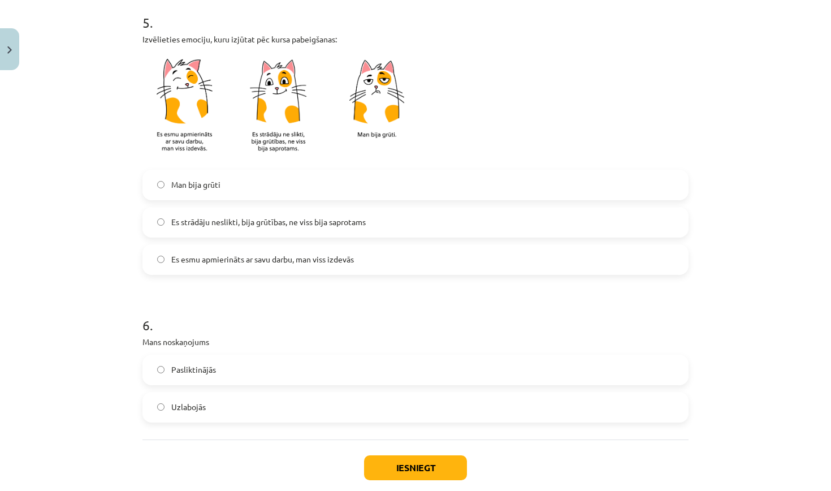
scroll to position [859, 0]
click at [284, 261] on span "Es esmu apmierināts ar savu darbu, man viss izdevās" at bounding box center [262, 258] width 183 height 12
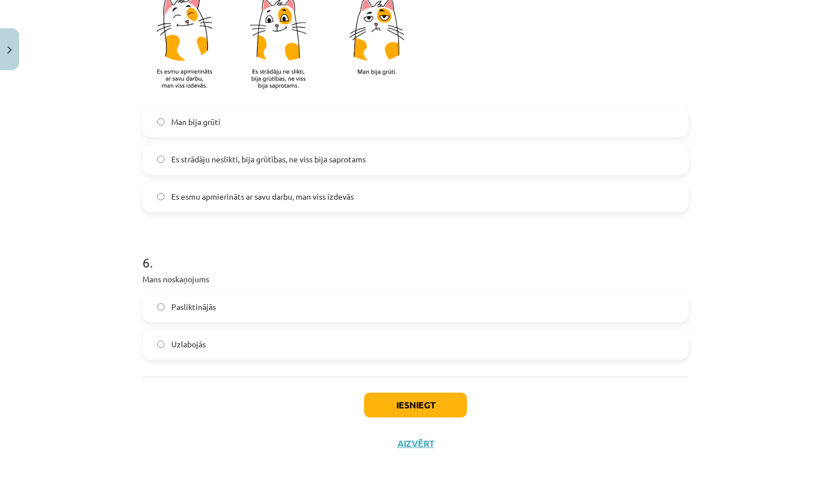
scroll to position [922, 0]
click at [265, 340] on label "Uzlabojās" at bounding box center [416, 344] width 544 height 28
click at [434, 396] on button "Iesniegt" at bounding box center [415, 405] width 103 height 25
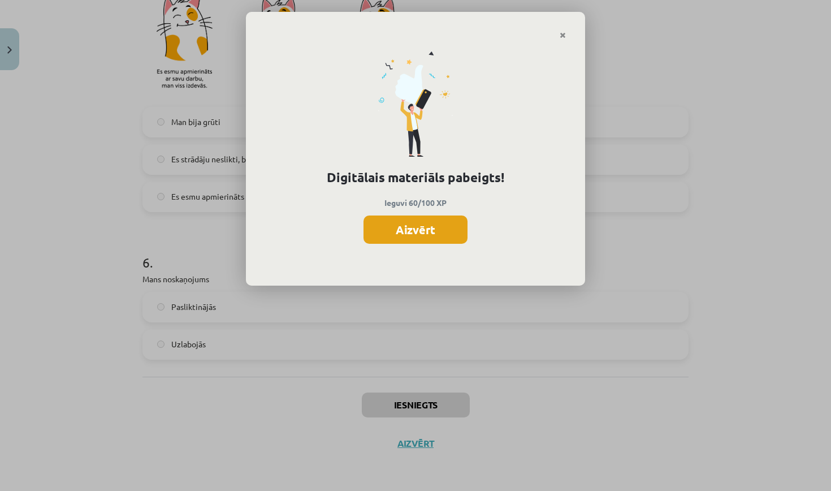
click at [427, 238] on button "Aizvērt" at bounding box center [416, 229] width 104 height 28
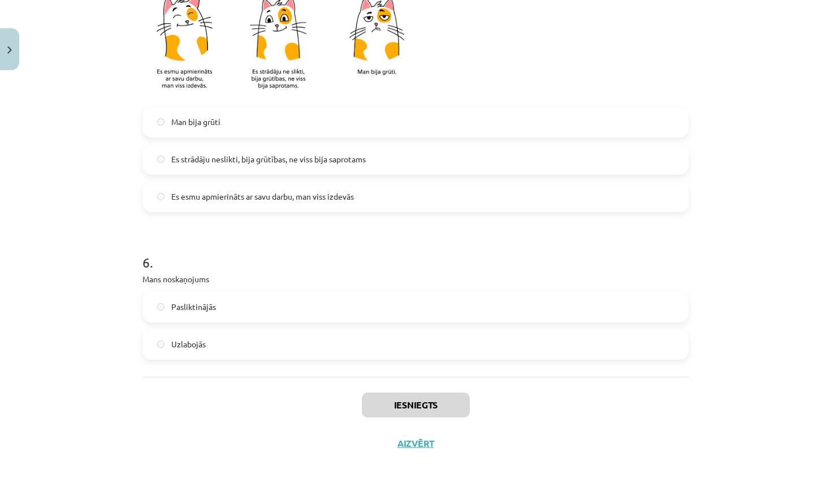
click at [412, 442] on button "Aizvērt" at bounding box center [415, 443] width 43 height 11
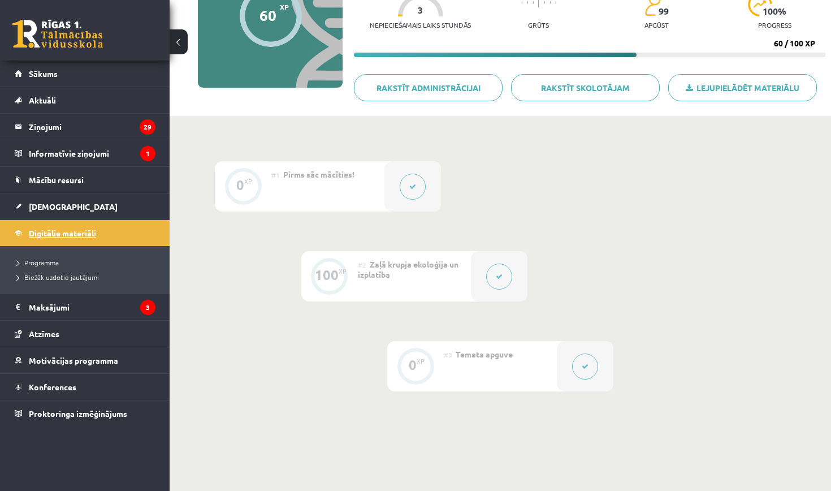
click at [60, 239] on link "Digitālie materiāli" at bounding box center [85, 233] width 141 height 26
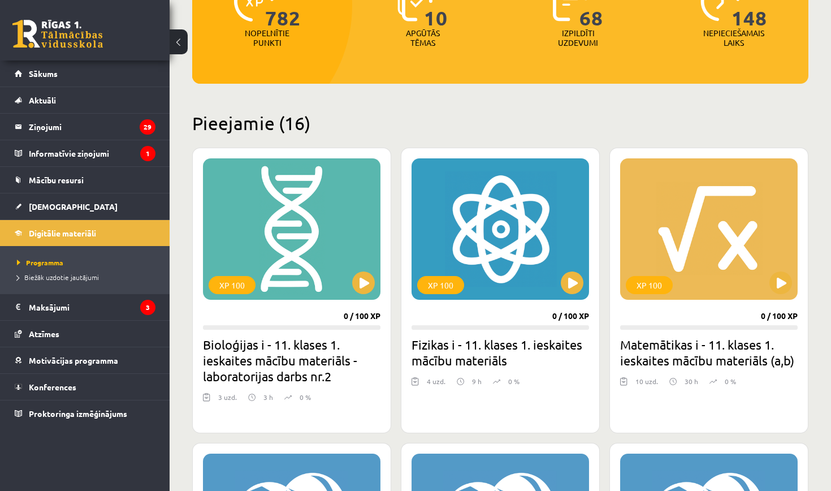
scroll to position [205, 0]
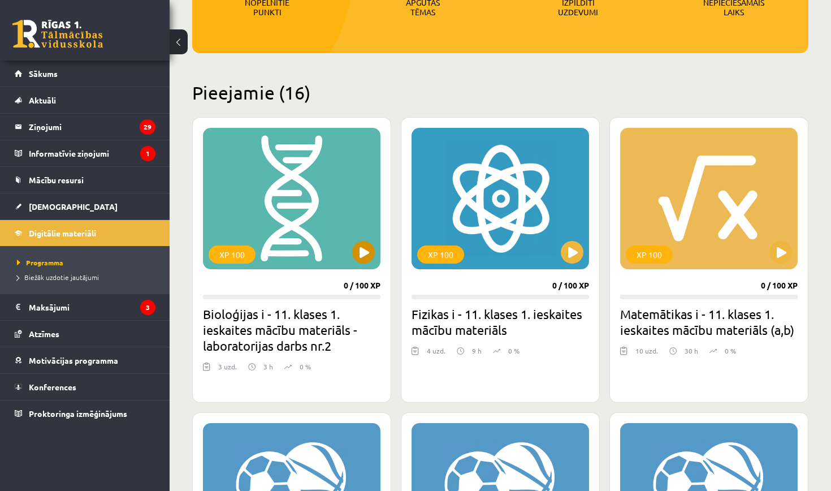
click at [359, 263] on div "XP 100" at bounding box center [292, 198] width 178 height 141
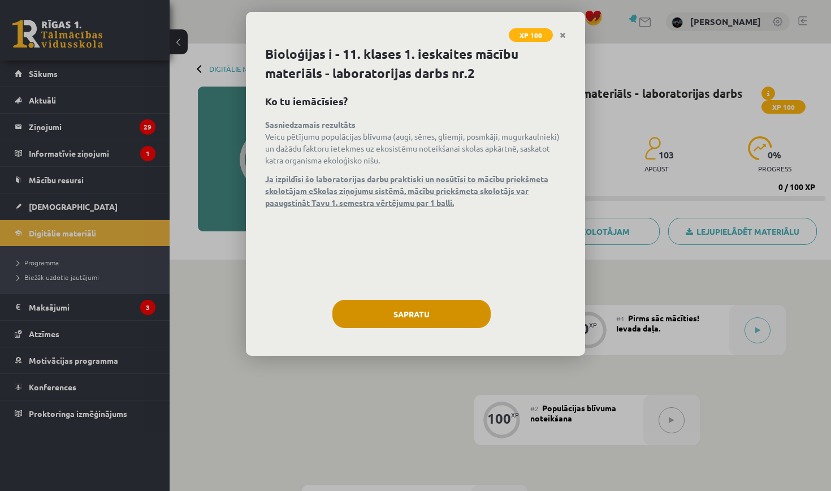
click at [439, 318] on button "Sapratu" at bounding box center [412, 314] width 158 height 28
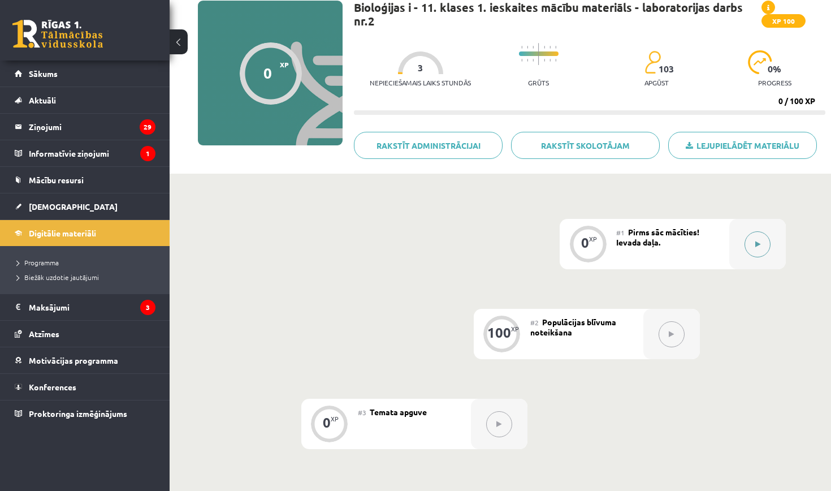
scroll to position [88, 0]
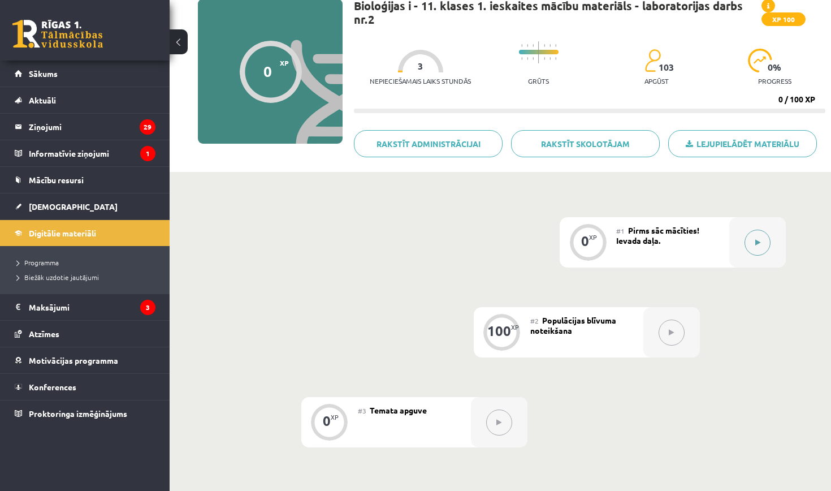
click at [751, 249] on button at bounding box center [758, 243] width 26 height 26
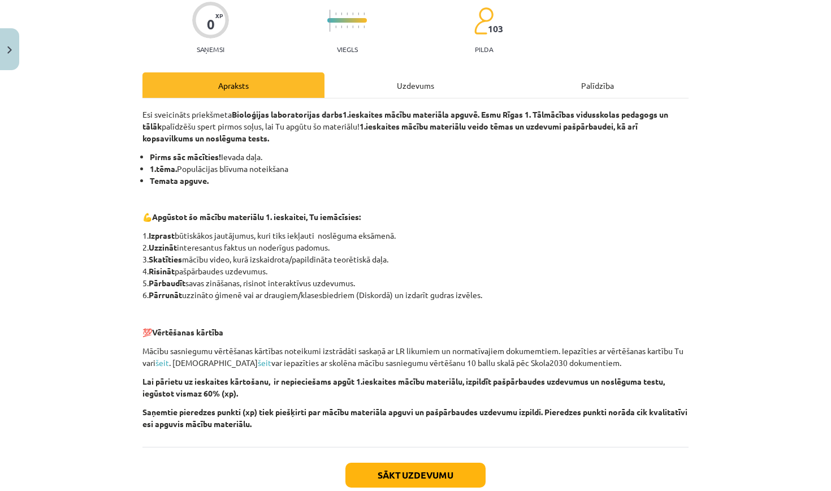
scroll to position [91, 0]
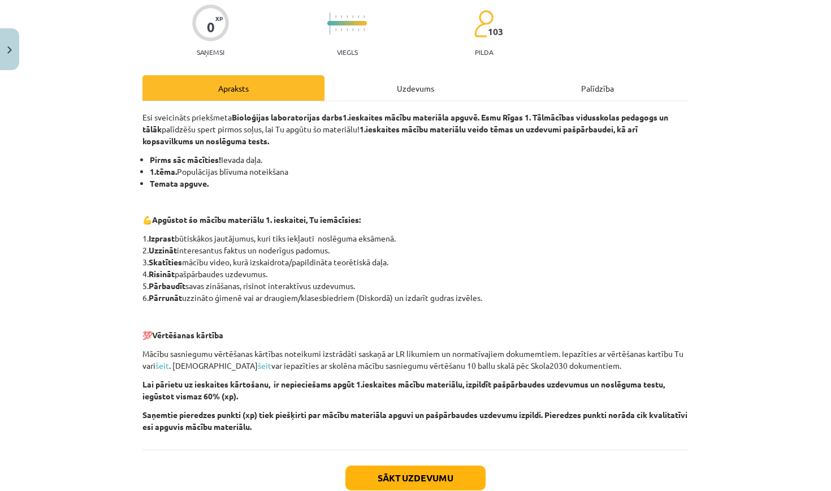
click at [377, 96] on div "Uzdevums" at bounding box center [416, 87] width 182 height 25
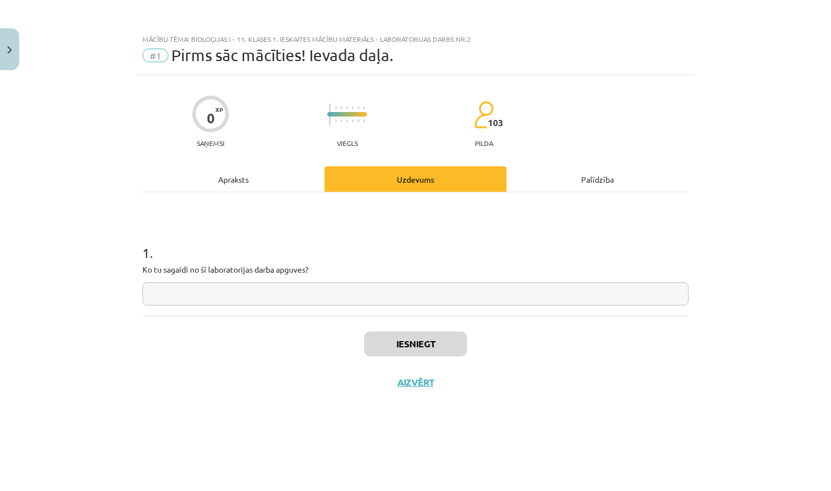
click at [322, 291] on input "text" at bounding box center [416, 293] width 546 height 23
type input "**********"
click at [446, 343] on button "Iesniegt" at bounding box center [415, 343] width 103 height 25
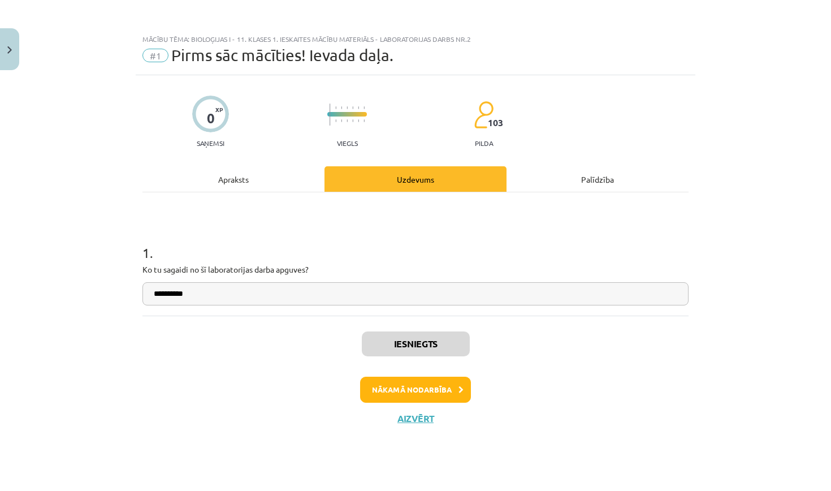
click at [454, 387] on button "Nākamā nodarbība" at bounding box center [415, 390] width 111 height 26
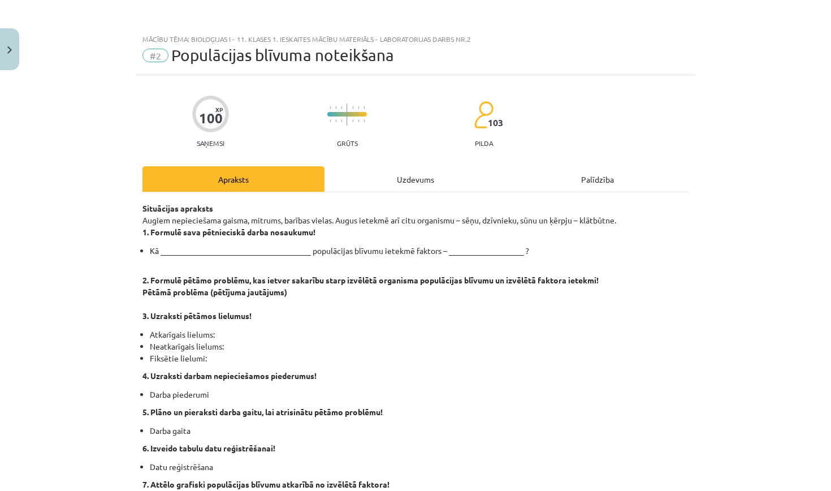
click at [11, 43] on button "Close" at bounding box center [9, 49] width 19 height 42
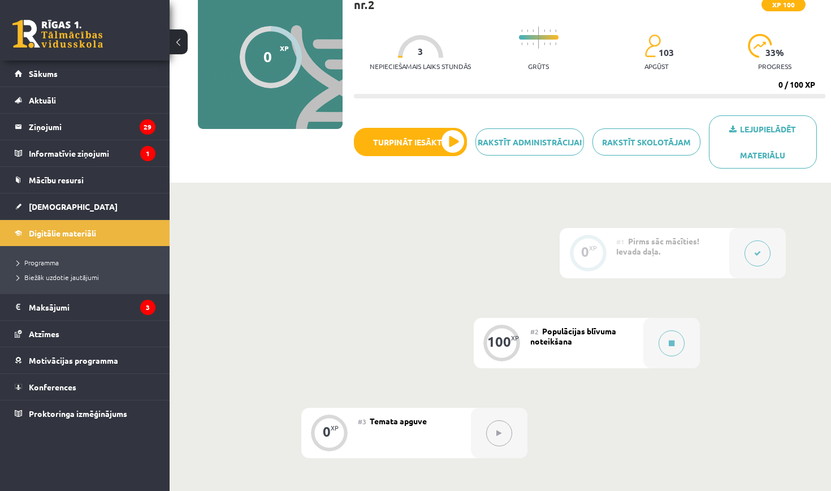
scroll to position [110, 0]
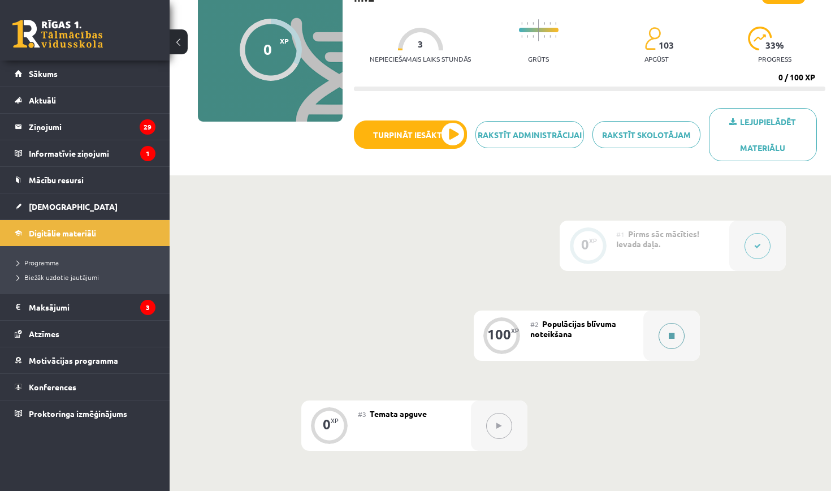
click at [678, 344] on button at bounding box center [672, 336] width 26 height 26
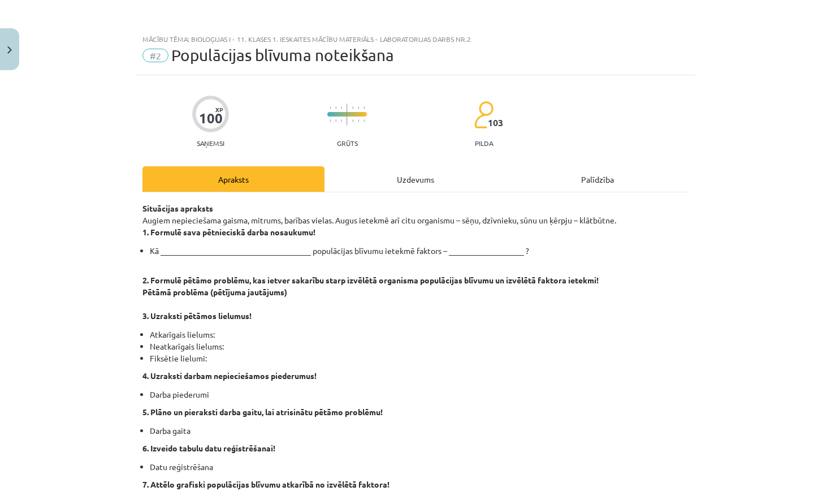
scroll to position [0, 0]
